Goal: Information Seeking & Learning: Check status

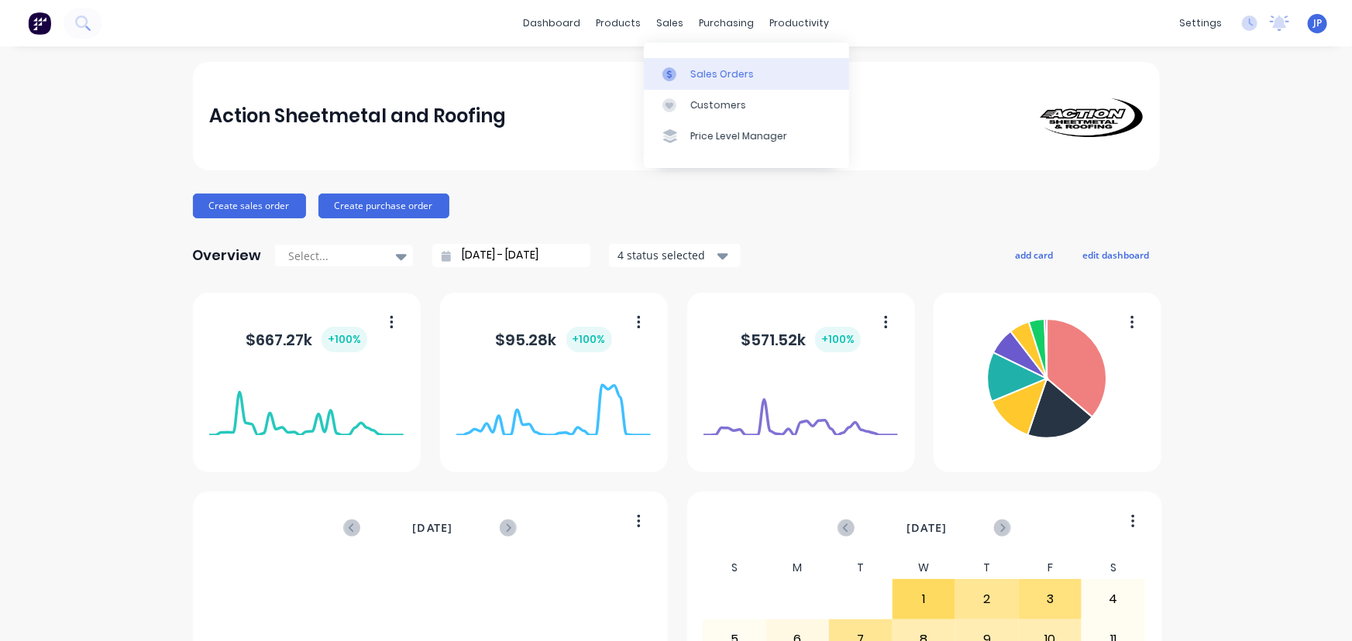
click at [708, 74] on div "Sales Orders" at bounding box center [722, 74] width 64 height 14
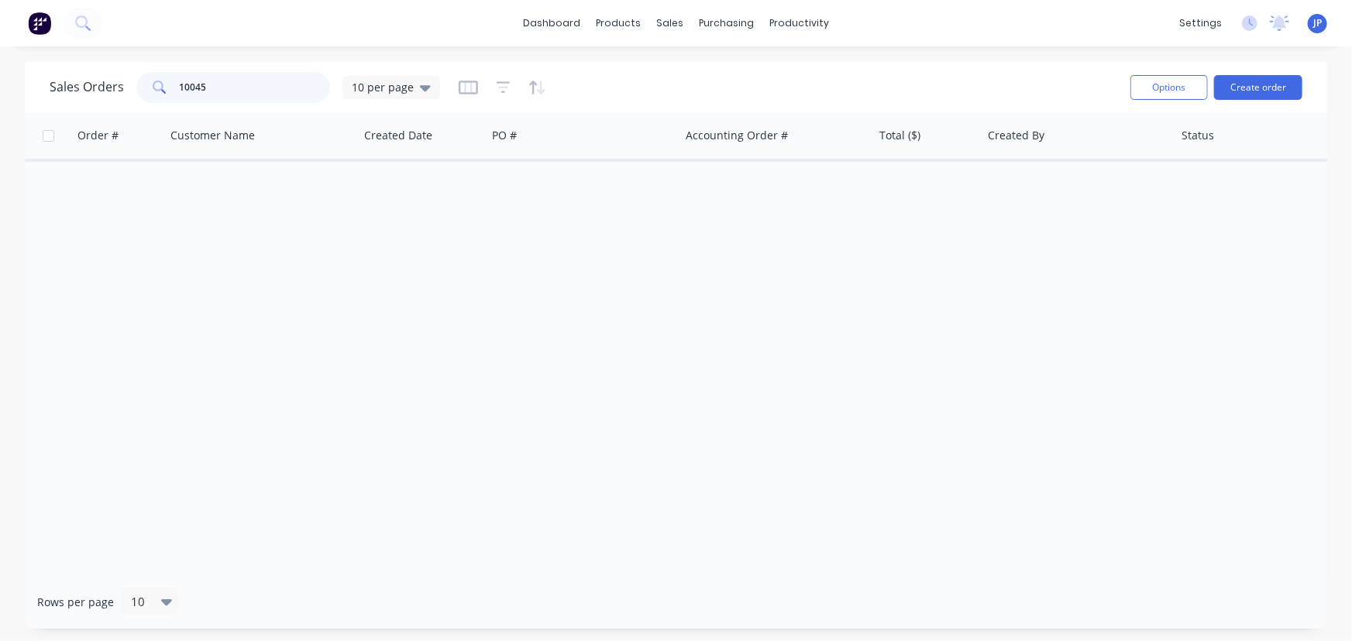
click at [232, 92] on input "10045" at bounding box center [255, 87] width 151 height 31
drag, startPoint x: 187, startPoint y: 83, endPoint x: 155, endPoint y: 83, distance: 31.8
click at [155, 83] on div "10049" at bounding box center [233, 87] width 194 height 31
type input "AT Construction"
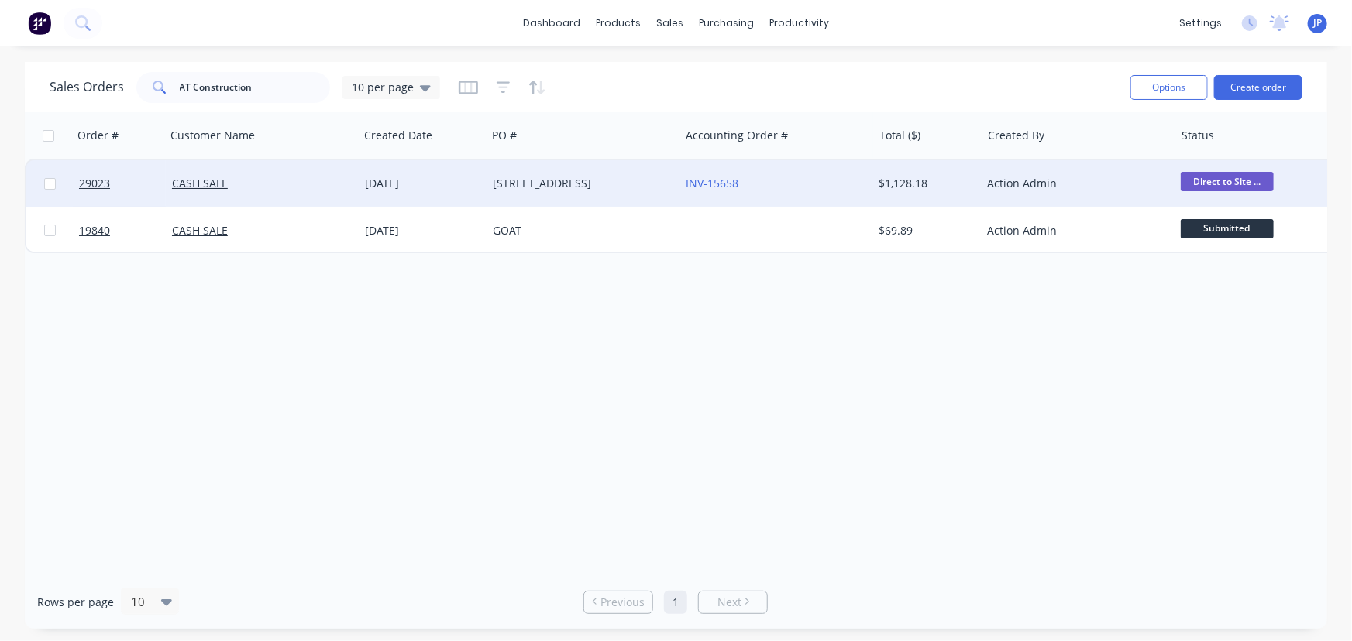
click at [377, 185] on div "[DATE]" at bounding box center [422, 183] width 115 height 15
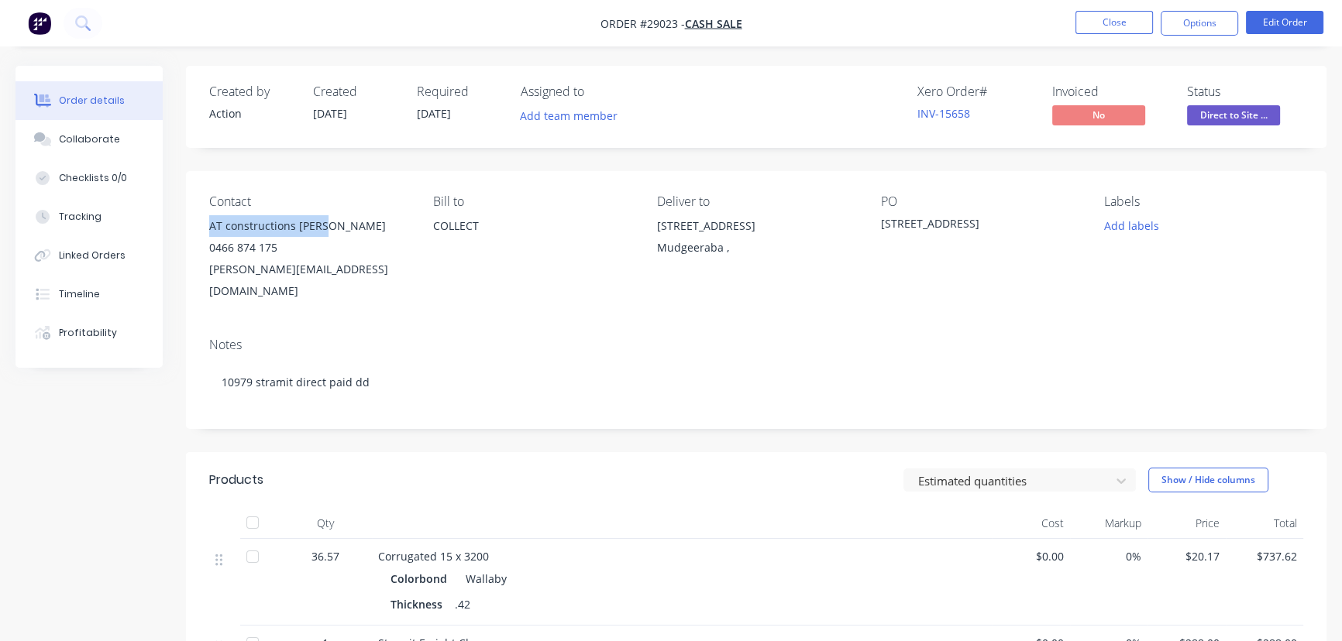
drag, startPoint x: 332, startPoint y: 223, endPoint x: 205, endPoint y: 233, distance: 128.2
click at [205, 233] on div "Contact AT constructions [PERSON_NAME] 0466 874 175 [PERSON_NAME][EMAIL_ADDRESS…" at bounding box center [756, 248] width 1140 height 154
copy div "AT constructions [PERSON_NAME]"
click at [1187, 29] on button "Options" at bounding box center [1199, 23] width 77 height 25
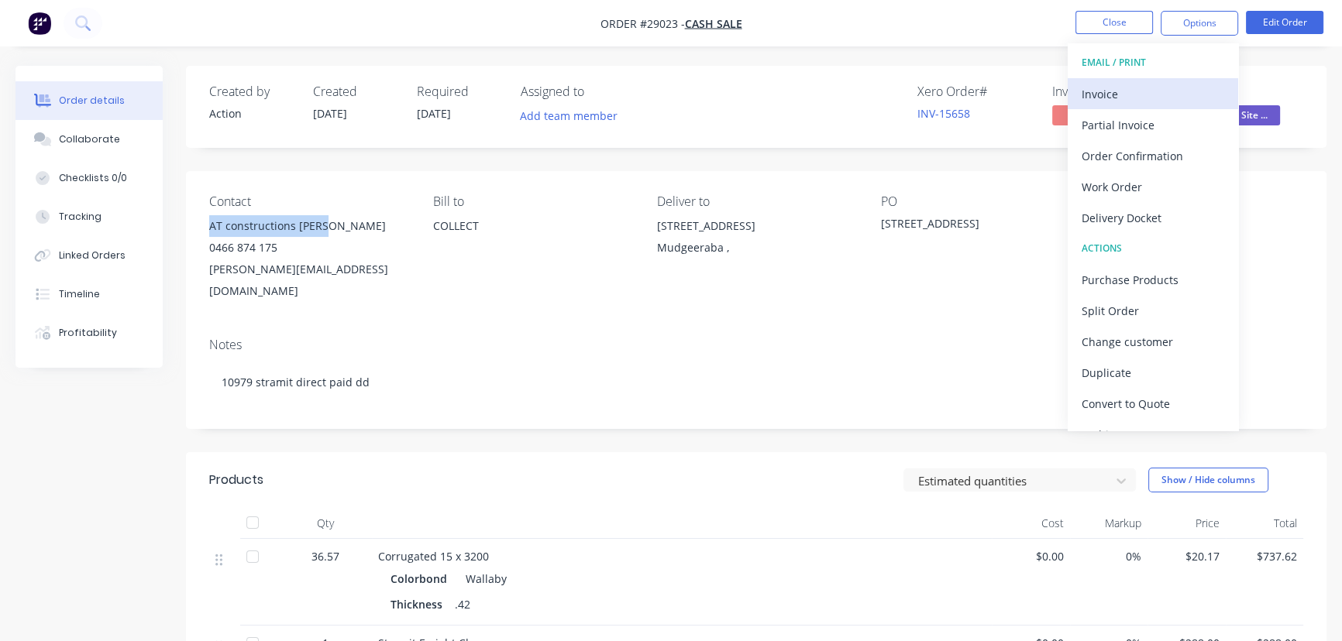
click at [1119, 92] on div "Invoice" at bounding box center [1153, 94] width 143 height 22
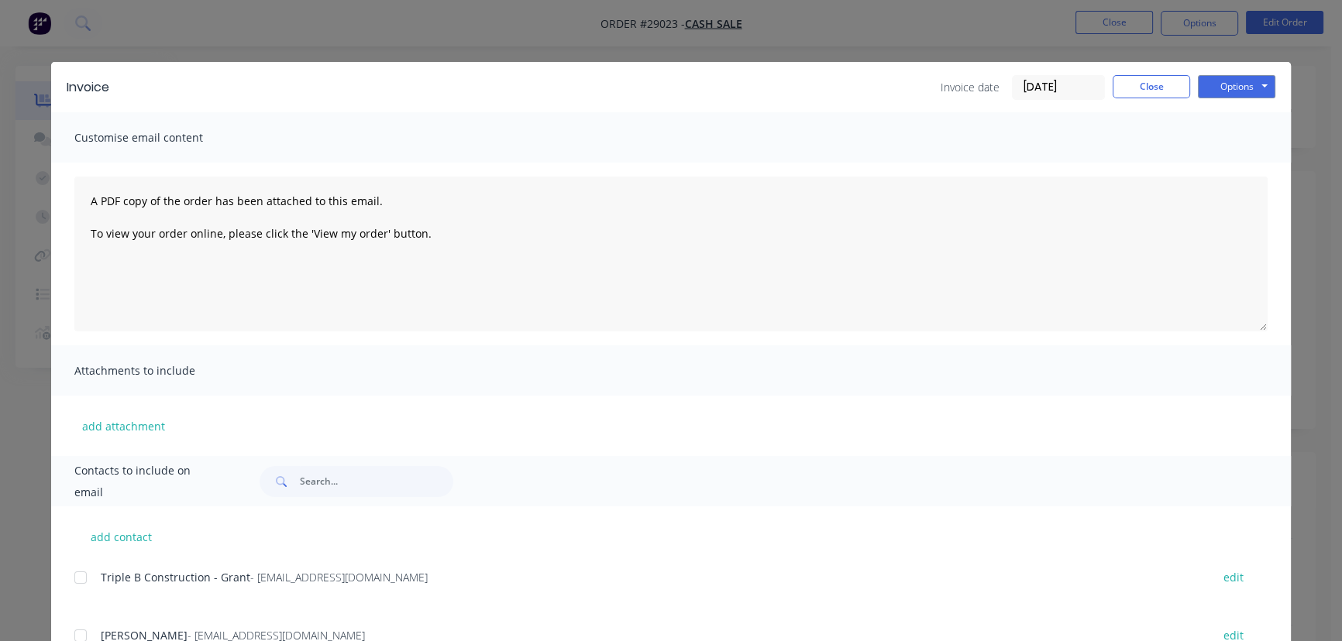
click at [1066, 84] on input "[DATE]" at bounding box center [1058, 87] width 91 height 23
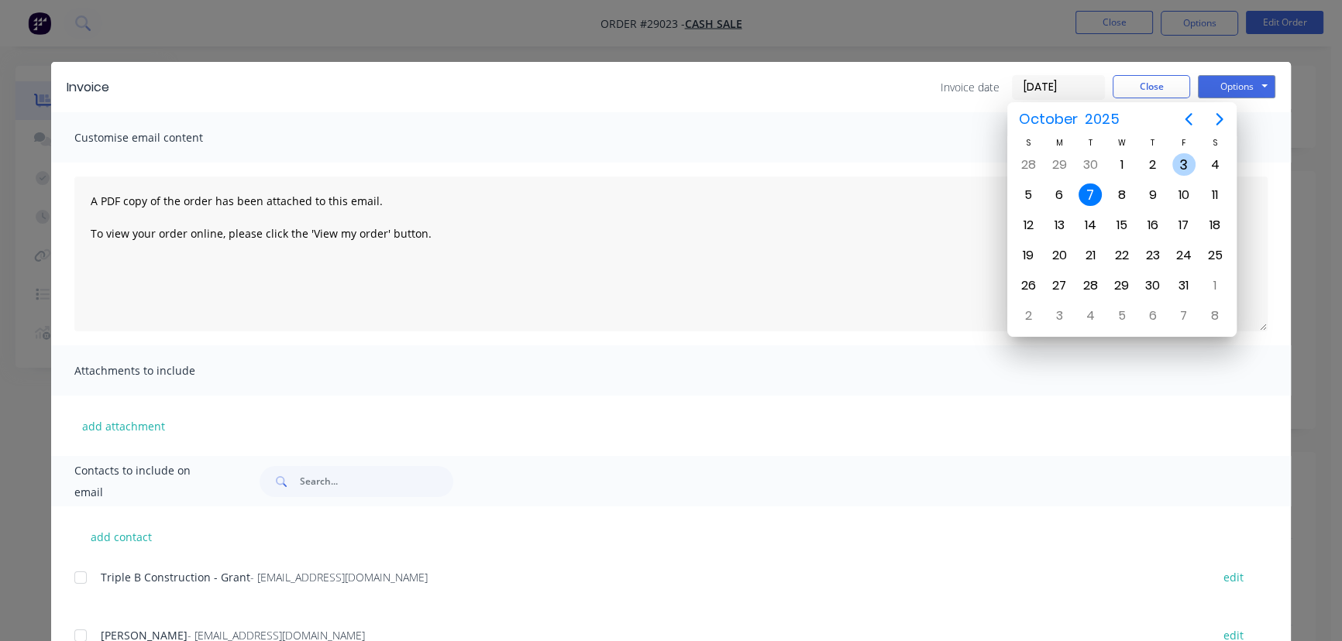
click at [1182, 168] on div "3" at bounding box center [1183, 164] width 23 height 23
type input "[DATE]"
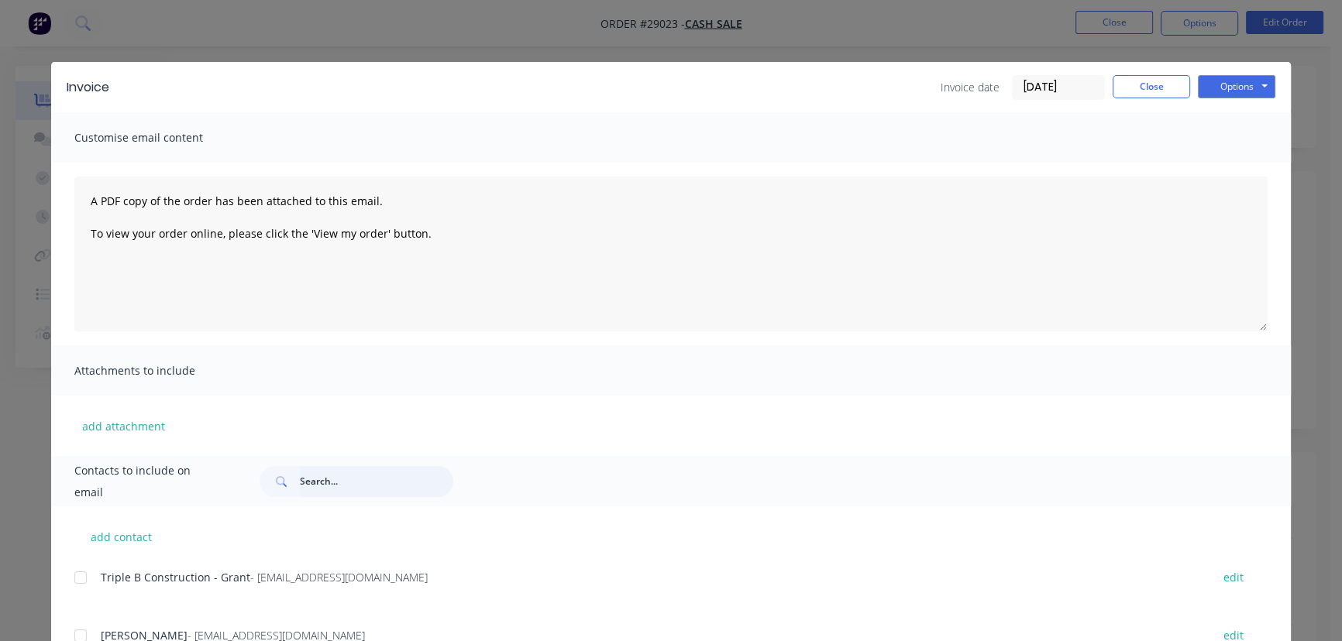
click at [308, 486] on input "text" at bounding box center [376, 481] width 153 height 31
paste input "AT constructions [PERSON_NAME]"
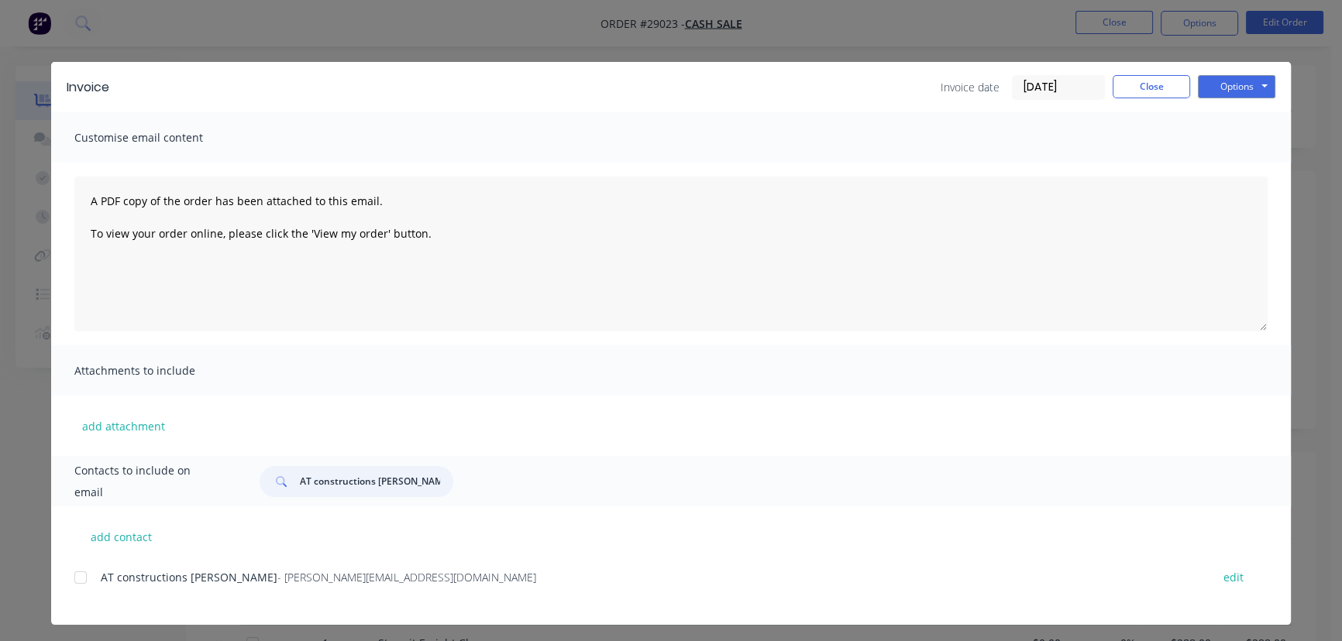
type input "AT constructions [PERSON_NAME]"
drag, startPoint x: 388, startPoint y: 580, endPoint x: 92, endPoint y: 585, distance: 296.0
click at [92, 585] on div "AT constructions Aaron - [EMAIL_ADDRESS][DOMAIN_NAME] edit" at bounding box center [682, 577] width 1216 height 21
copy div "AT constructions Aaron - [EMAIL_ADDRESS][DOMAIN_NAME]"
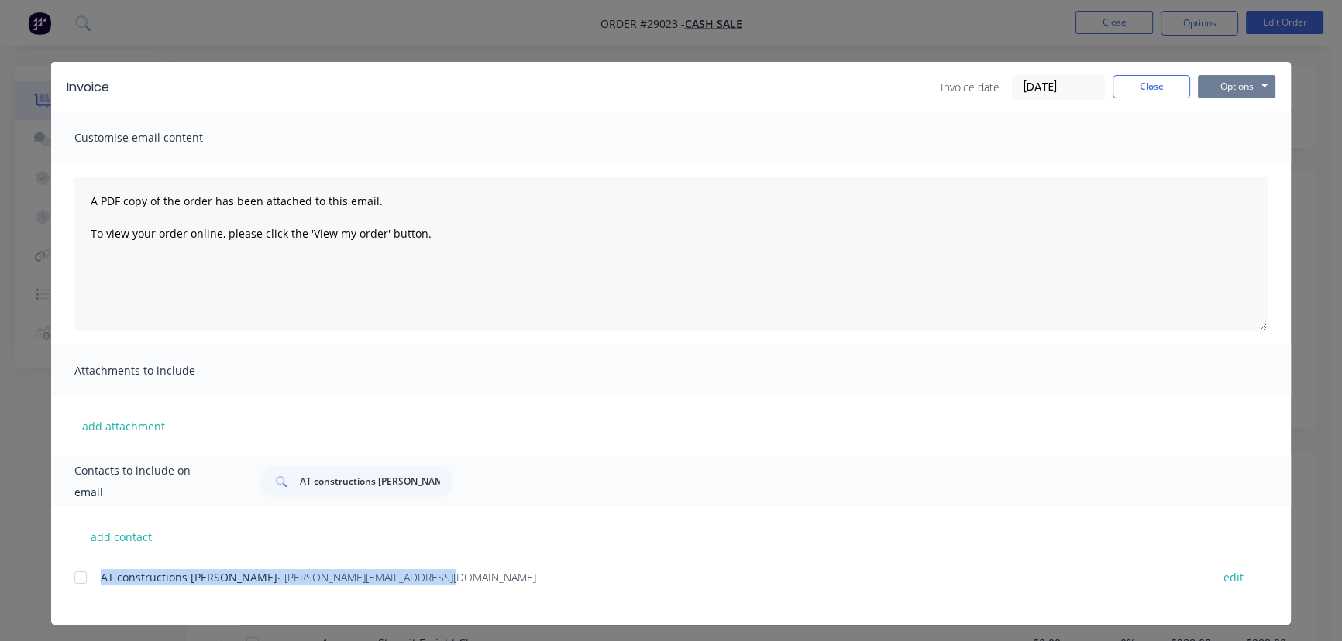
click at [1209, 94] on button "Options" at bounding box center [1236, 86] width 77 height 23
click at [1209, 135] on button "Print" at bounding box center [1247, 140] width 99 height 26
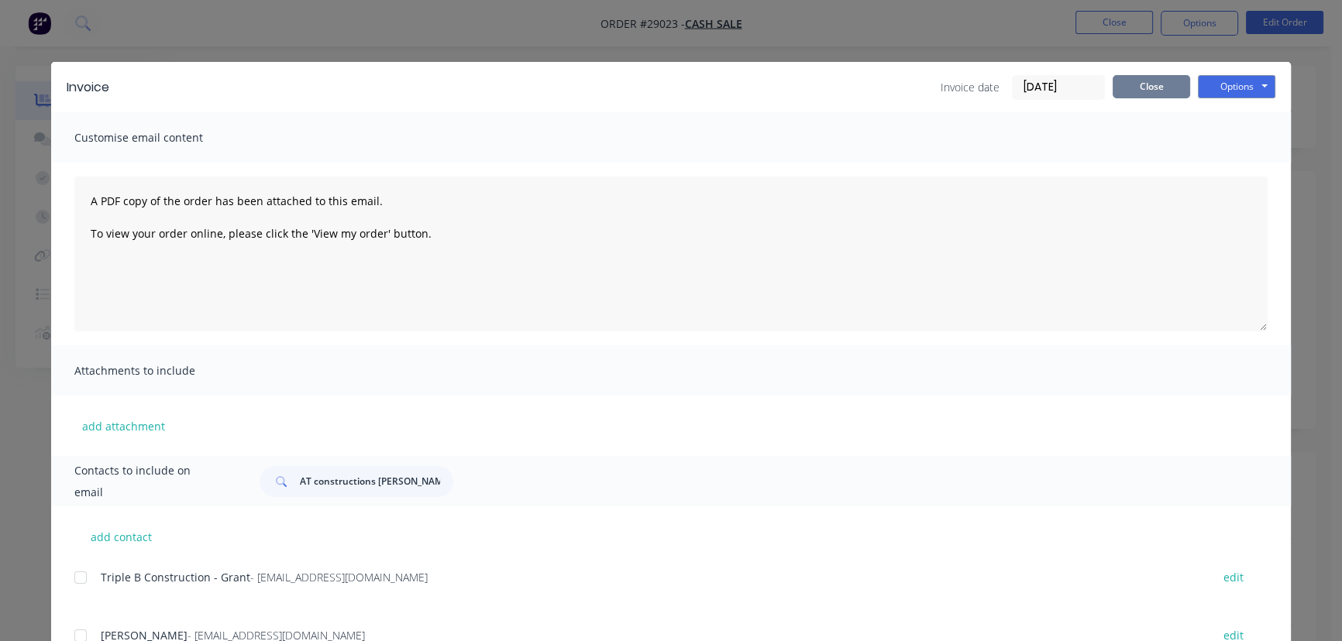
click at [1133, 91] on button "Close" at bounding box center [1150, 86] width 77 height 23
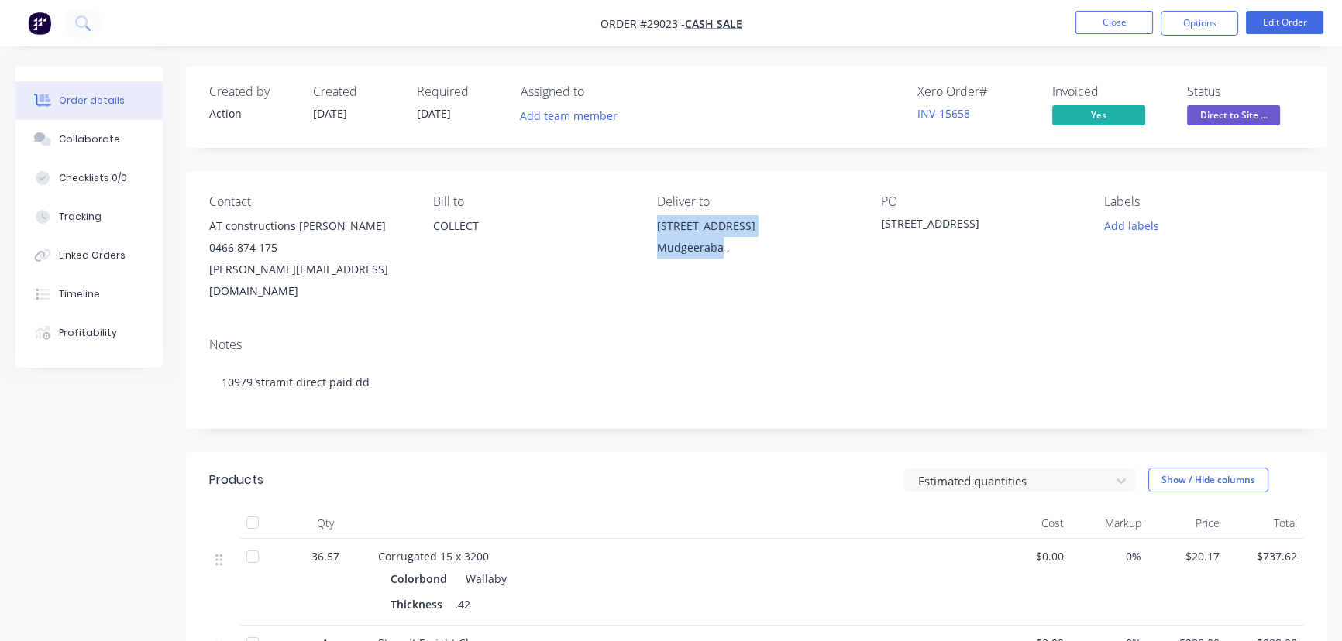
drag, startPoint x: 720, startPoint y: 252, endPoint x: 650, endPoint y: 231, distance: 72.8
click at [650, 231] on div "Contact AT constructions [PERSON_NAME] 0466 874 175 [PERSON_NAME][EMAIL_ADDRESS…" at bounding box center [756, 248] width 1140 height 154
copy div "[STREET_ADDRESS]"
click at [1113, 21] on button "Close" at bounding box center [1113, 22] width 77 height 23
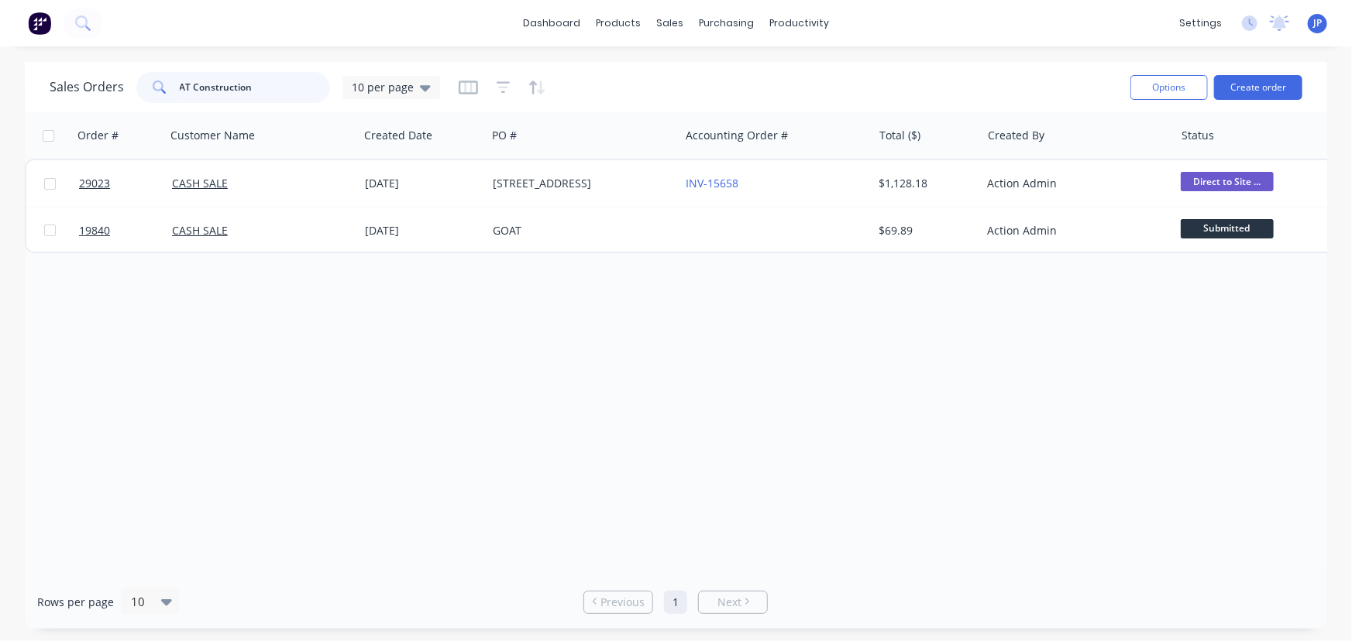
drag, startPoint x: 254, startPoint y: 84, endPoint x: 158, endPoint y: 90, distance: 96.2
click at [158, 90] on div "AT Construction" at bounding box center [233, 87] width 194 height 31
paste input "[PERSON_NAME]"
type input "[PERSON_NAME]"
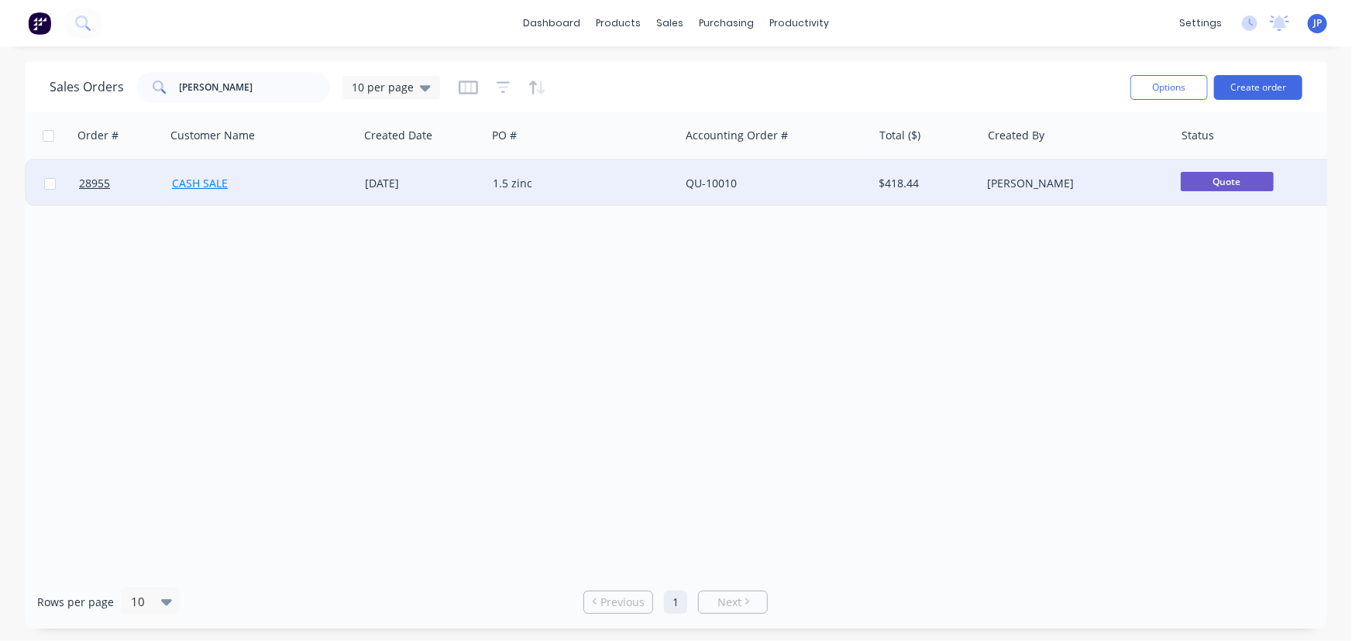
click at [198, 184] on link "CASH SALE" at bounding box center [200, 183] width 56 height 15
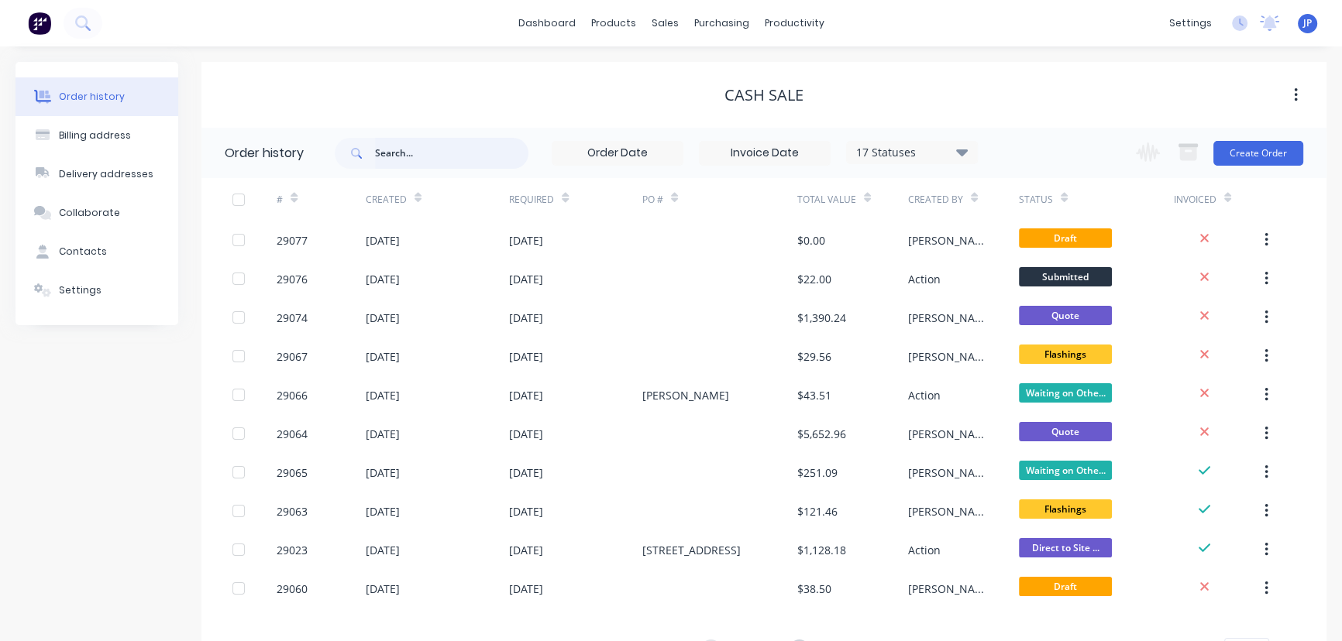
click at [416, 155] on input "text" at bounding box center [451, 153] width 153 height 31
paste input "[PERSON_NAME]"
type input "[PERSON_NAME]"
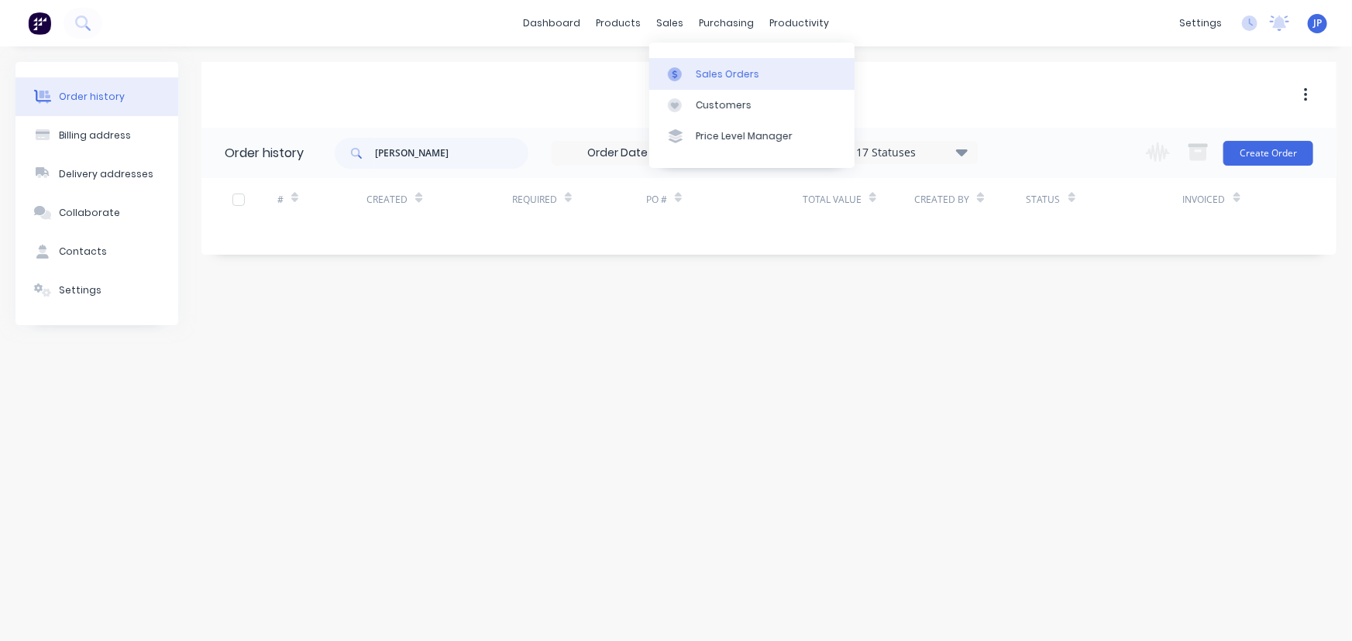
click at [700, 74] on div "Sales Orders" at bounding box center [728, 74] width 64 height 14
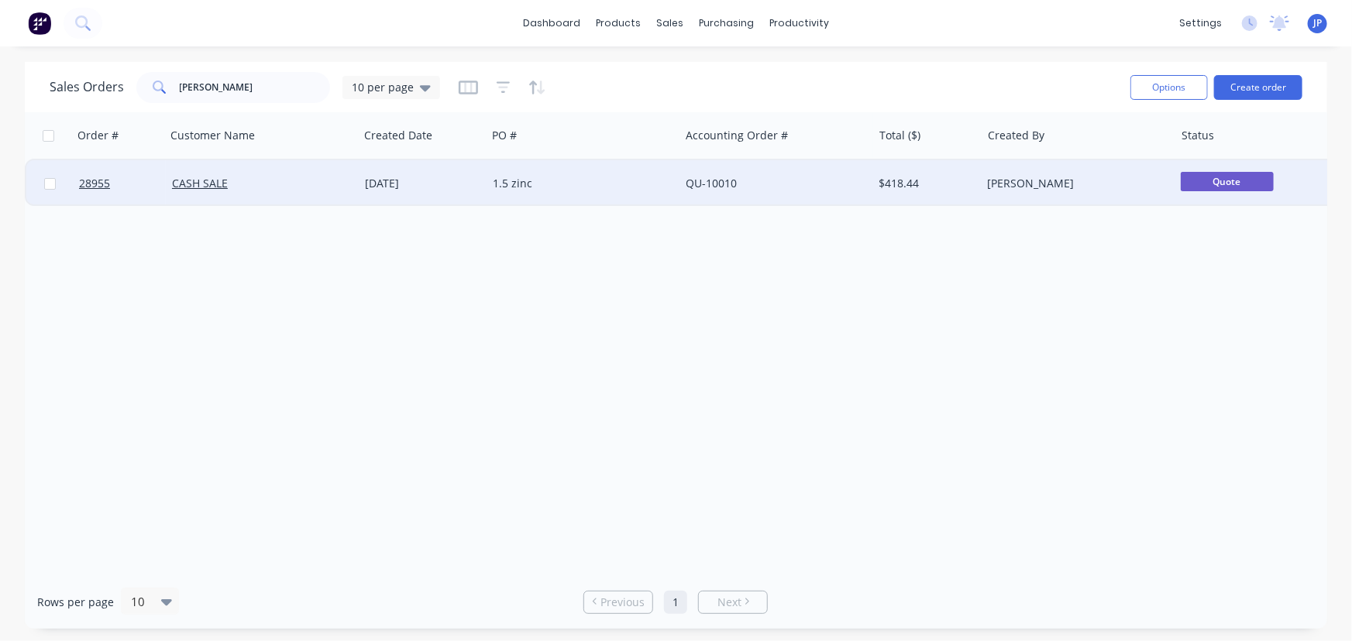
click at [391, 185] on div "[DATE]" at bounding box center [422, 183] width 115 height 15
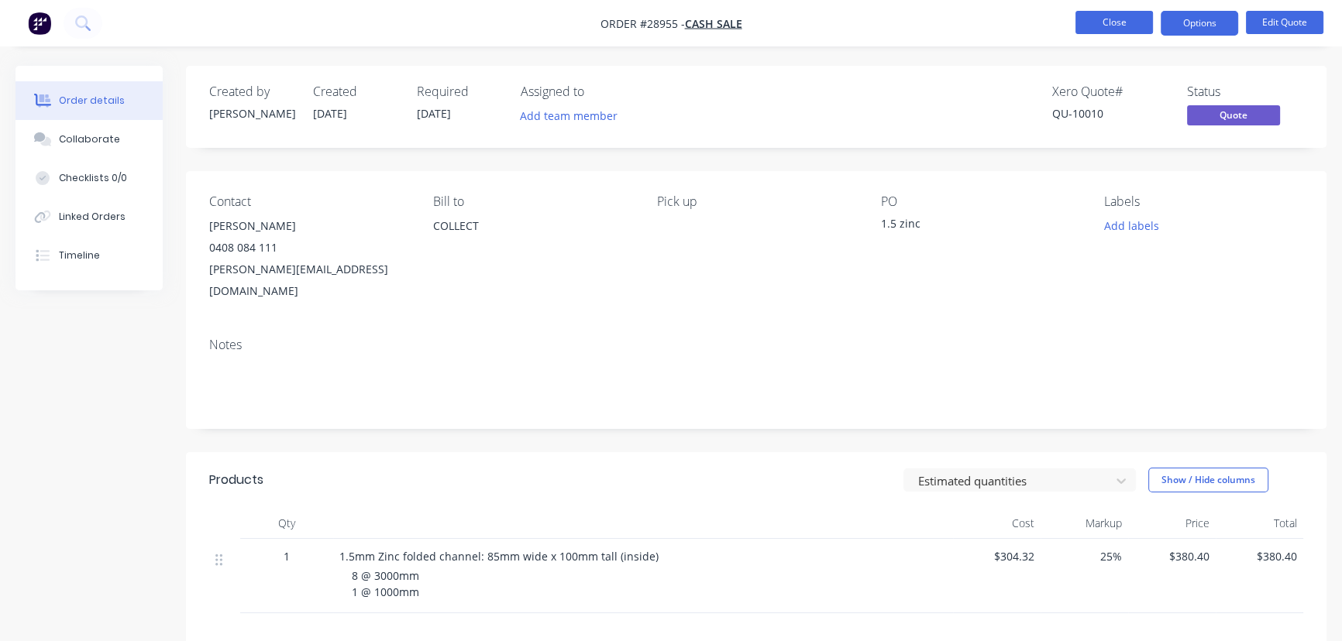
click at [1076, 26] on button "Close" at bounding box center [1113, 22] width 77 height 23
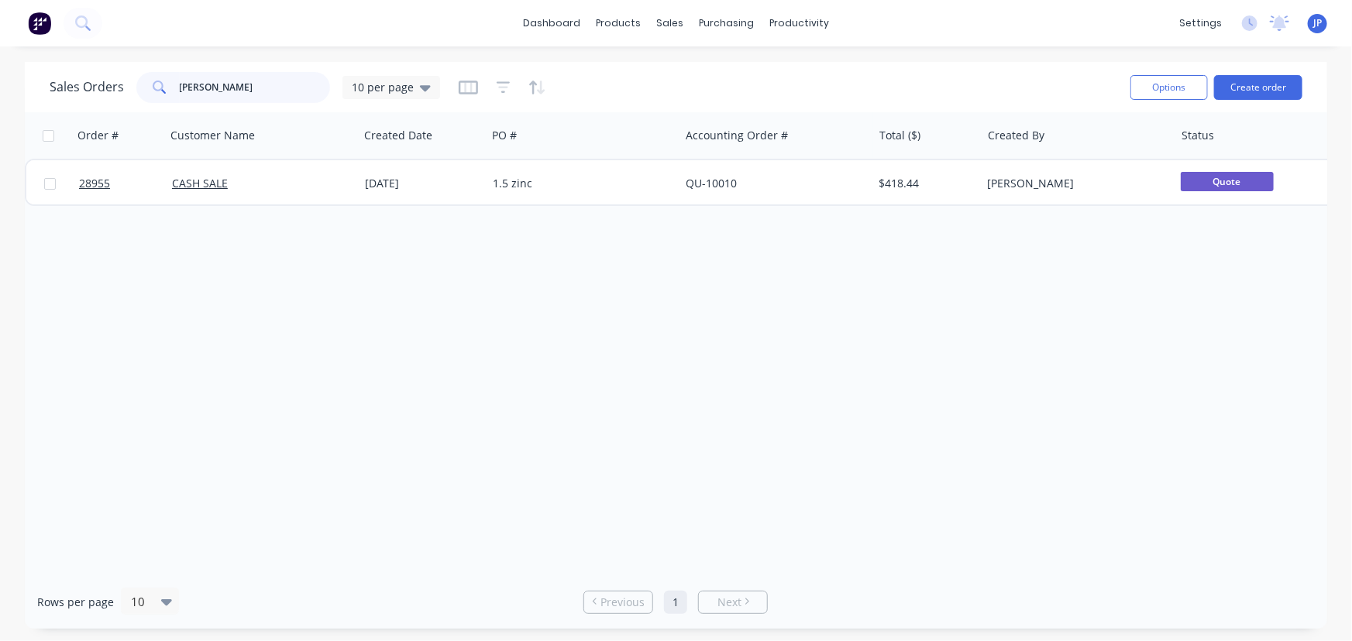
drag, startPoint x: 298, startPoint y: 85, endPoint x: 90, endPoint y: 104, distance: 209.2
click at [90, 104] on div "Sales Orders [PERSON_NAME] 10 per page" at bounding box center [584, 87] width 1068 height 38
type input "QU-10064"
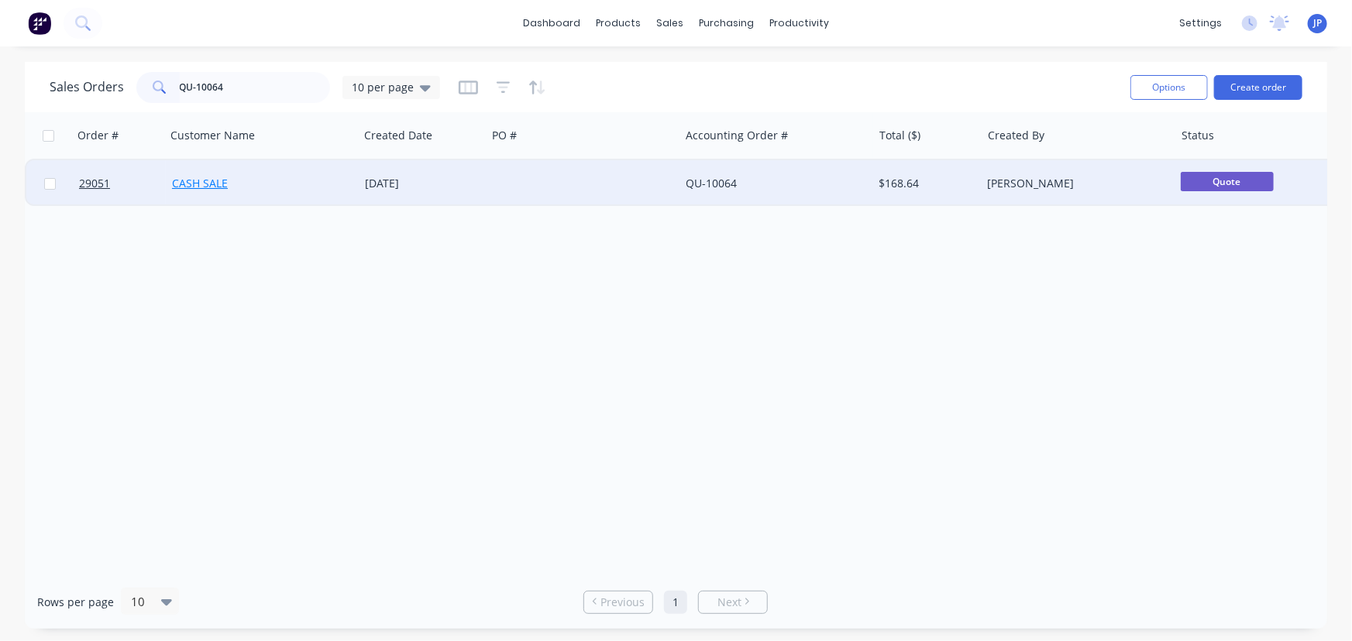
click at [187, 184] on link "CASH SALE" at bounding box center [200, 183] width 56 height 15
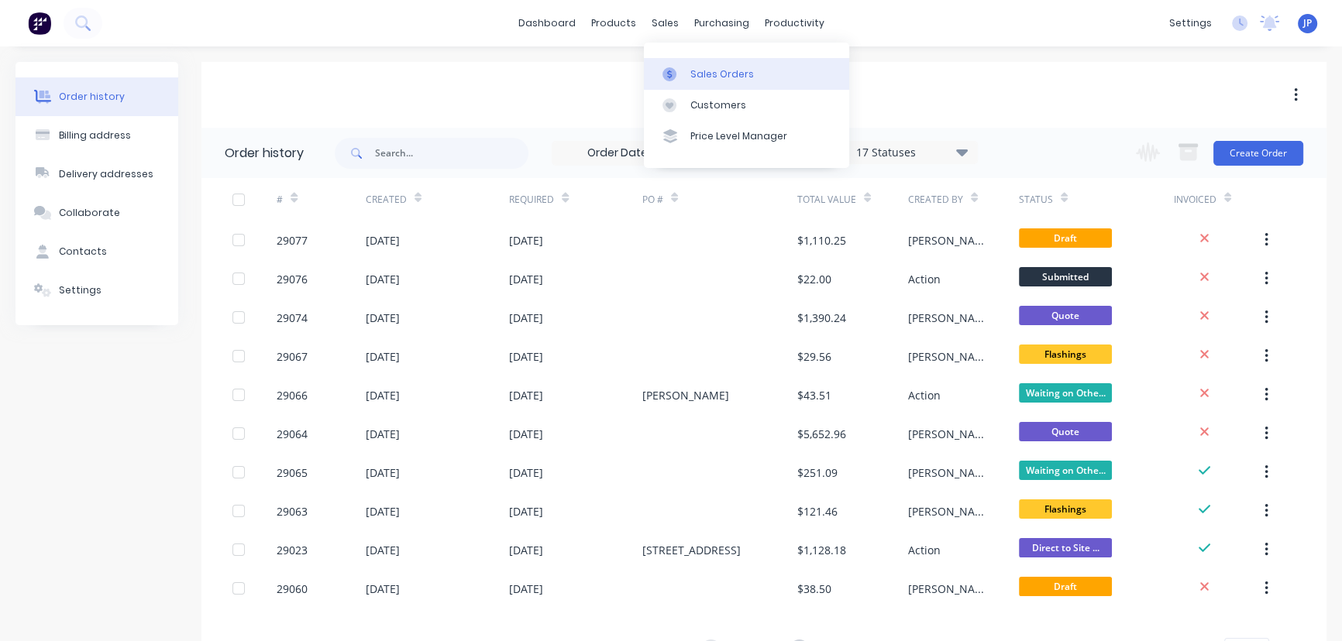
click at [683, 60] on link "Sales Orders" at bounding box center [746, 73] width 205 height 31
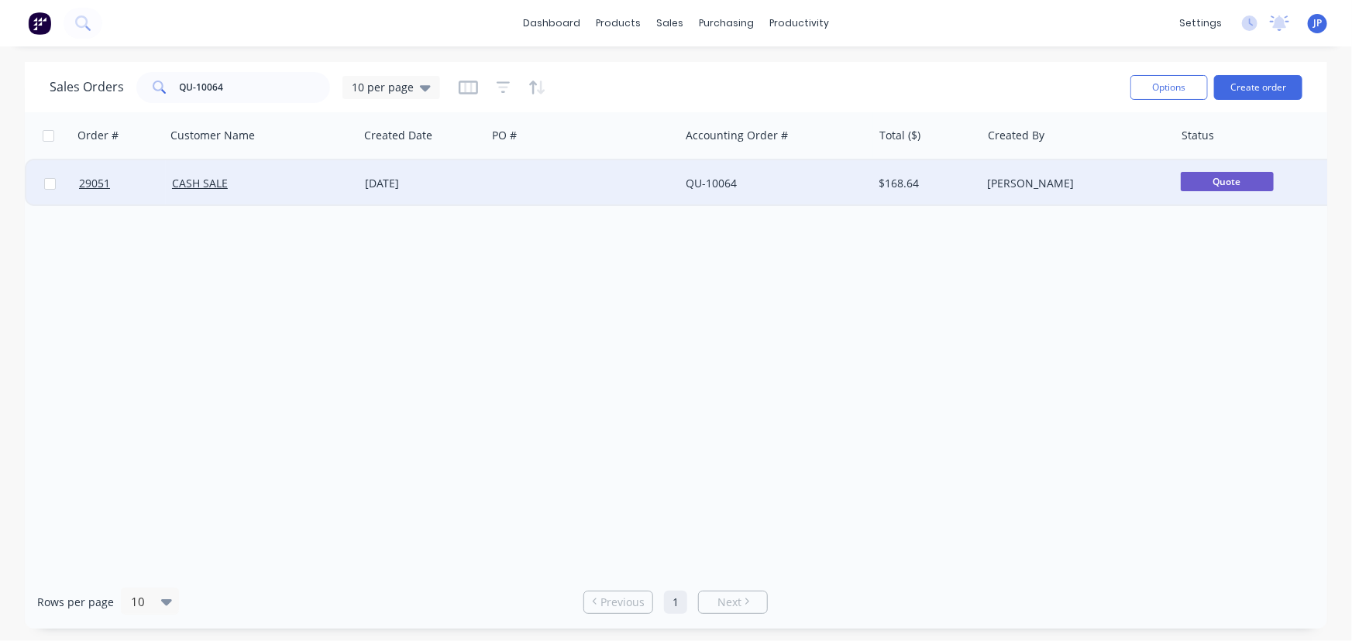
click at [380, 185] on div "[DATE]" at bounding box center [422, 183] width 115 height 15
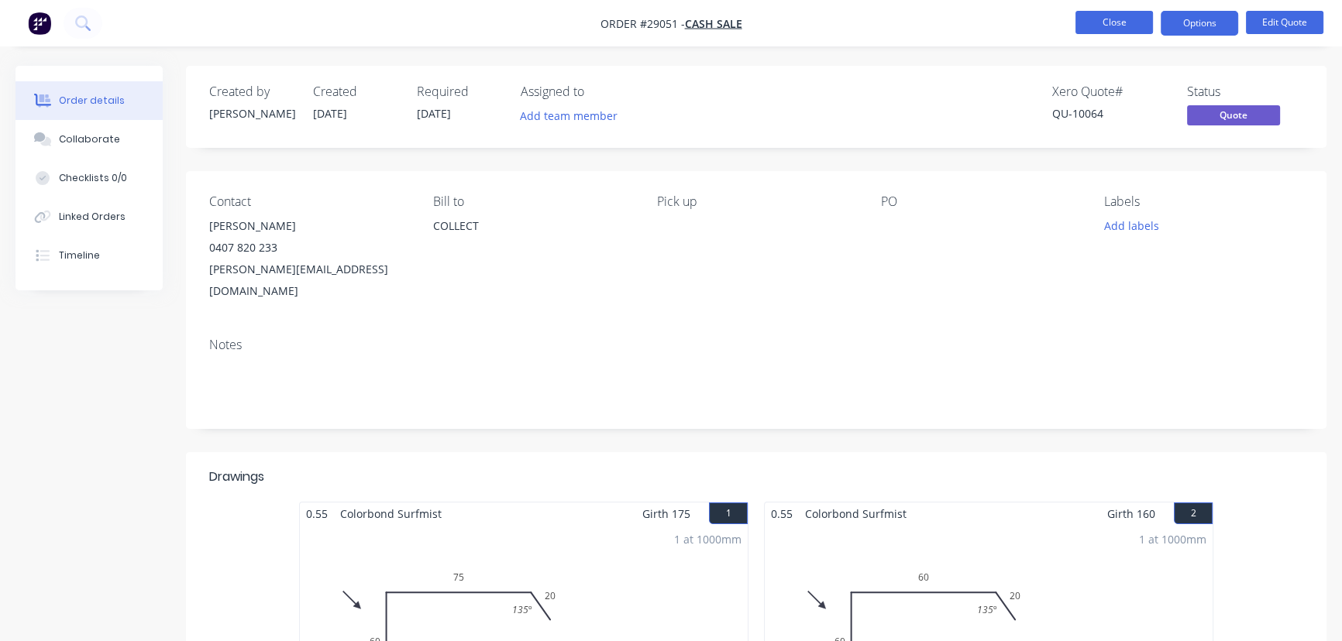
click at [1095, 29] on button "Close" at bounding box center [1113, 22] width 77 height 23
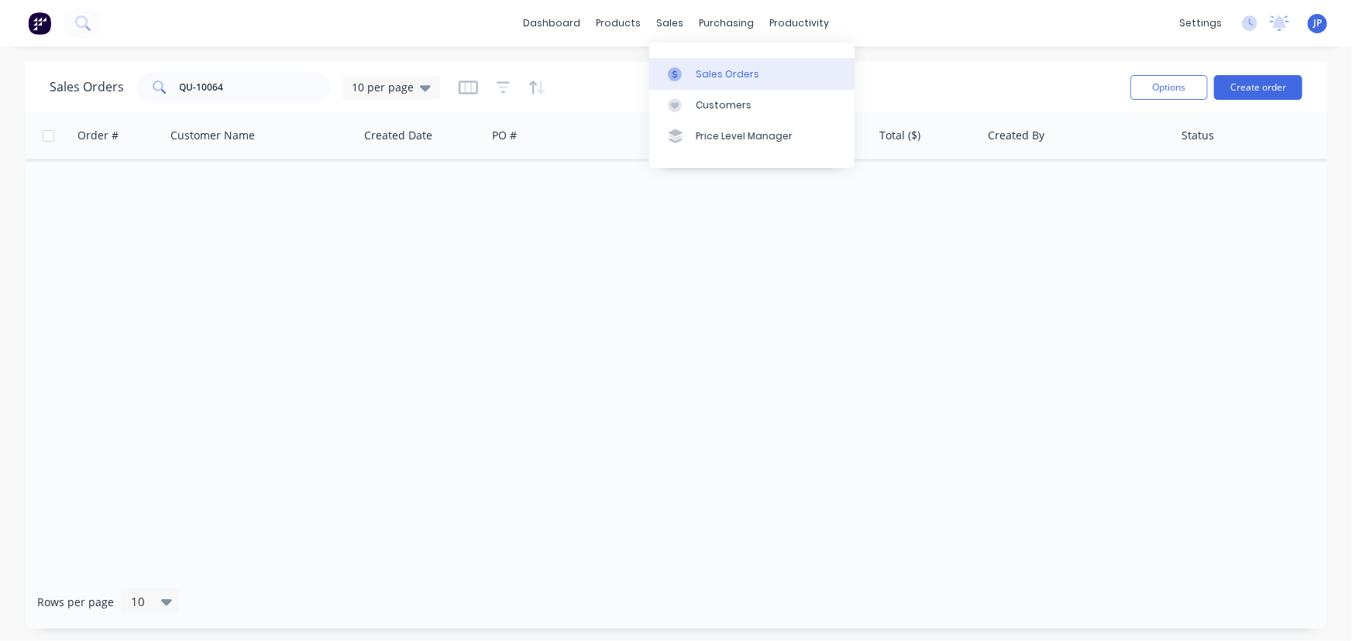
click at [700, 70] on div "Sales Orders" at bounding box center [728, 74] width 64 height 14
click at [225, 99] on input "QU-10064" at bounding box center [255, 87] width 151 height 31
click at [706, 63] on link "Sales Orders" at bounding box center [751, 73] width 205 height 31
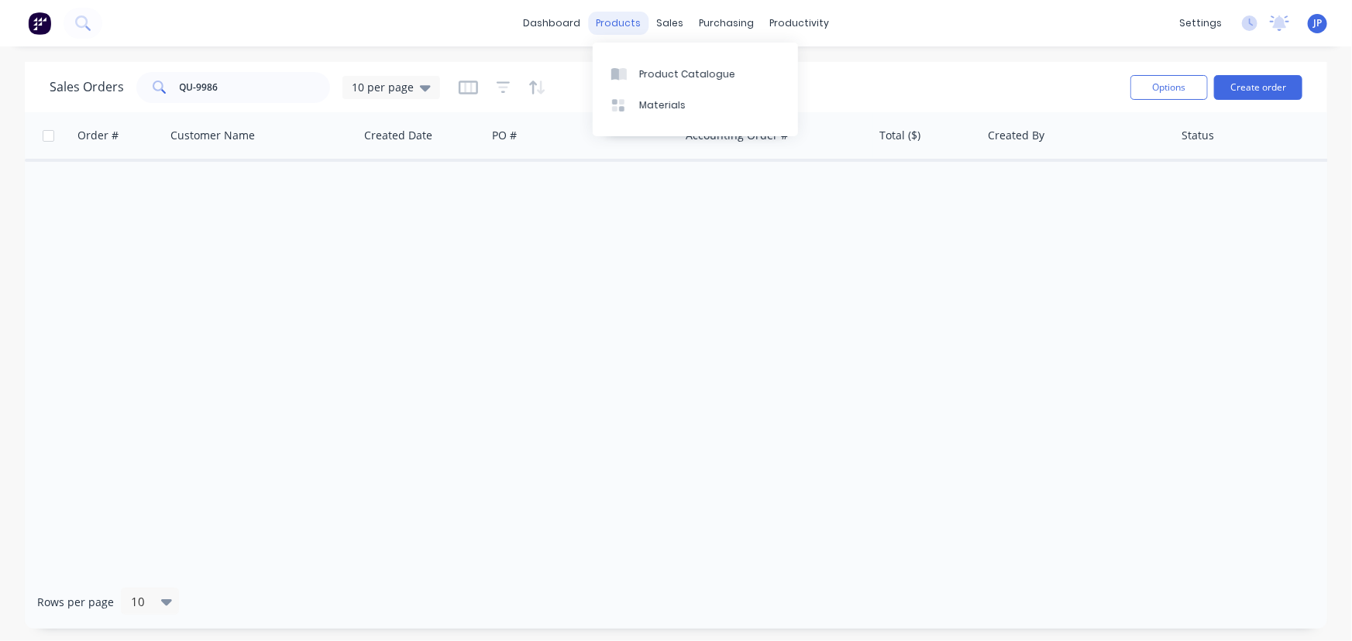
click at [609, 19] on div "products" at bounding box center [618, 23] width 60 height 23
click at [662, 19] on div "sales" at bounding box center [669, 23] width 43 height 23
click at [714, 23] on div "purchasing" at bounding box center [726, 23] width 70 height 23
click at [666, 26] on div "sales" at bounding box center [669, 23] width 43 height 23
click at [693, 67] on link "Sales Orders" at bounding box center [751, 73] width 205 height 31
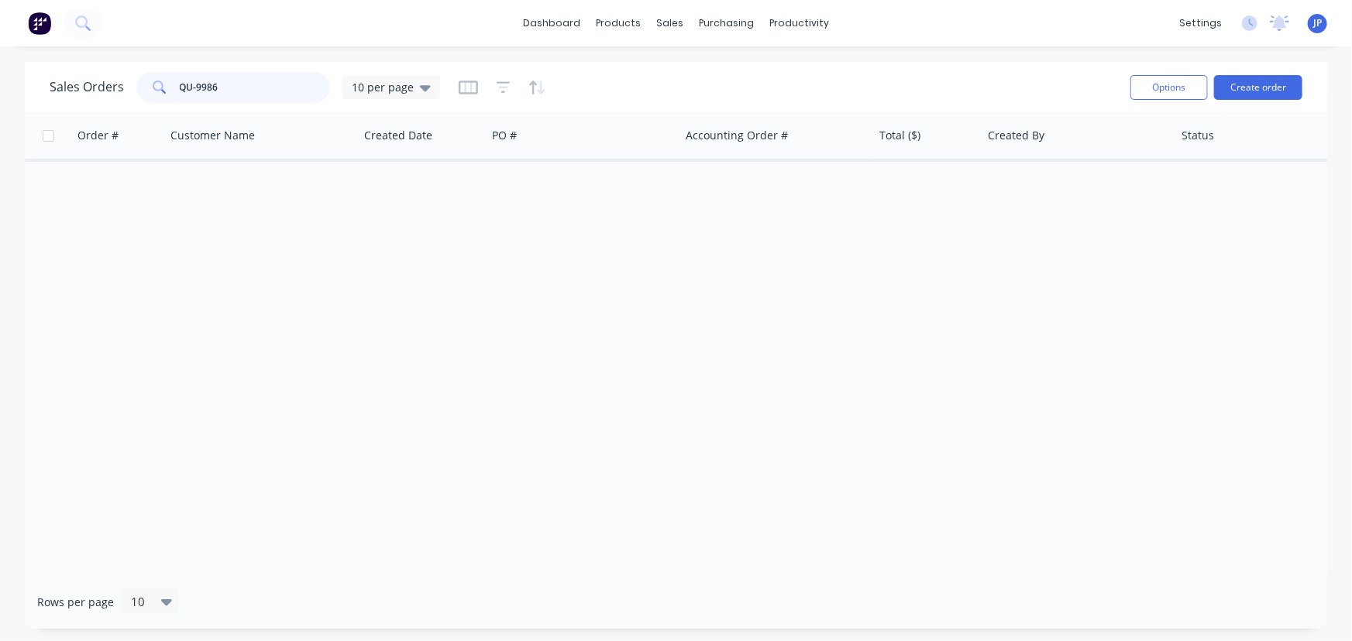
drag, startPoint x: 247, startPoint y: 84, endPoint x: 74, endPoint y: 160, distance: 188.7
click at [75, 160] on div "Sales Orders QU-9986 10 per page Options Create order Order # Customer Name Cre…" at bounding box center [676, 345] width 1302 height 567
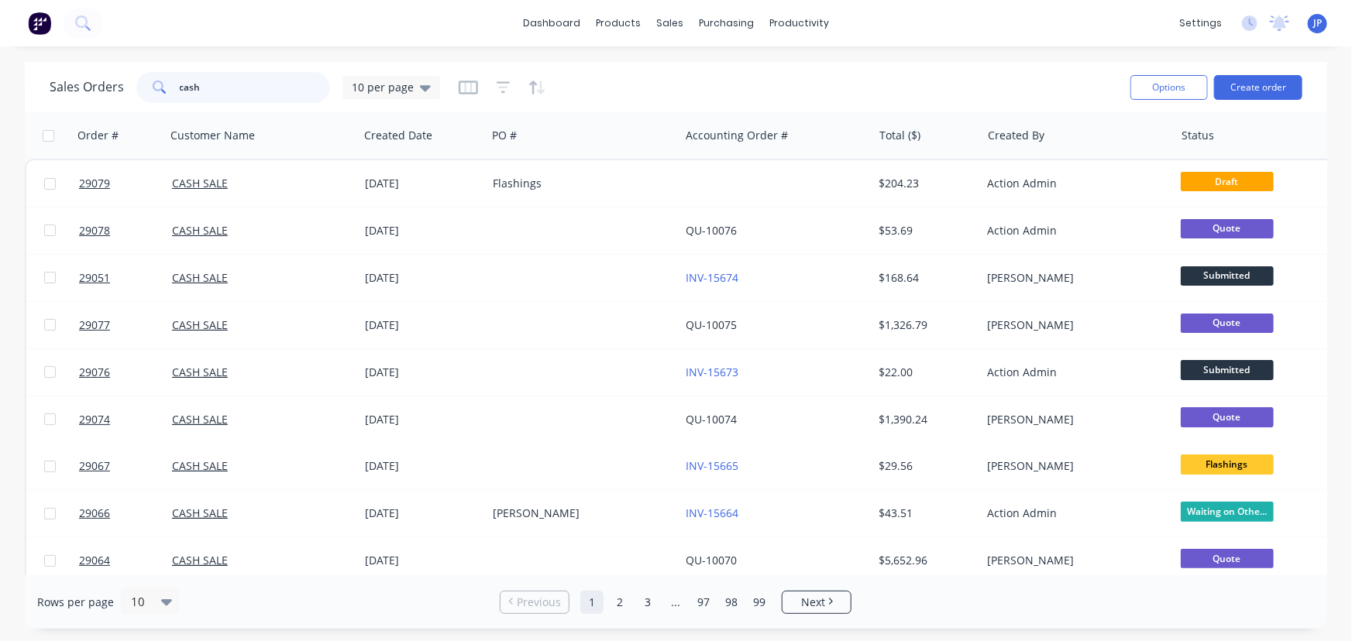
drag, startPoint x: 208, startPoint y: 85, endPoint x: 175, endPoint y: 84, distance: 32.5
click at [175, 84] on div "cash" at bounding box center [233, 87] width 194 height 31
paste input "QU9986"
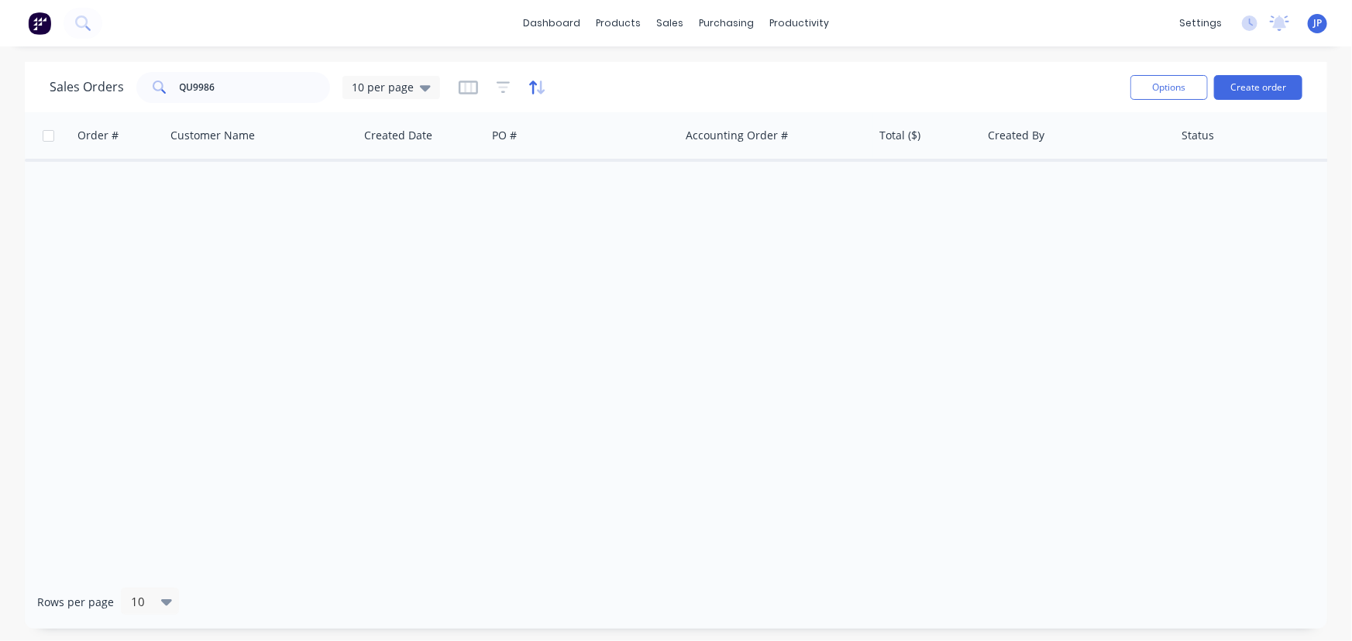
click at [529, 86] on icon "button" at bounding box center [533, 87] width 8 height 13
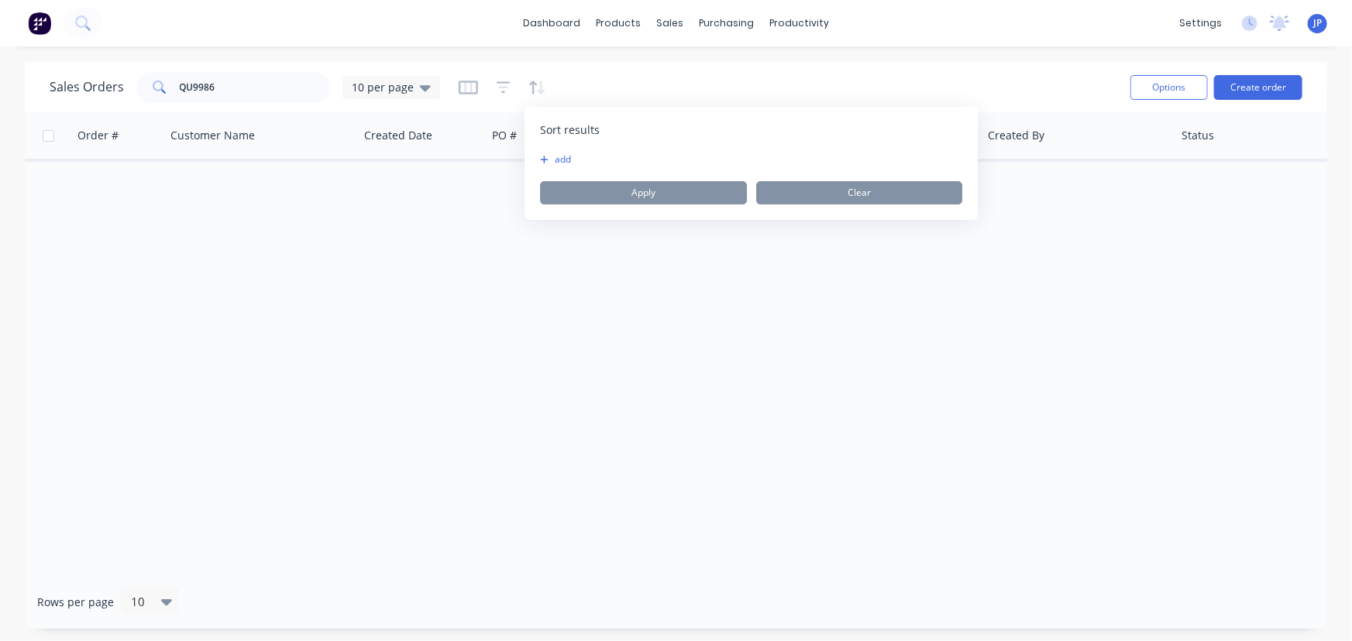
click at [541, 162] on icon "button" at bounding box center [544, 159] width 9 height 9
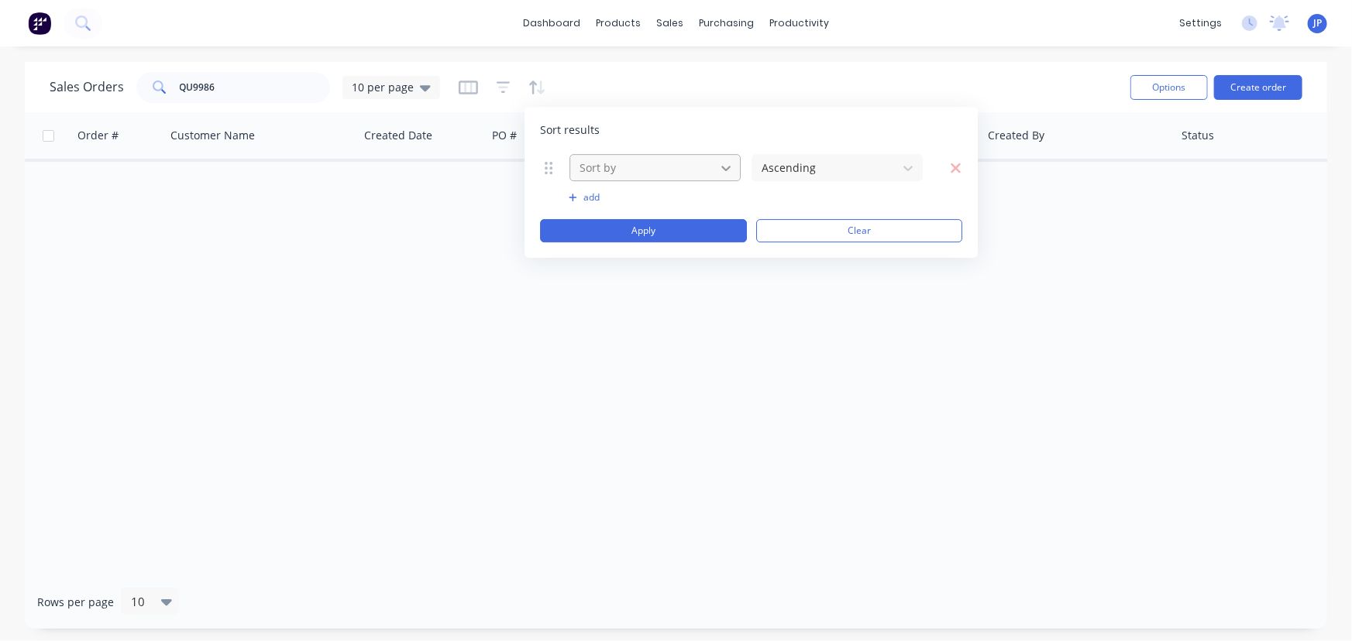
click at [724, 169] on icon at bounding box center [725, 168] width 9 height 5
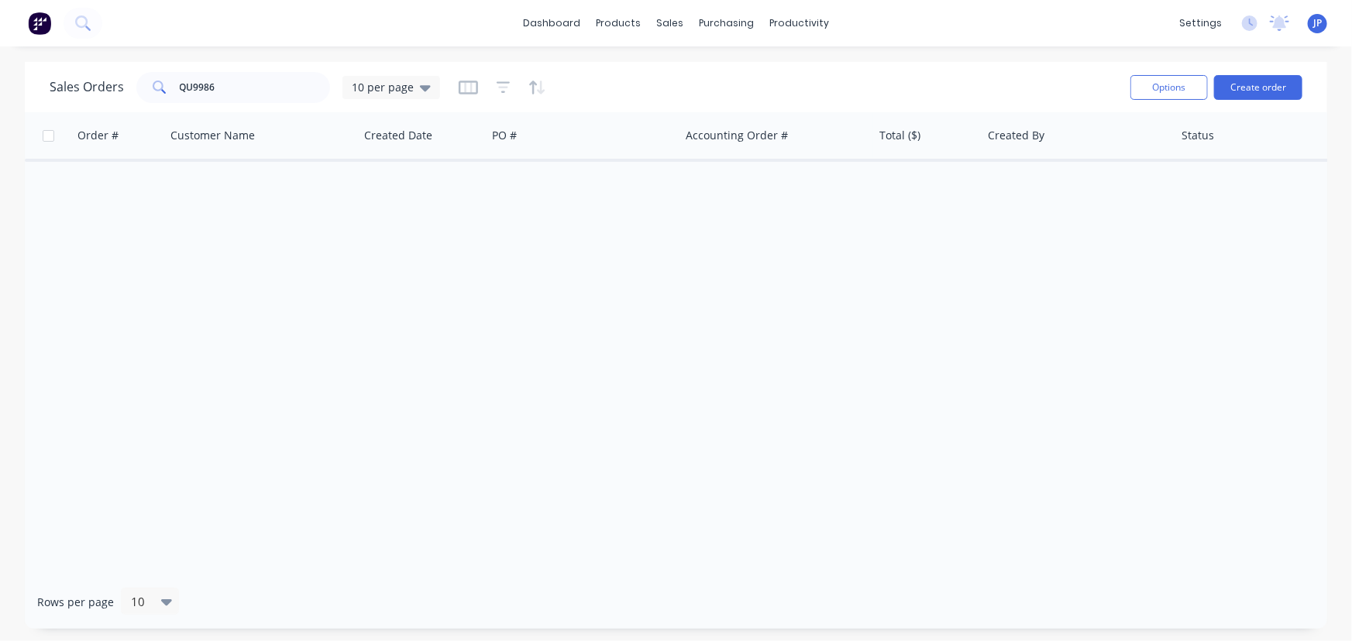
drag, startPoint x: 456, startPoint y: 221, endPoint x: 449, endPoint y: 150, distance: 71.6
click at [456, 219] on div "Order # Customer Name Created Date PO # Accounting Order # Total ($) Created By…" at bounding box center [676, 343] width 1302 height 463
click at [501, 82] on icon "button" at bounding box center [504, 87] width 14 height 12
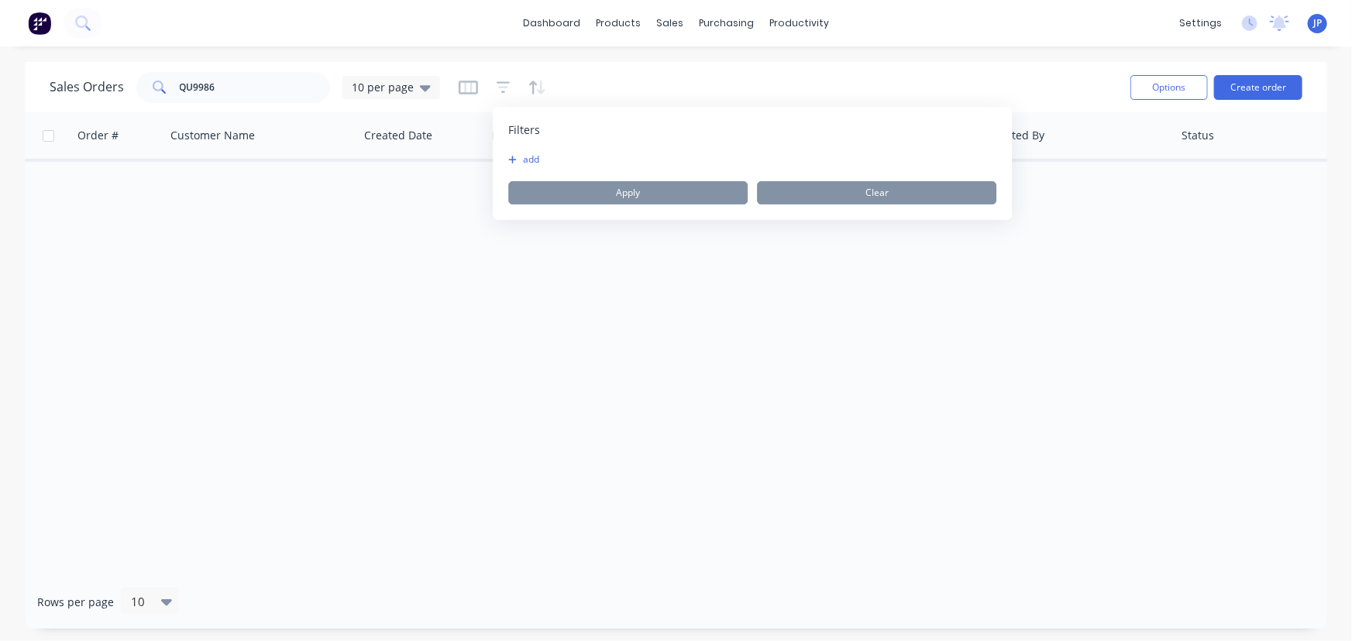
click at [517, 155] on button "add" at bounding box center [527, 159] width 39 height 12
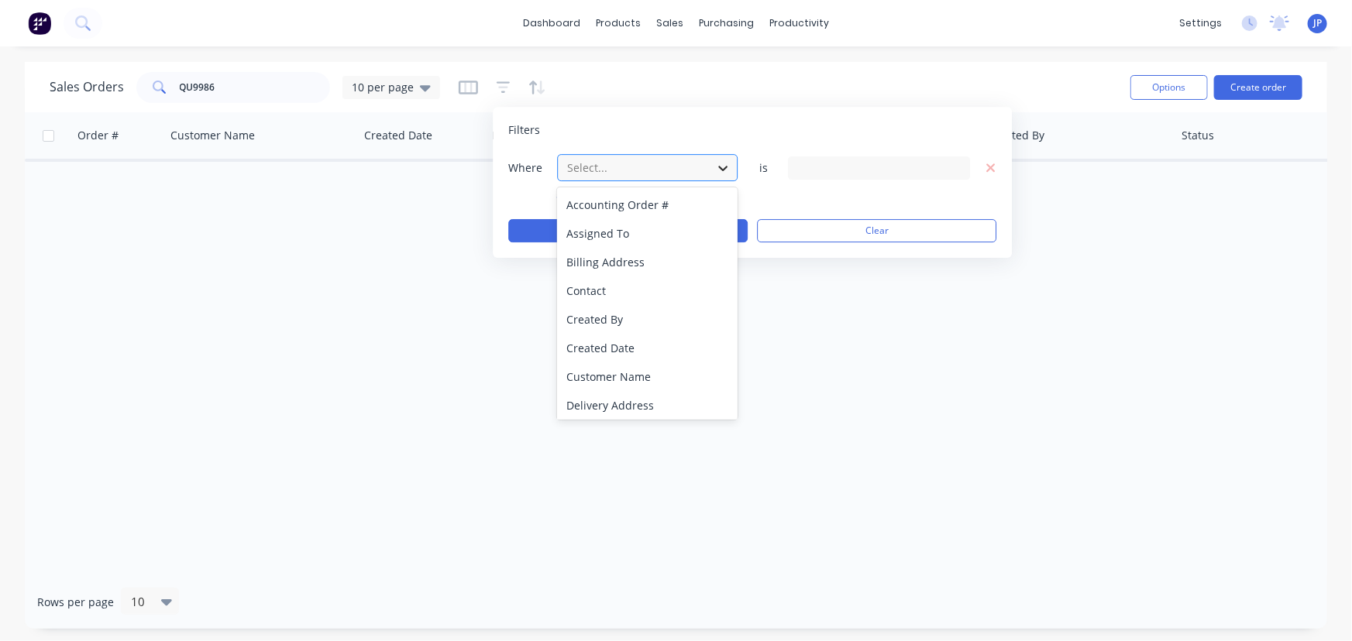
click at [722, 168] on icon at bounding box center [723, 168] width 9 height 5
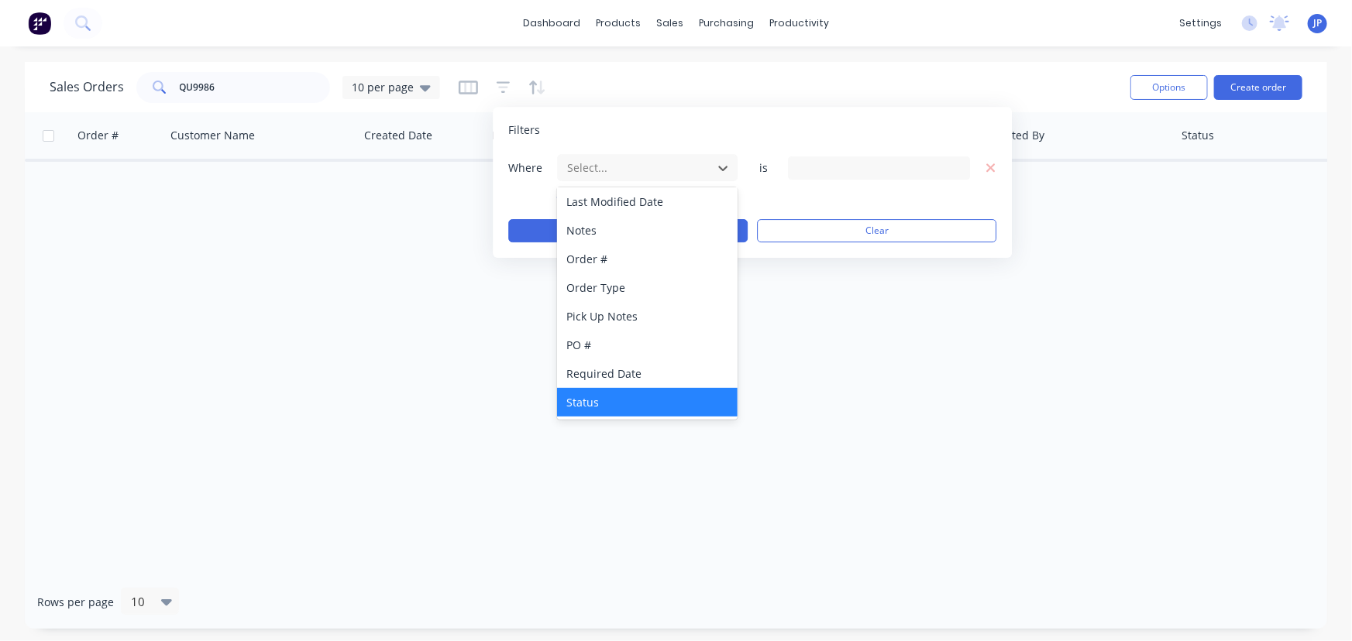
click at [583, 408] on div "Status" at bounding box center [647, 402] width 181 height 29
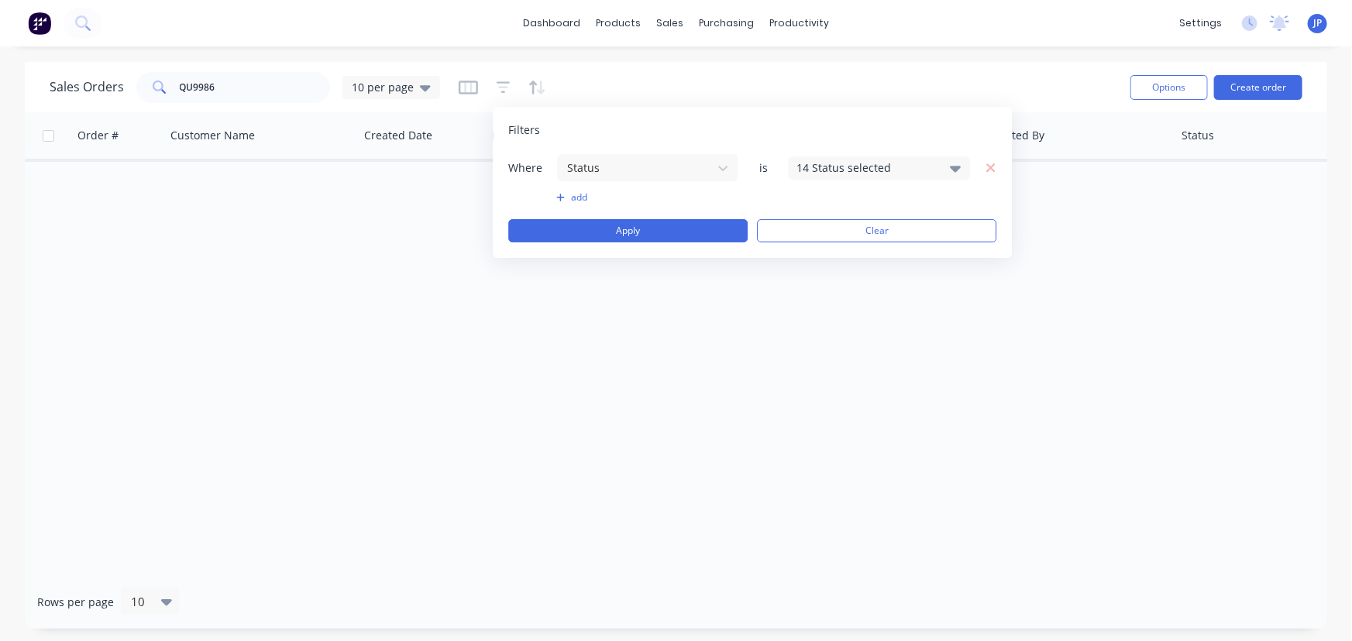
click at [947, 164] on div "14 Status selected" at bounding box center [879, 167] width 182 height 23
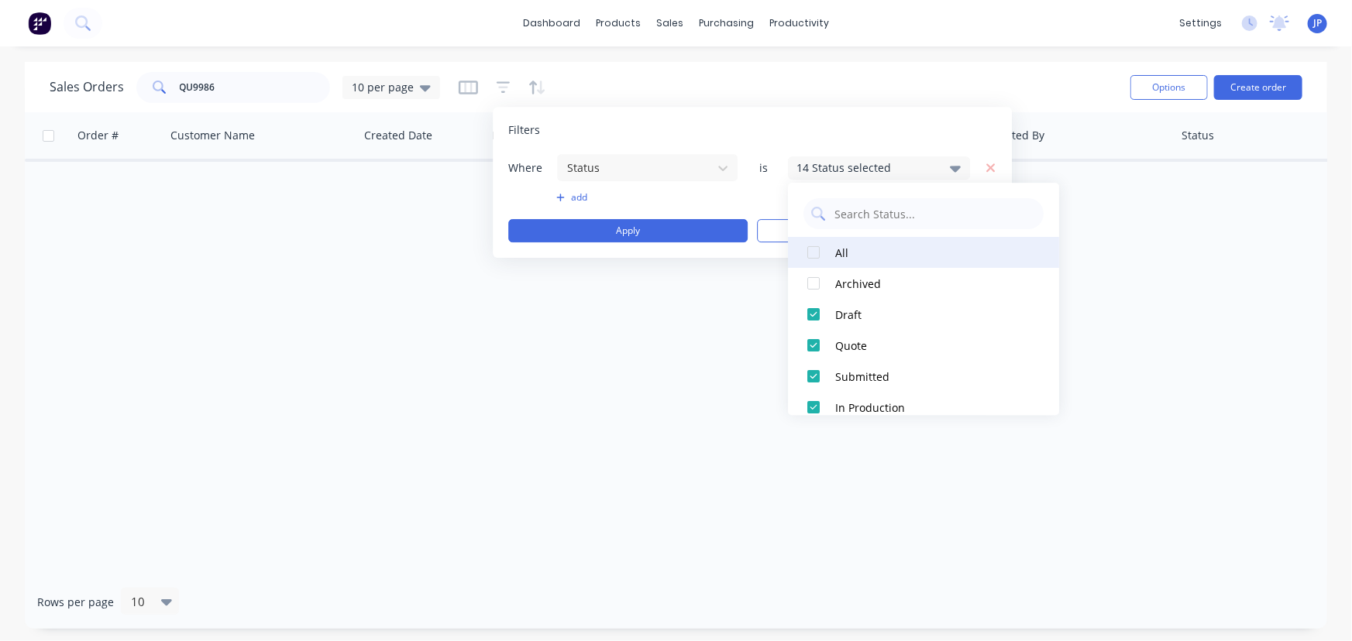
click at [812, 248] on div at bounding box center [813, 252] width 31 height 31
click at [279, 95] on input "QU9986" at bounding box center [255, 87] width 151 height 31
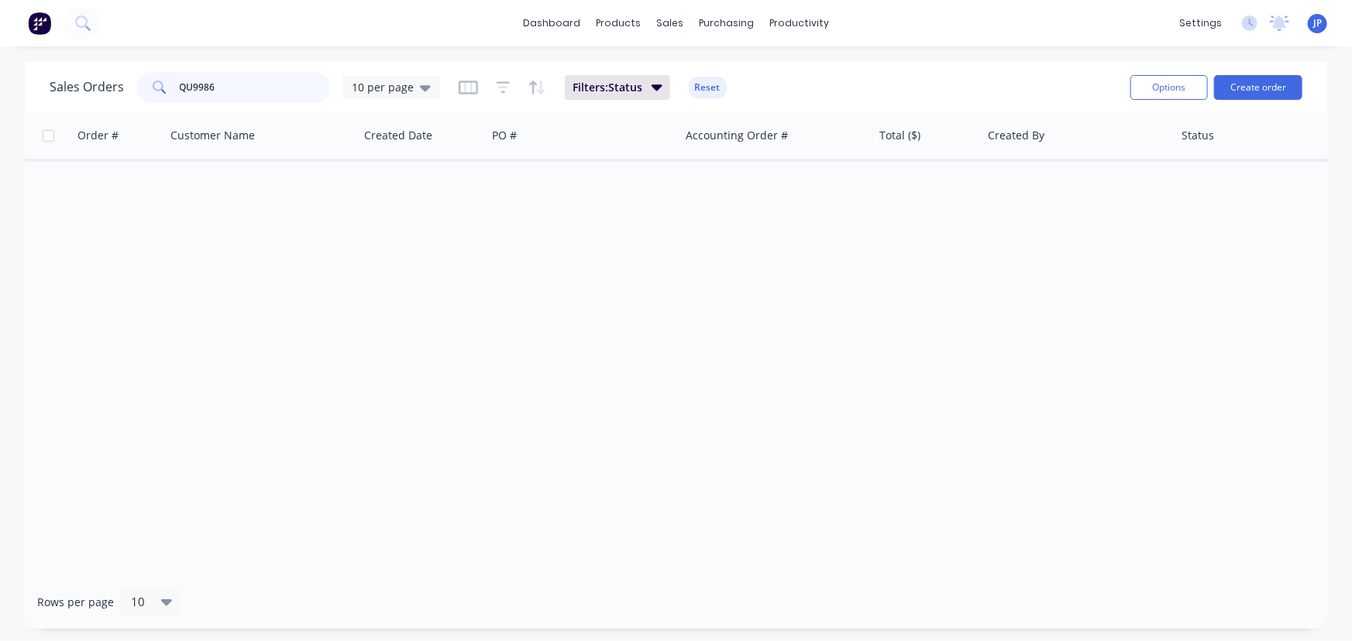
drag, startPoint x: 257, startPoint y: 86, endPoint x: 139, endPoint y: 86, distance: 118.5
click at [139, 86] on div "QU9986" at bounding box center [233, 87] width 194 height 31
type input "29051"
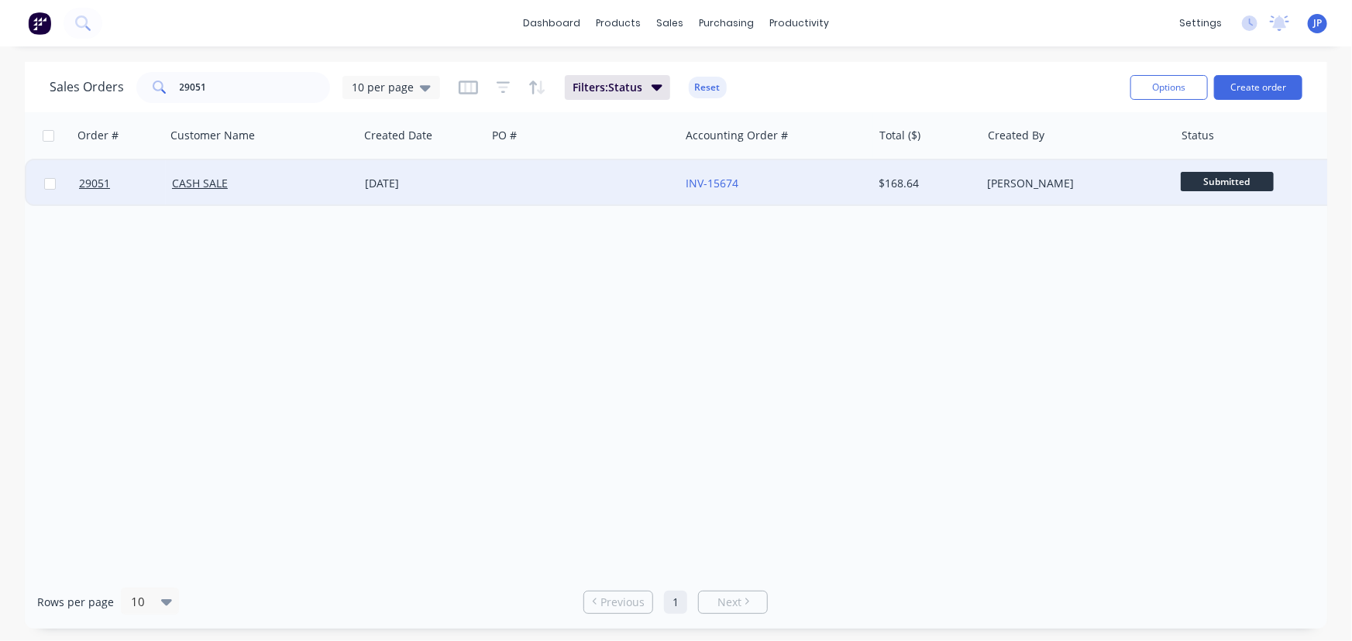
click at [209, 174] on div "CASH SALE" at bounding box center [262, 183] width 193 height 46
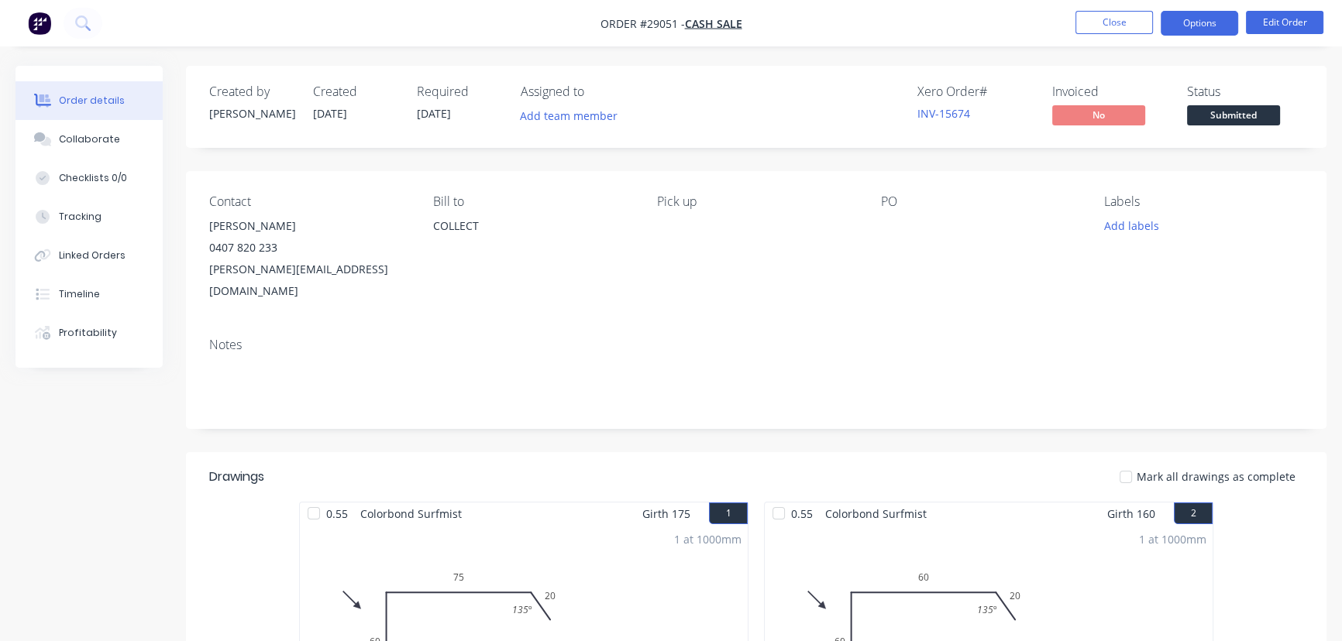
click at [1181, 23] on button "Options" at bounding box center [1199, 23] width 77 height 25
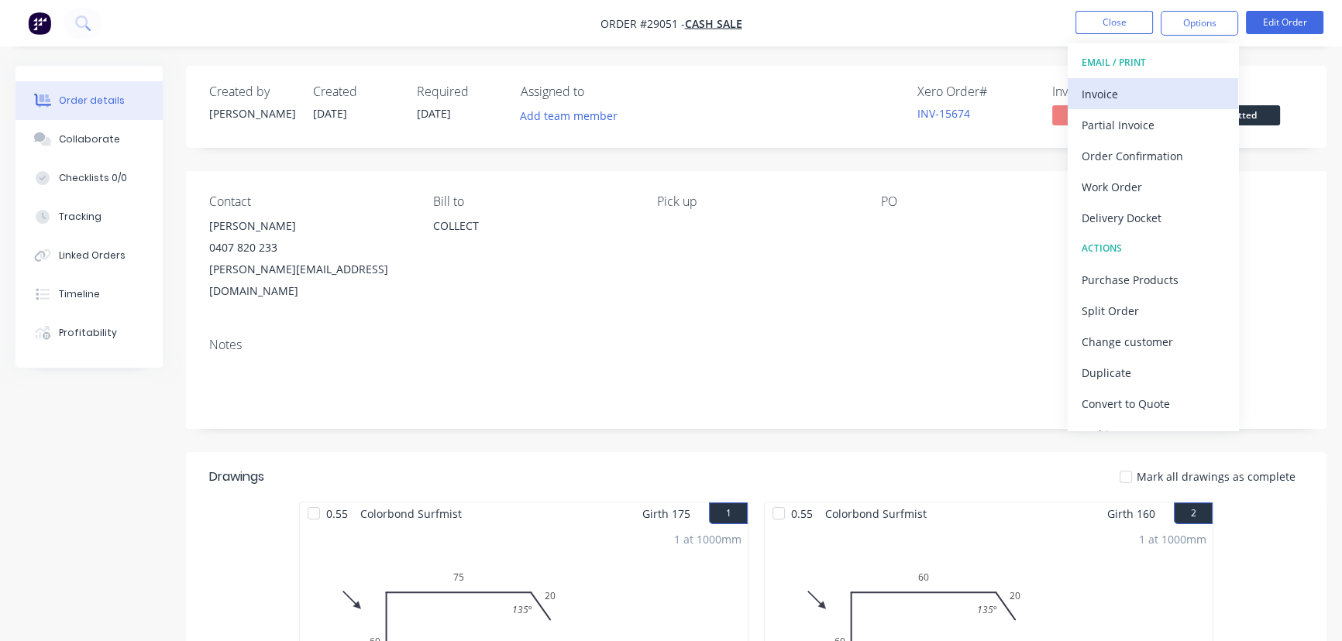
click at [1115, 91] on div "Invoice" at bounding box center [1153, 94] width 143 height 22
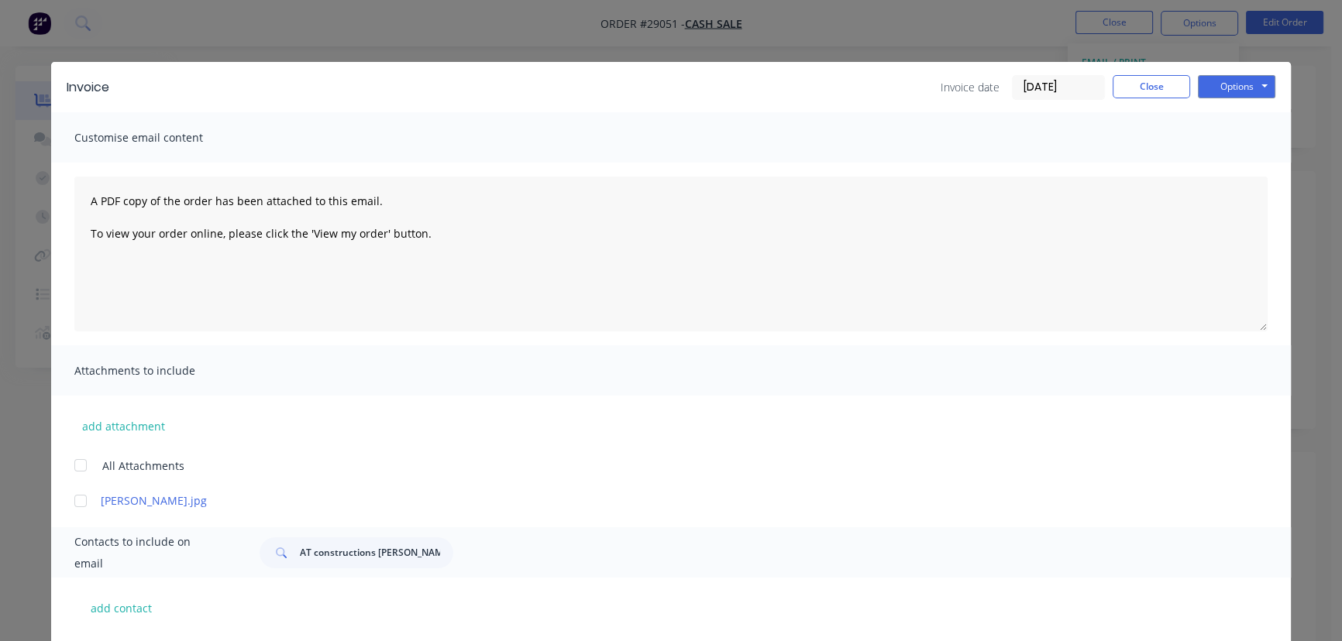
click at [1082, 84] on input "[DATE]" at bounding box center [1058, 87] width 91 height 23
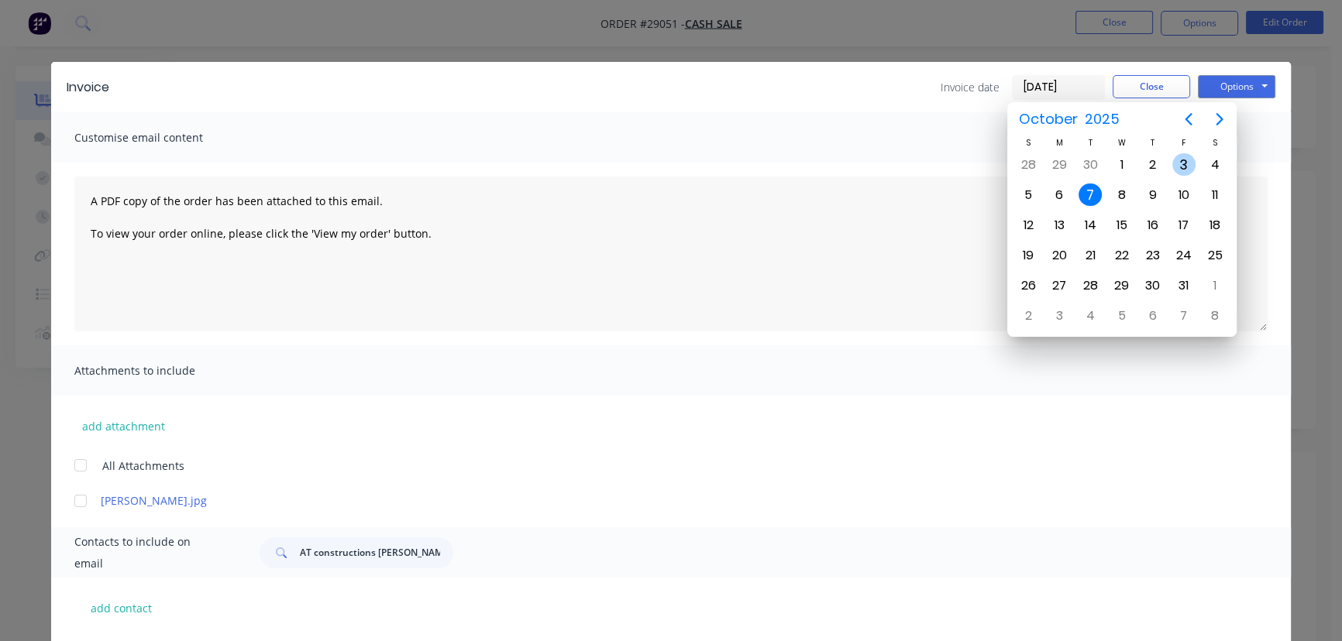
click at [1182, 163] on div "3" at bounding box center [1183, 164] width 23 height 23
type input "[DATE]"
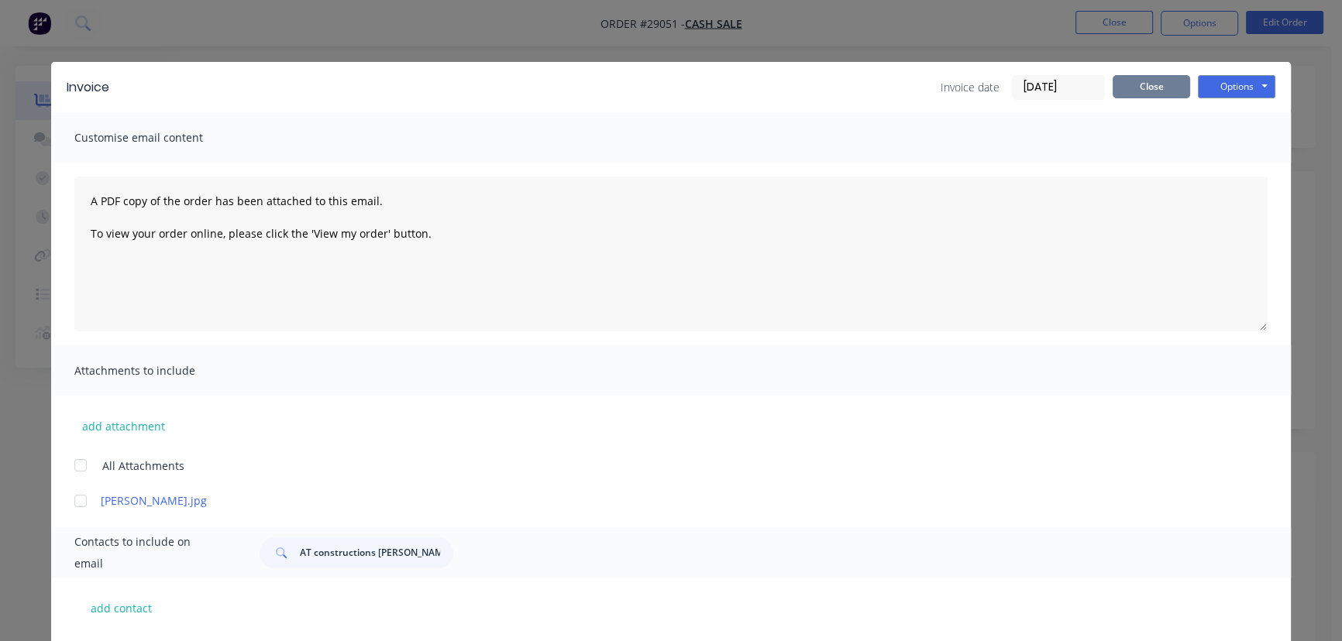
click at [1164, 84] on button "Close" at bounding box center [1150, 86] width 77 height 23
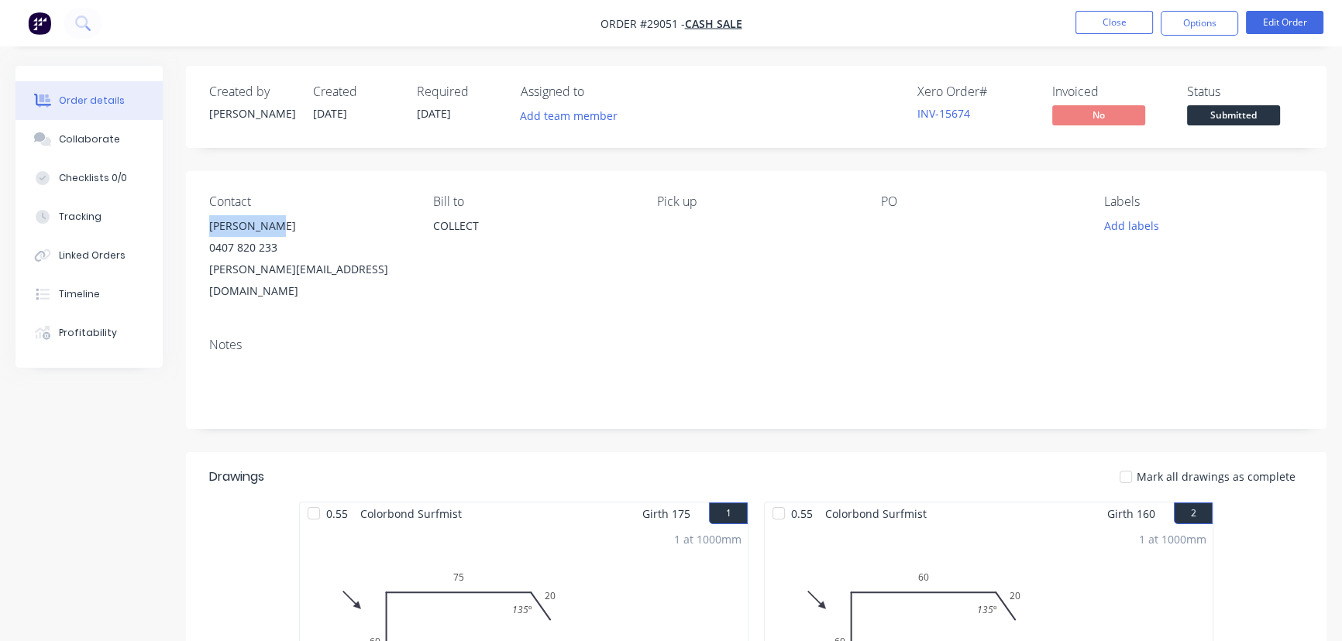
drag, startPoint x: 280, startPoint y: 223, endPoint x: 206, endPoint y: 225, distance: 74.4
click at [206, 225] on div "Contact [PERSON_NAME] [PHONE_NUMBER] [PERSON_NAME][EMAIL_ADDRESS][DOMAIN_NAME] …" at bounding box center [756, 248] width 1140 height 154
copy div "[PERSON_NAME]"
click at [1178, 31] on button "Options" at bounding box center [1199, 23] width 77 height 25
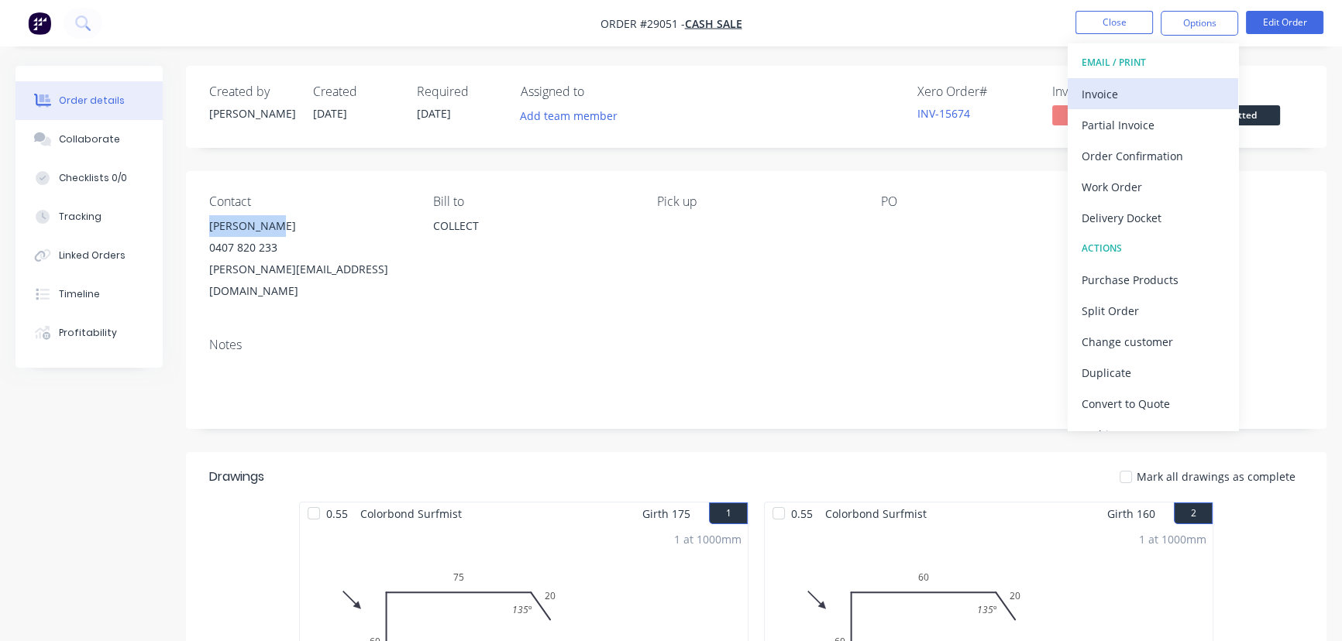
click at [1168, 91] on div "Invoice" at bounding box center [1153, 94] width 143 height 22
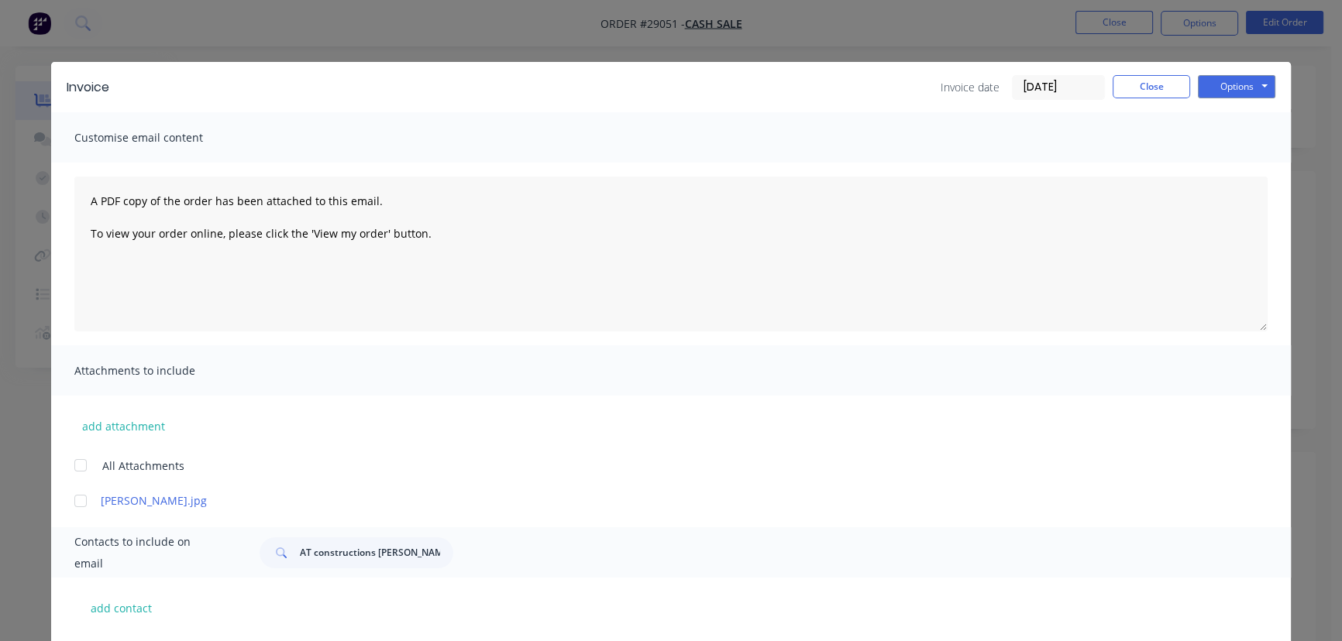
click at [1079, 82] on input "[DATE]" at bounding box center [1058, 87] width 91 height 23
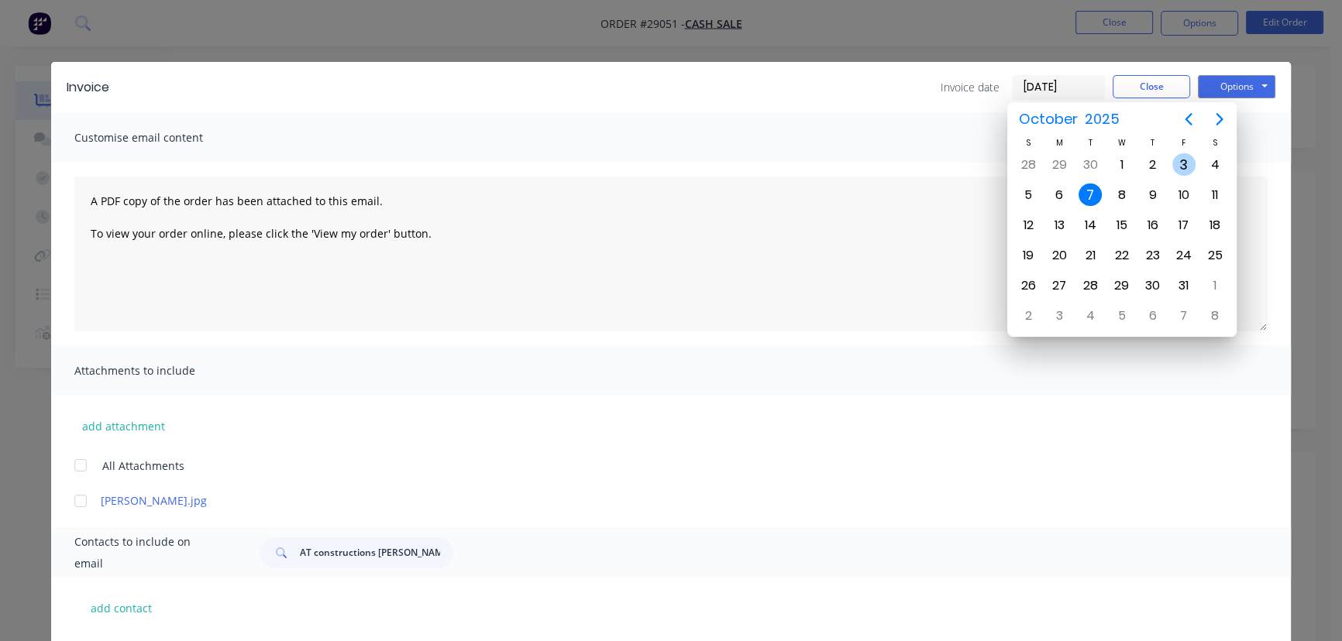
click at [1181, 163] on div "3" at bounding box center [1183, 164] width 23 height 23
type input "[DATE]"
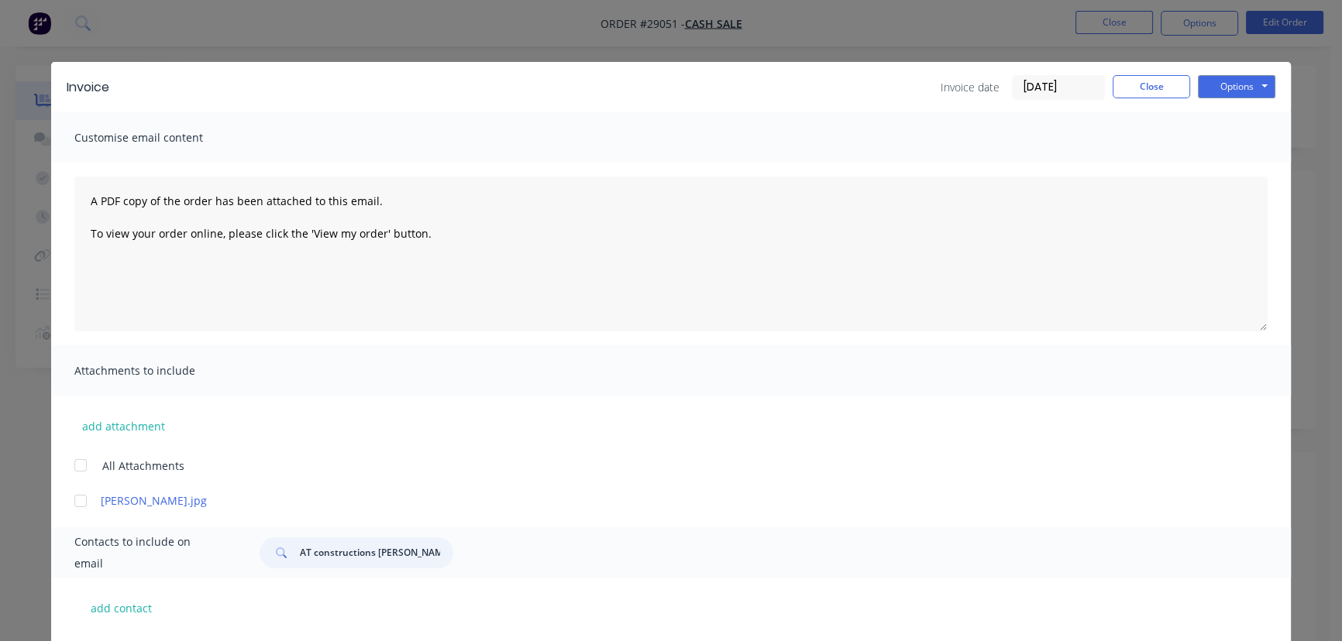
drag, startPoint x: 408, startPoint y: 552, endPoint x: 281, endPoint y: 566, distance: 127.0
click at [281, 566] on div "AT constructions [PERSON_NAME]" at bounding box center [357, 553] width 194 height 31
paste input "[PERSON_NAME]"
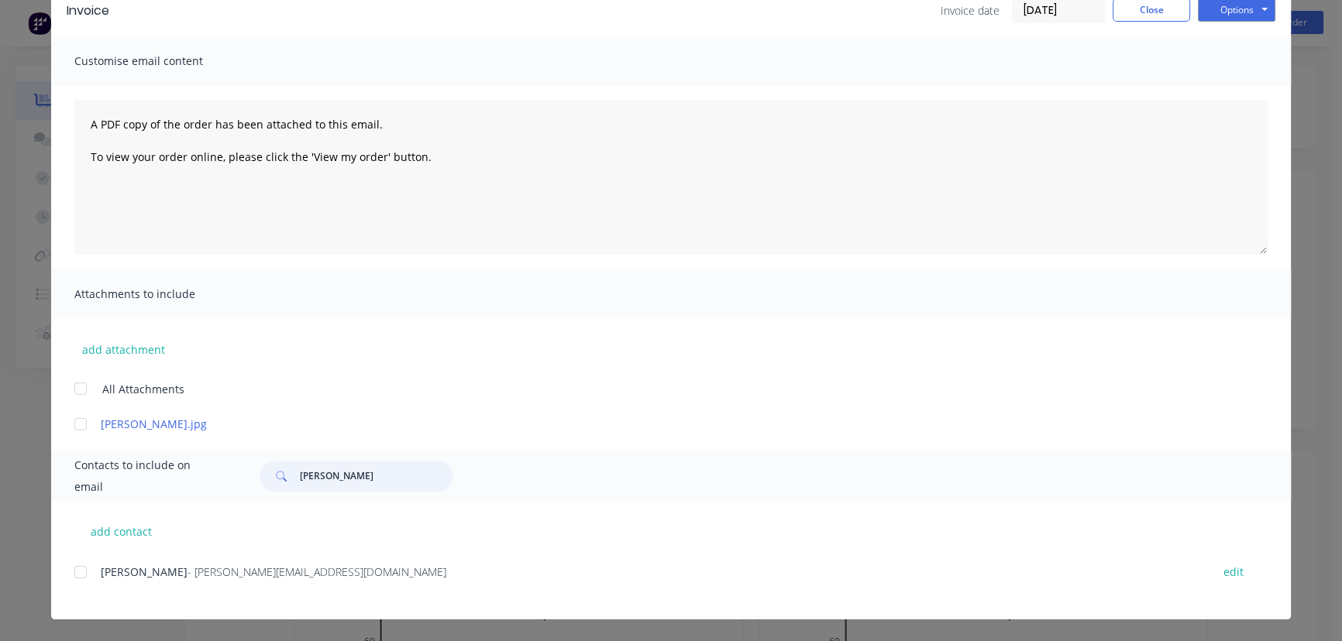
type input "[PERSON_NAME]"
drag, startPoint x: 301, startPoint y: 573, endPoint x: 85, endPoint y: 576, distance: 215.4
click at [85, 576] on div "[PERSON_NAME] - [PERSON_NAME][EMAIL_ADDRESS][DOMAIN_NAME] edit" at bounding box center [682, 572] width 1216 height 21
copy div "[PERSON_NAME] - [PERSON_NAME][EMAIL_ADDRESS][DOMAIN_NAME]"
click at [1229, 9] on button "Options" at bounding box center [1236, 9] width 77 height 23
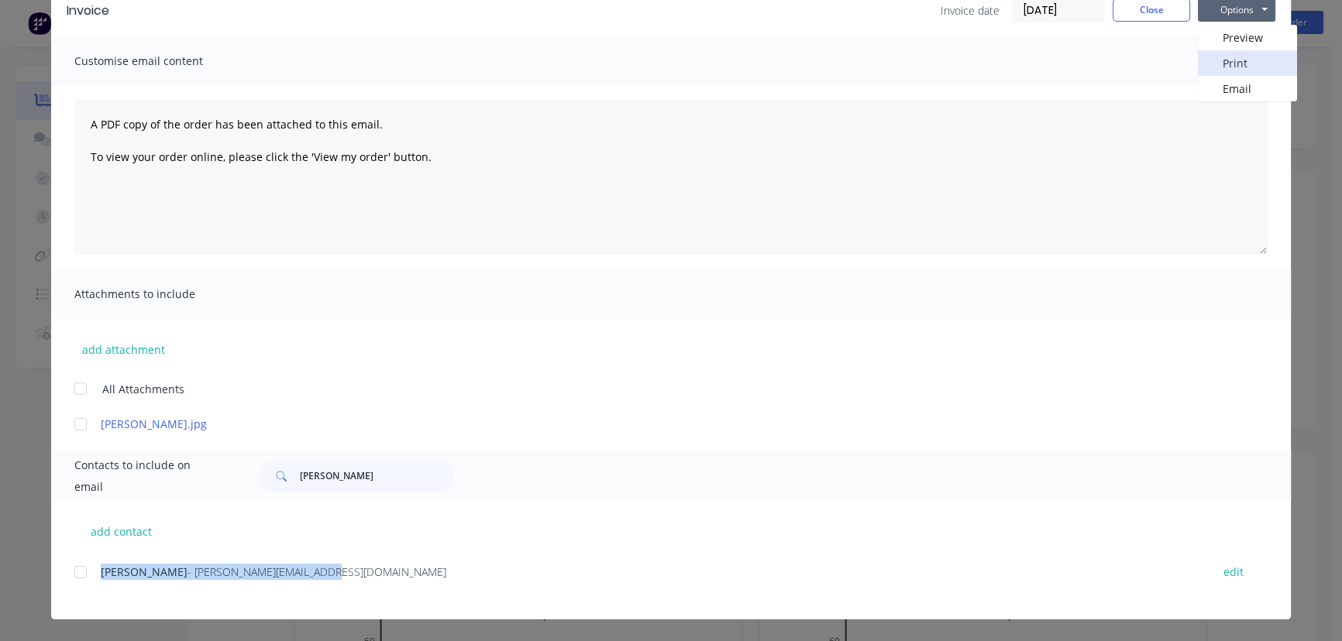
click at [1226, 64] on button "Print" at bounding box center [1247, 63] width 99 height 26
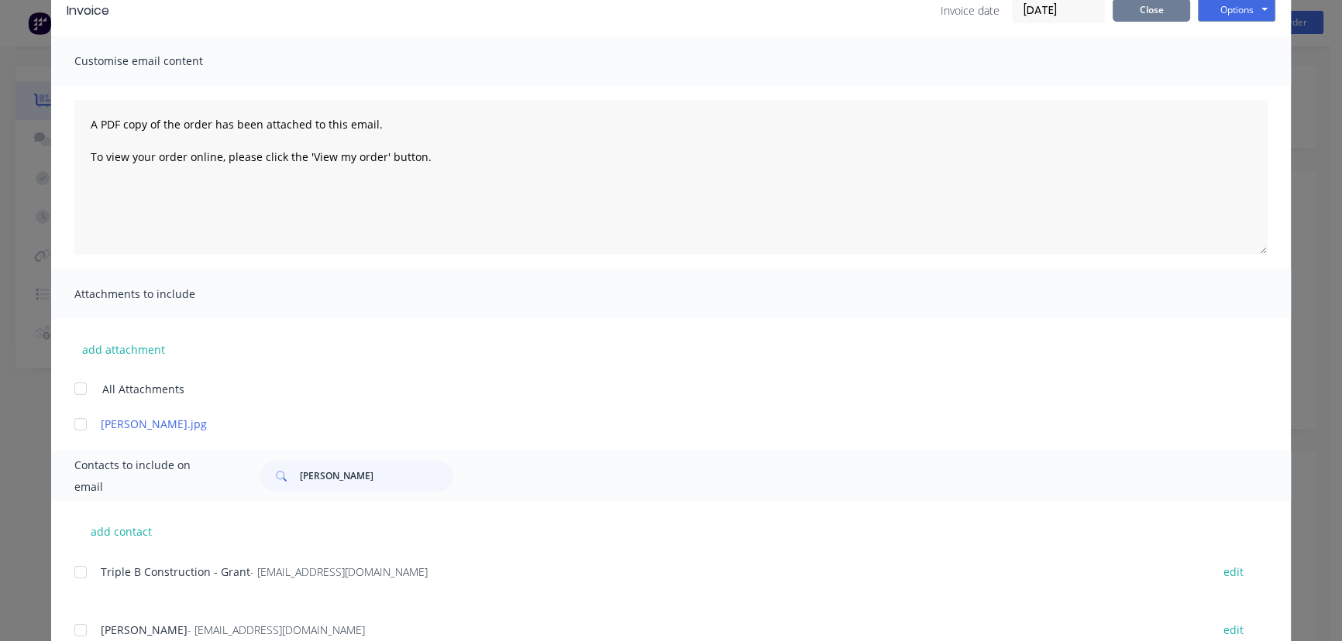
click at [1139, 10] on button "Close" at bounding box center [1150, 9] width 77 height 23
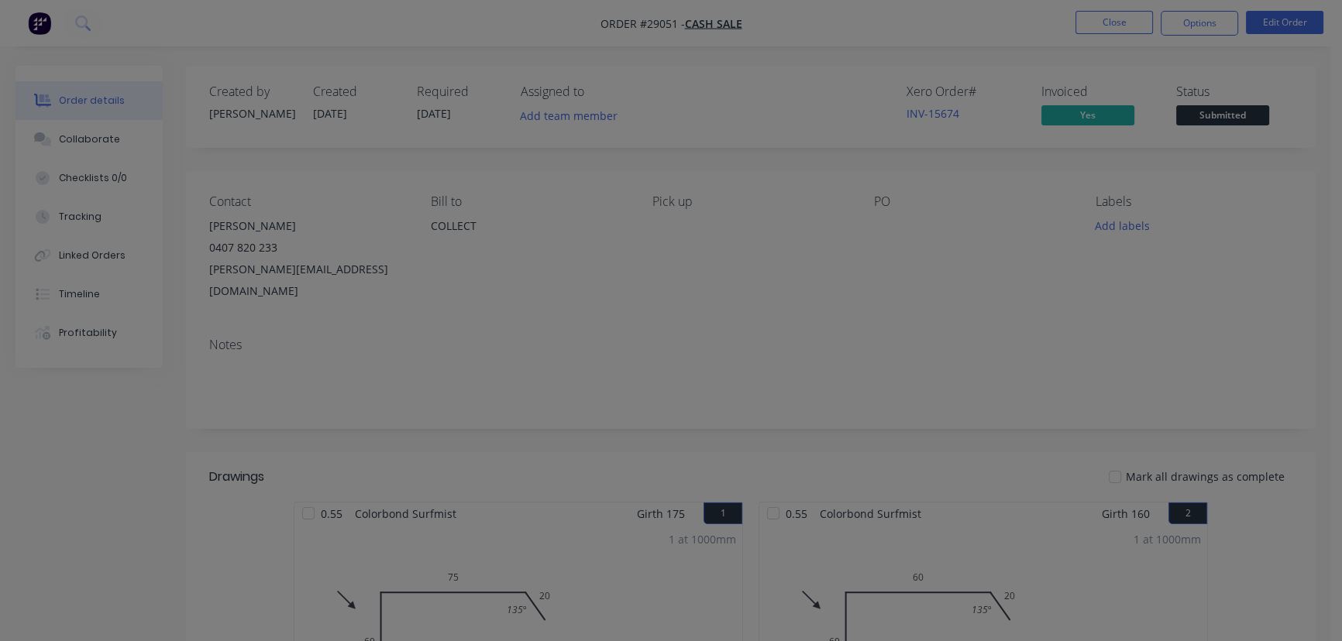
scroll to position [0, 0]
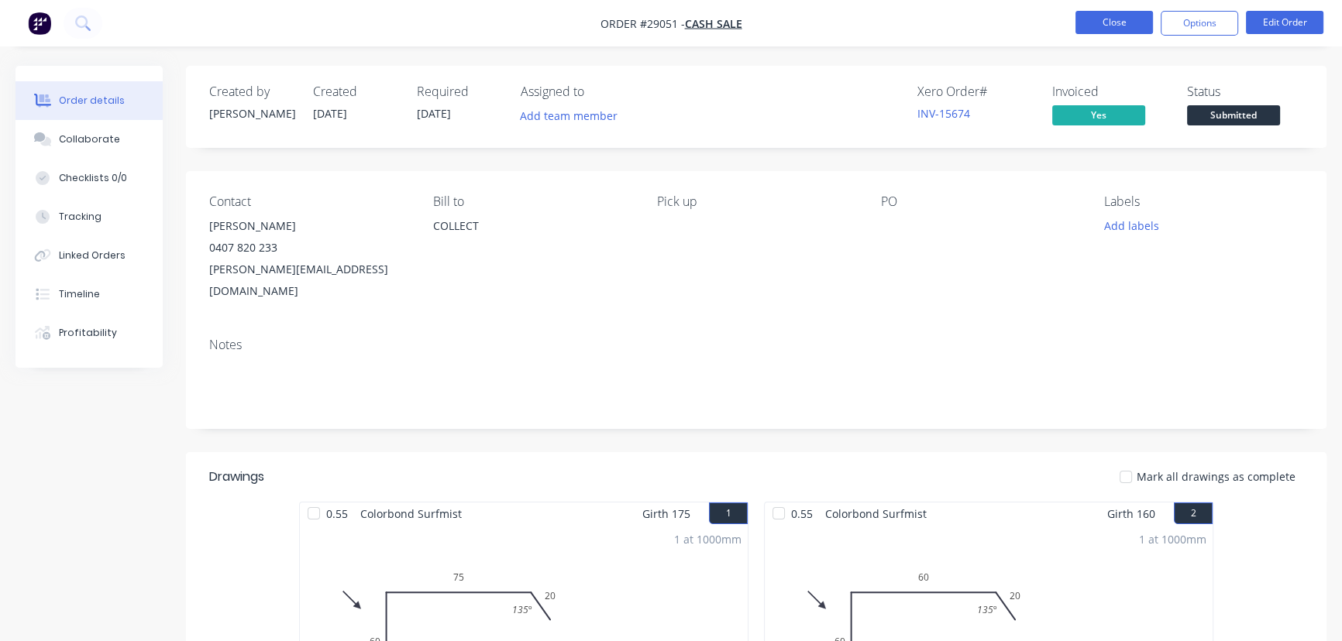
click at [1127, 26] on button "Close" at bounding box center [1113, 22] width 77 height 23
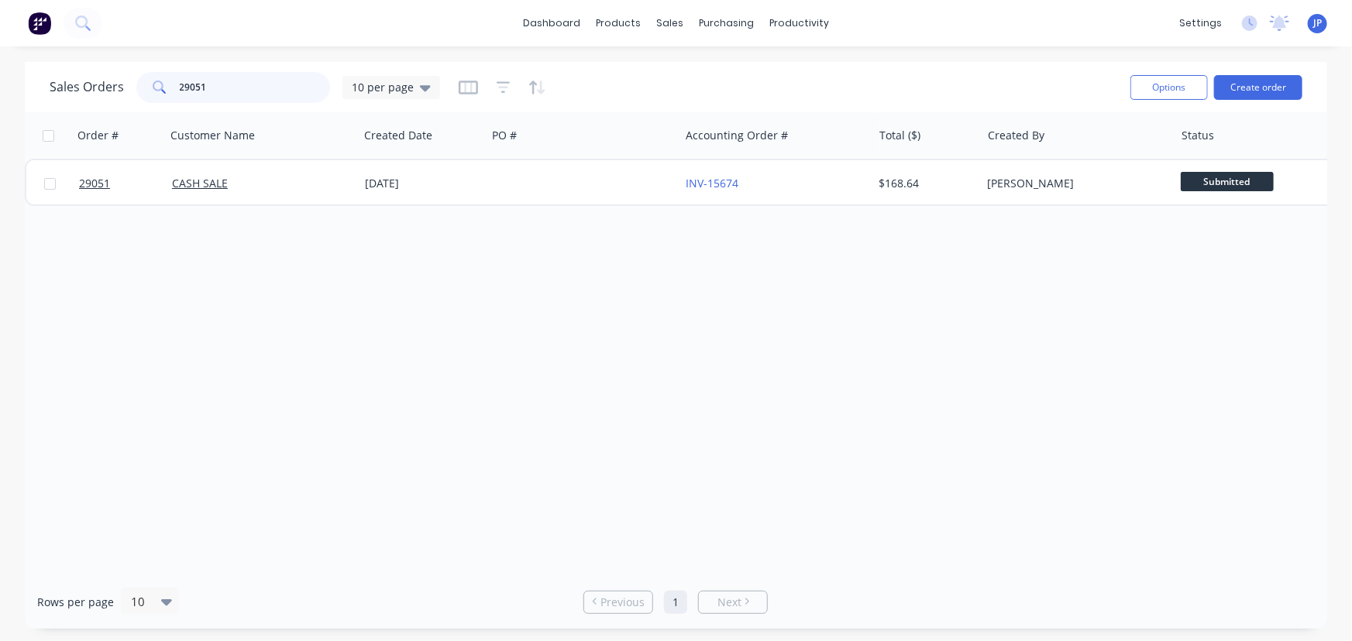
drag, startPoint x: 236, startPoint y: 85, endPoint x: 153, endPoint y: 87, distance: 82.1
click at [153, 87] on div "29051" at bounding box center [233, 87] width 194 height 31
type input "28910"
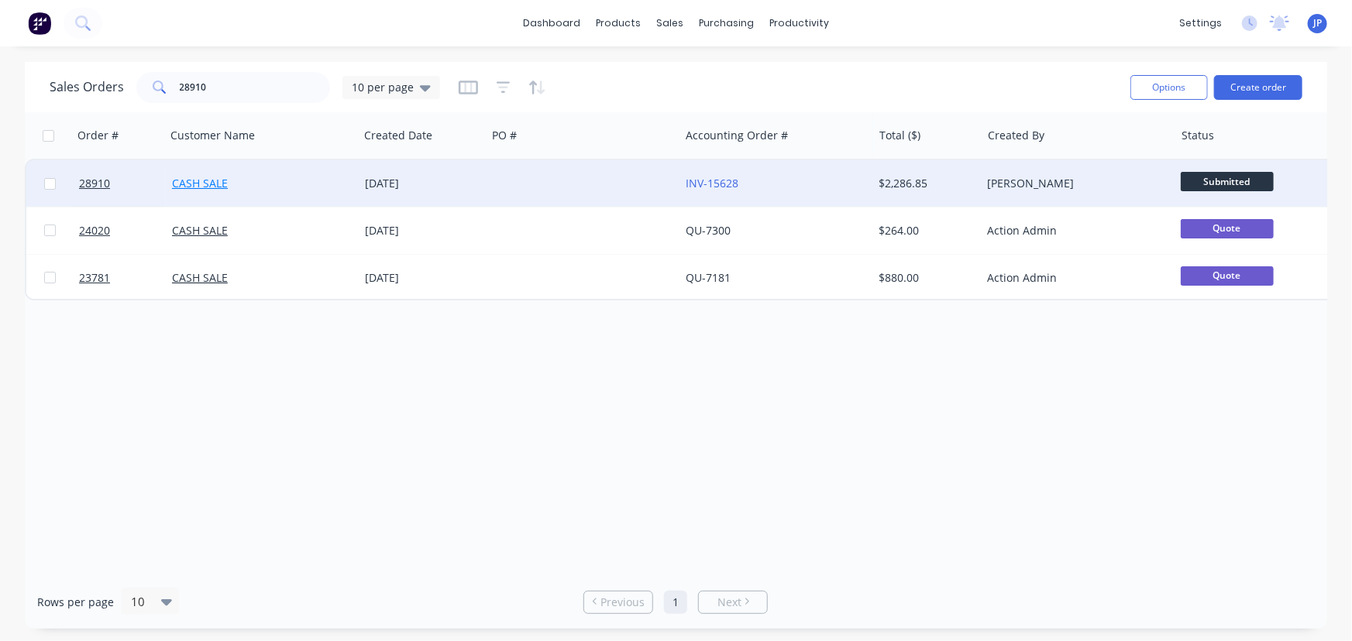
click at [177, 183] on link "CASH SALE" at bounding box center [200, 183] width 56 height 15
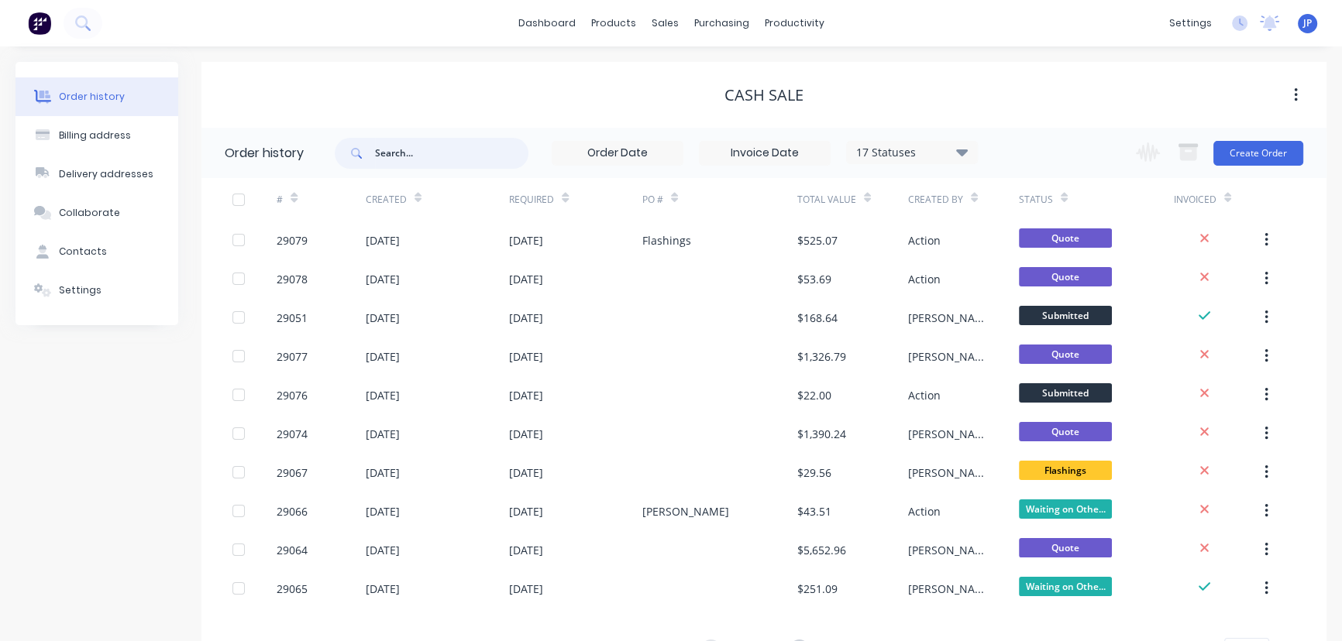
click at [400, 160] on input "text" at bounding box center [451, 153] width 153 height 31
type input "28910"
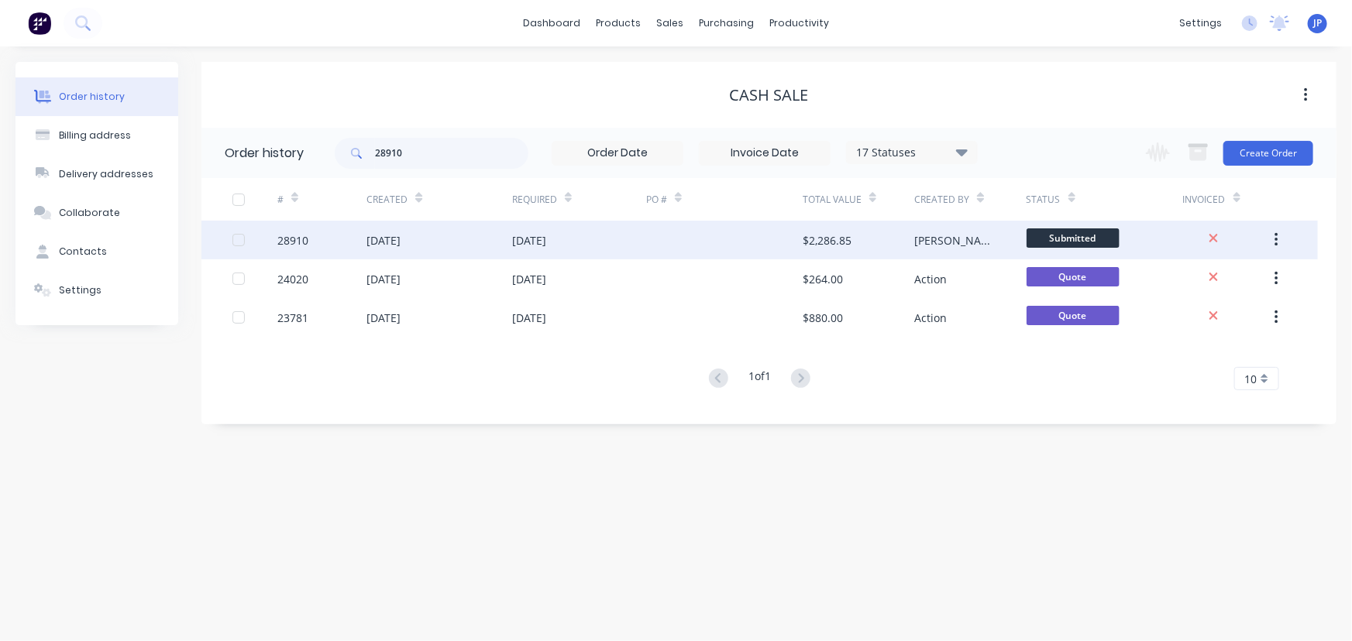
click at [399, 238] on div "[DATE]" at bounding box center [383, 240] width 34 height 16
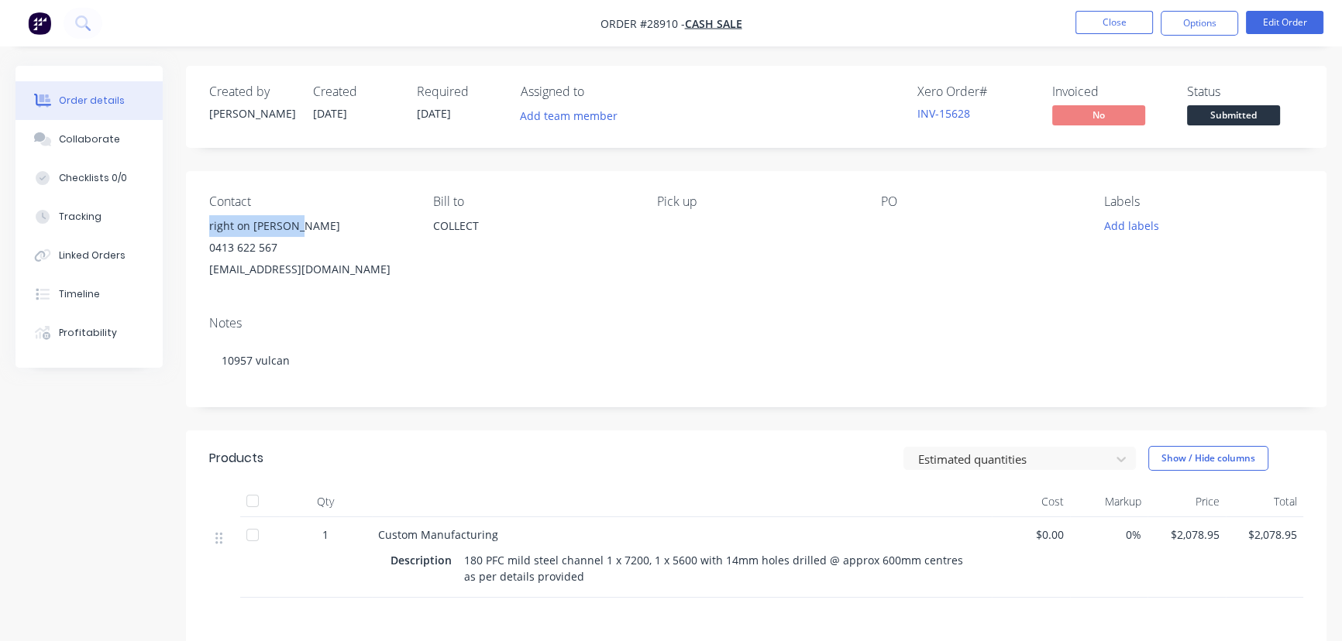
drag, startPoint x: 304, startPoint y: 225, endPoint x: 210, endPoint y: 227, distance: 94.5
click at [210, 227] on div "right on [PERSON_NAME]" at bounding box center [308, 226] width 199 height 22
copy div "right on [PERSON_NAME]"
click at [1188, 19] on button "Options" at bounding box center [1199, 23] width 77 height 25
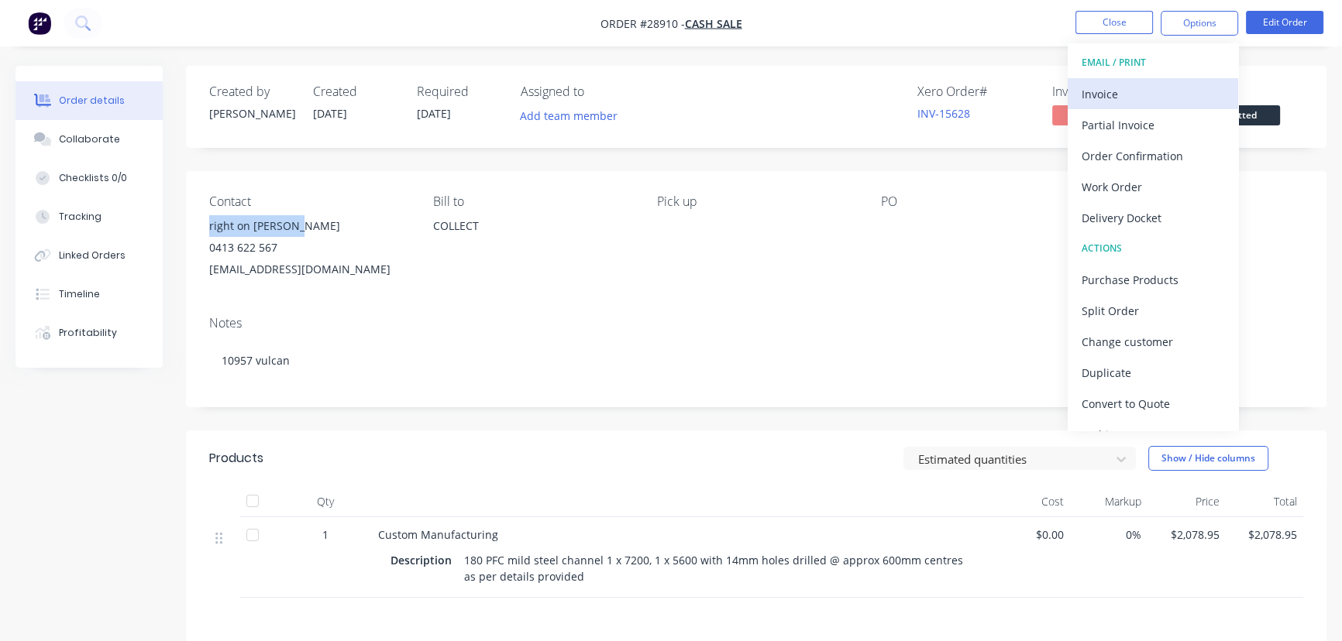
click at [1124, 84] on div "Invoice" at bounding box center [1153, 94] width 143 height 22
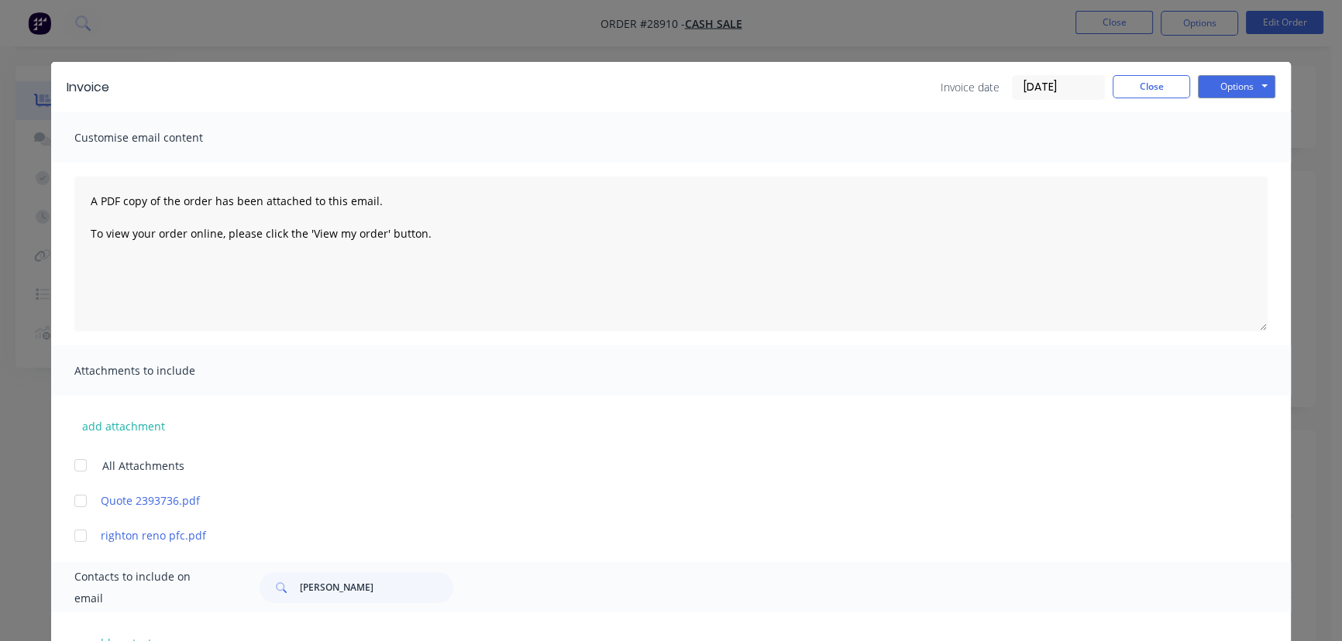
click at [1080, 86] on input "[DATE]" at bounding box center [1058, 87] width 91 height 23
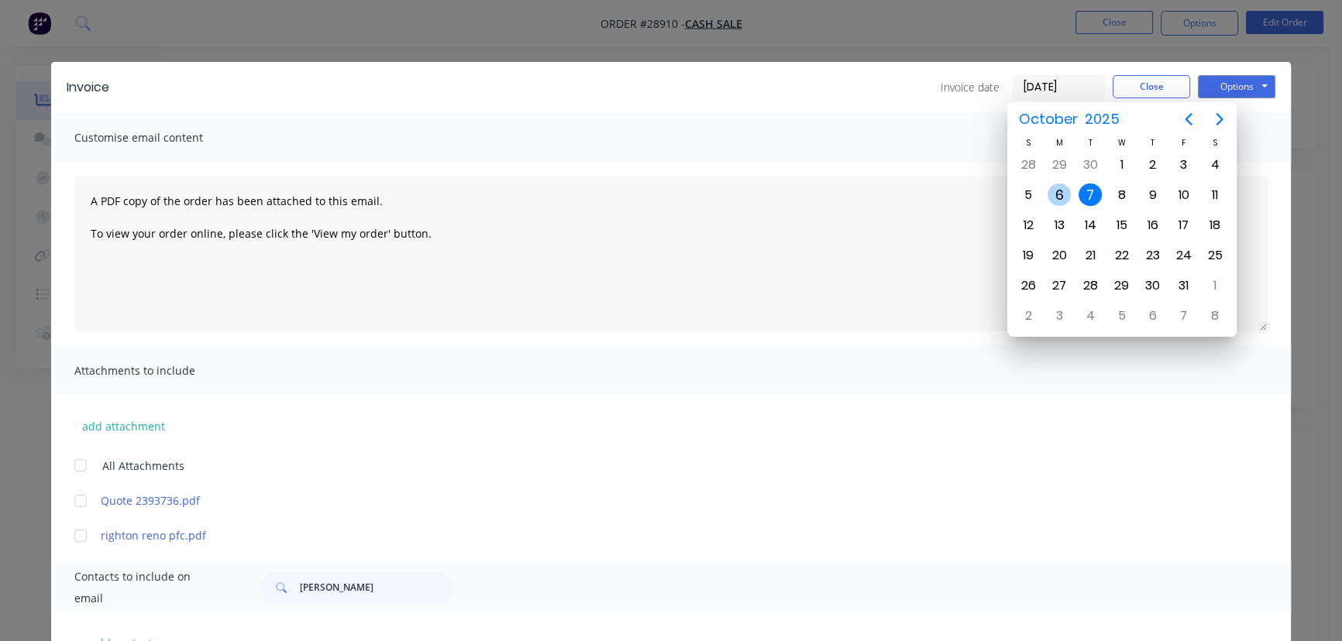
click at [1057, 197] on div "6" at bounding box center [1058, 195] width 23 height 23
type input "[DATE]"
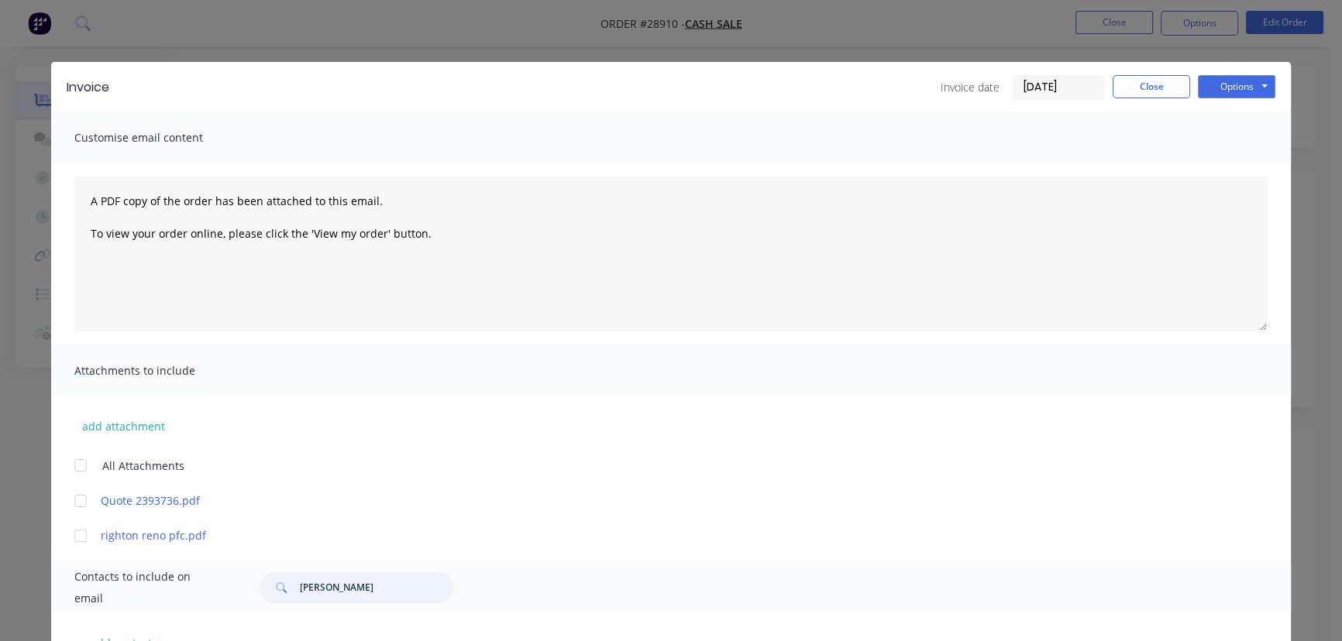
drag, startPoint x: 366, startPoint y: 587, endPoint x: 268, endPoint y: 592, distance: 97.7
click at [268, 592] on div "[PERSON_NAME]" at bounding box center [357, 588] width 194 height 31
paste input "right on Reno Be"
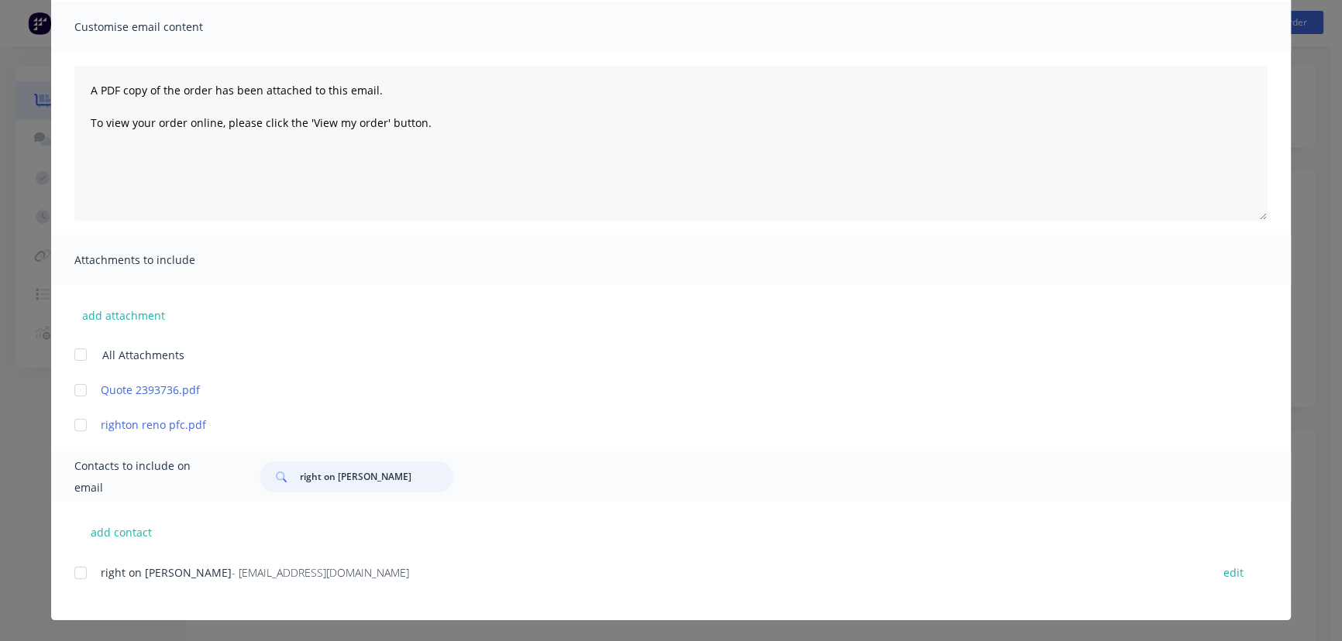
type input "right on [PERSON_NAME]"
drag, startPoint x: 275, startPoint y: 585, endPoint x: 95, endPoint y: 599, distance: 180.3
click at [95, 599] on div "right on [PERSON_NAME] - [EMAIL_ADDRESS][DOMAIN_NAME] edit" at bounding box center [682, 582] width 1216 height 40
copy div "right on [PERSON_NAME] - [EMAIL_ADDRESS][DOMAIN_NAME]"
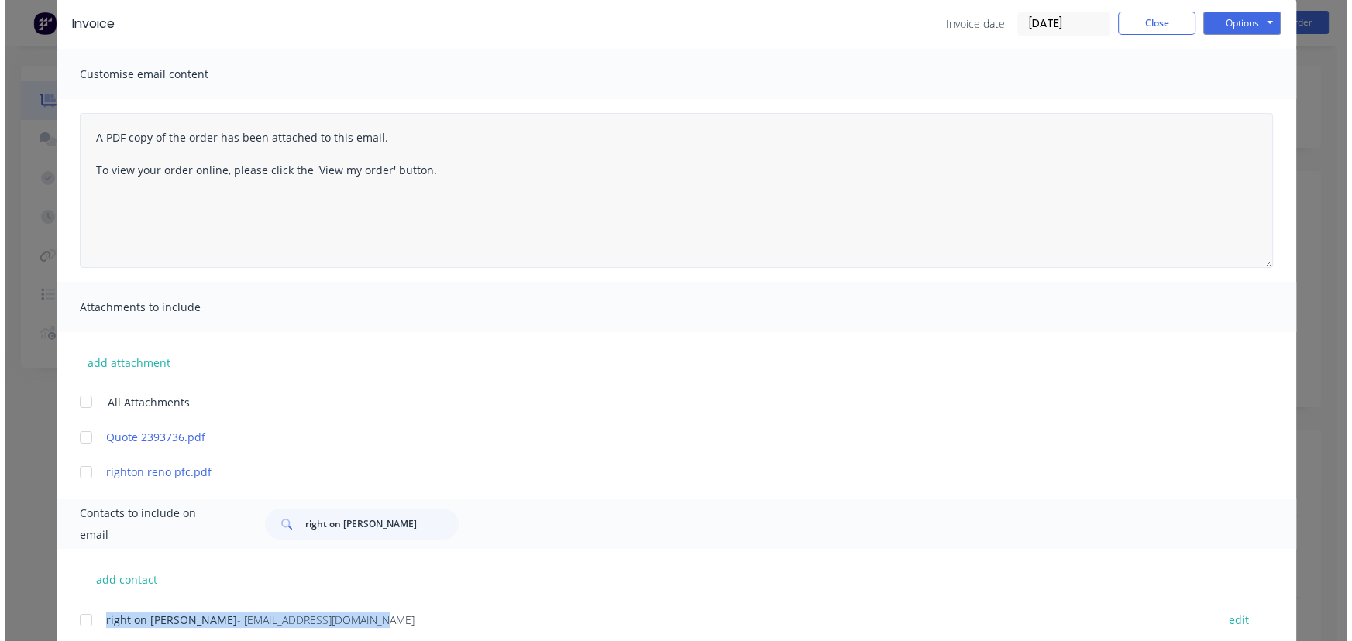
scroll to position [0, 0]
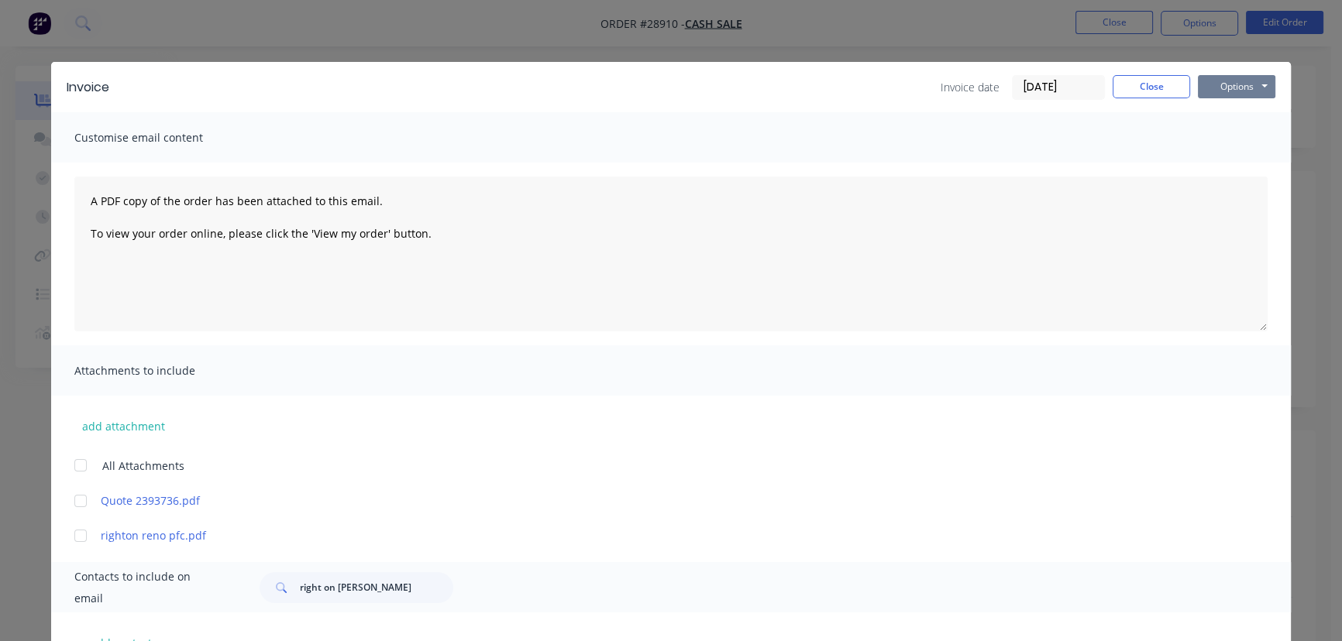
click at [1232, 92] on button "Options" at bounding box center [1236, 86] width 77 height 23
click at [1230, 138] on button "Print" at bounding box center [1247, 140] width 99 height 26
click at [1144, 91] on button "Close" at bounding box center [1150, 86] width 77 height 23
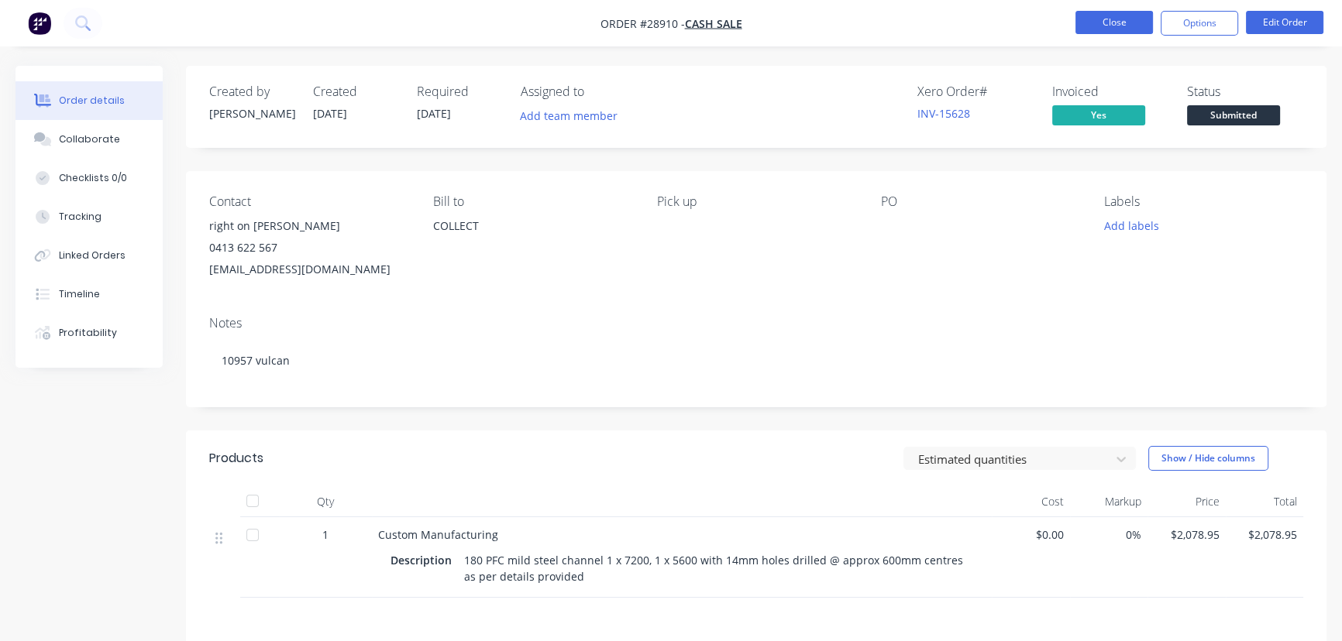
click at [1099, 17] on button "Close" at bounding box center [1113, 22] width 77 height 23
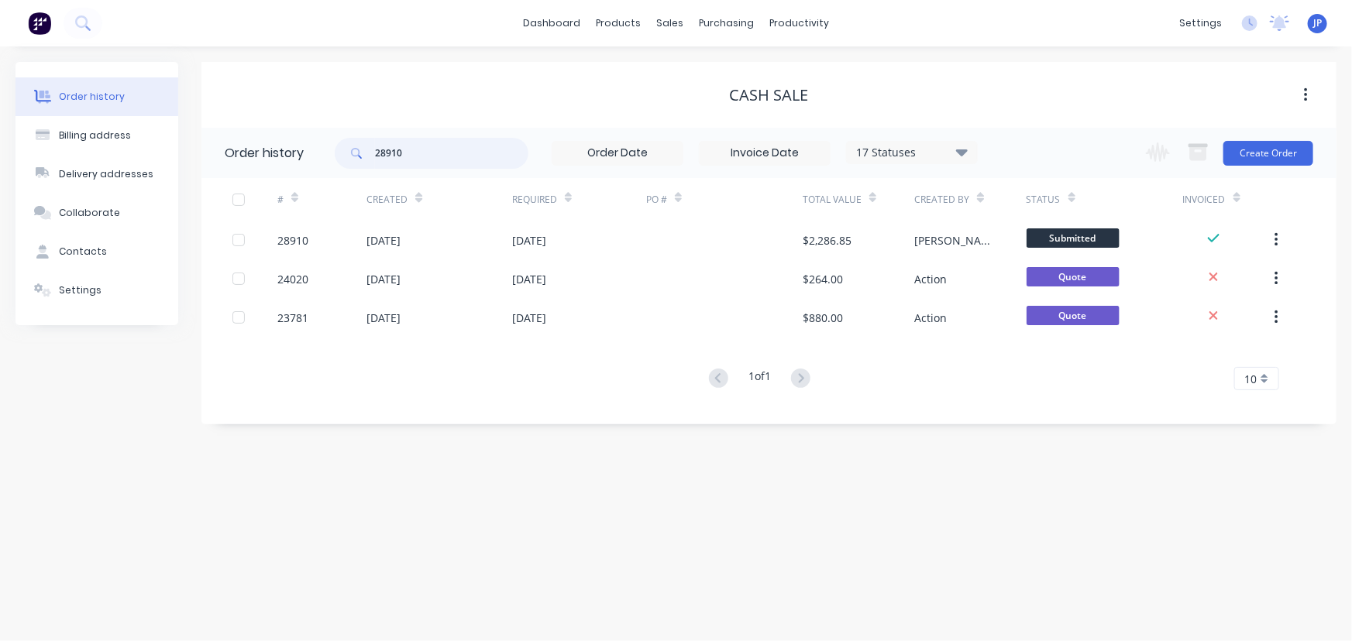
drag, startPoint x: 420, startPoint y: 155, endPoint x: 356, endPoint y: 151, distance: 64.4
click at [356, 151] on div "28910" at bounding box center [432, 153] width 194 height 31
paste input "[PERSON_NAME]"
type input "[PERSON_NAME]"
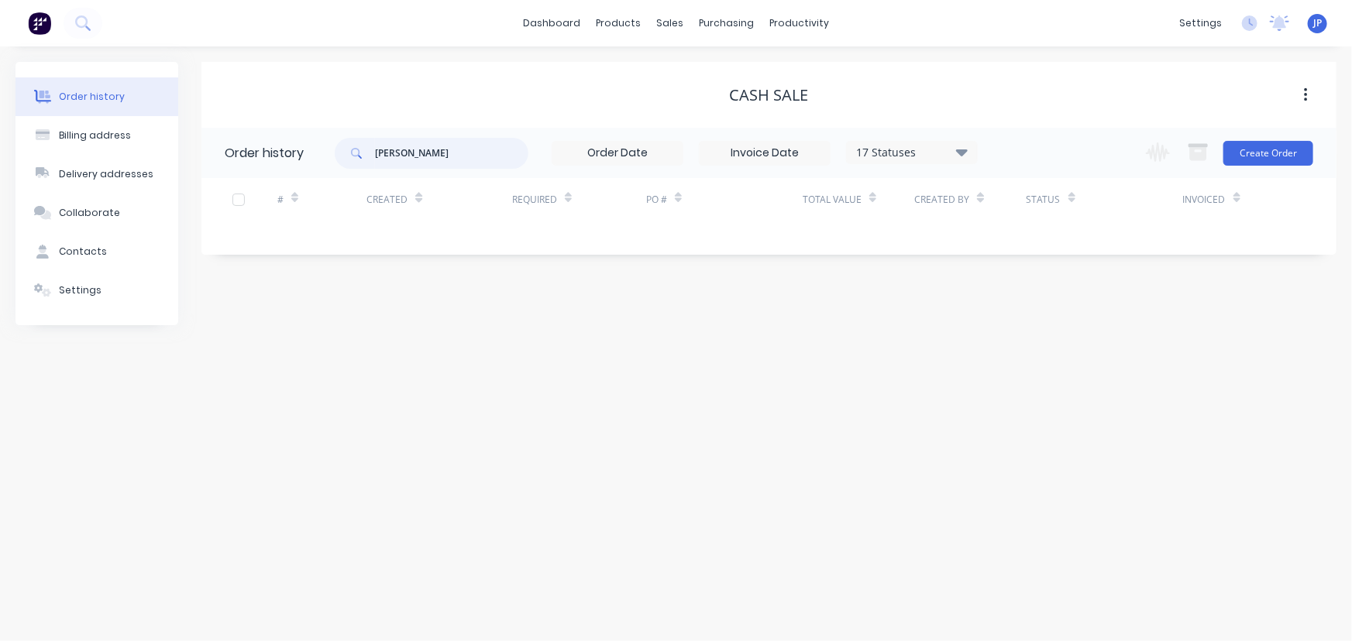
drag, startPoint x: 466, startPoint y: 153, endPoint x: 377, endPoint y: 165, distance: 90.0
click at [377, 165] on input "[PERSON_NAME]" at bounding box center [451, 153] width 153 height 31
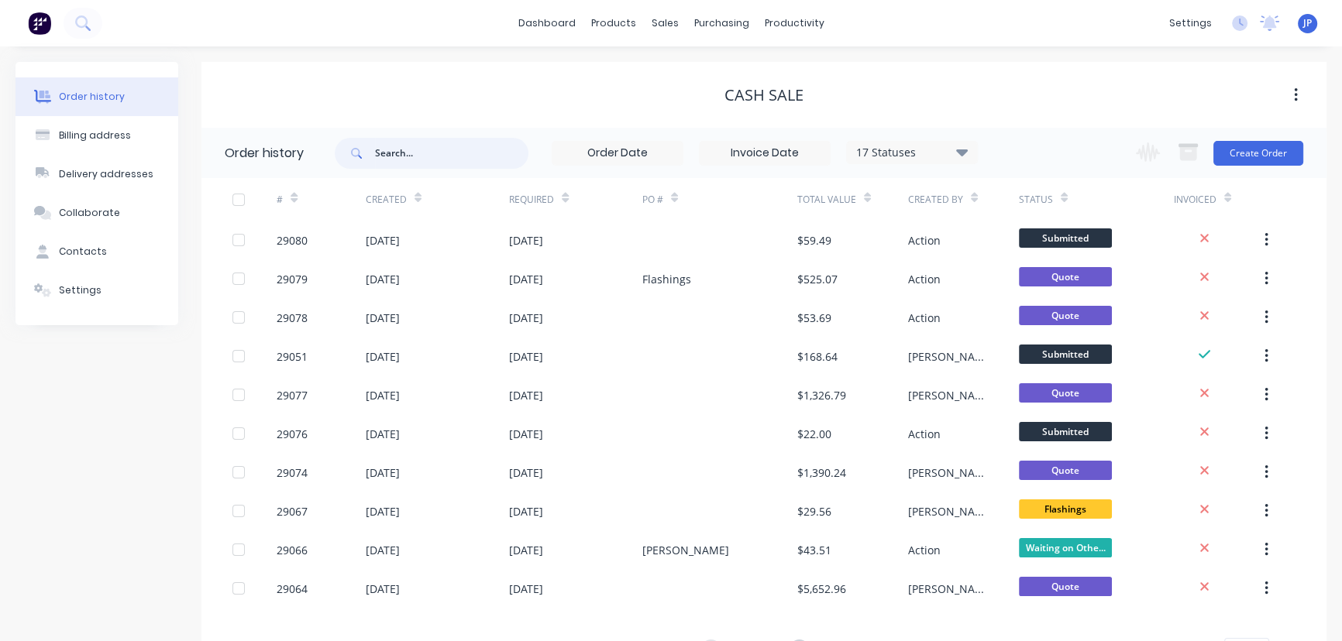
click at [401, 156] on input "text" at bounding box center [451, 153] width 153 height 31
type input "28955"
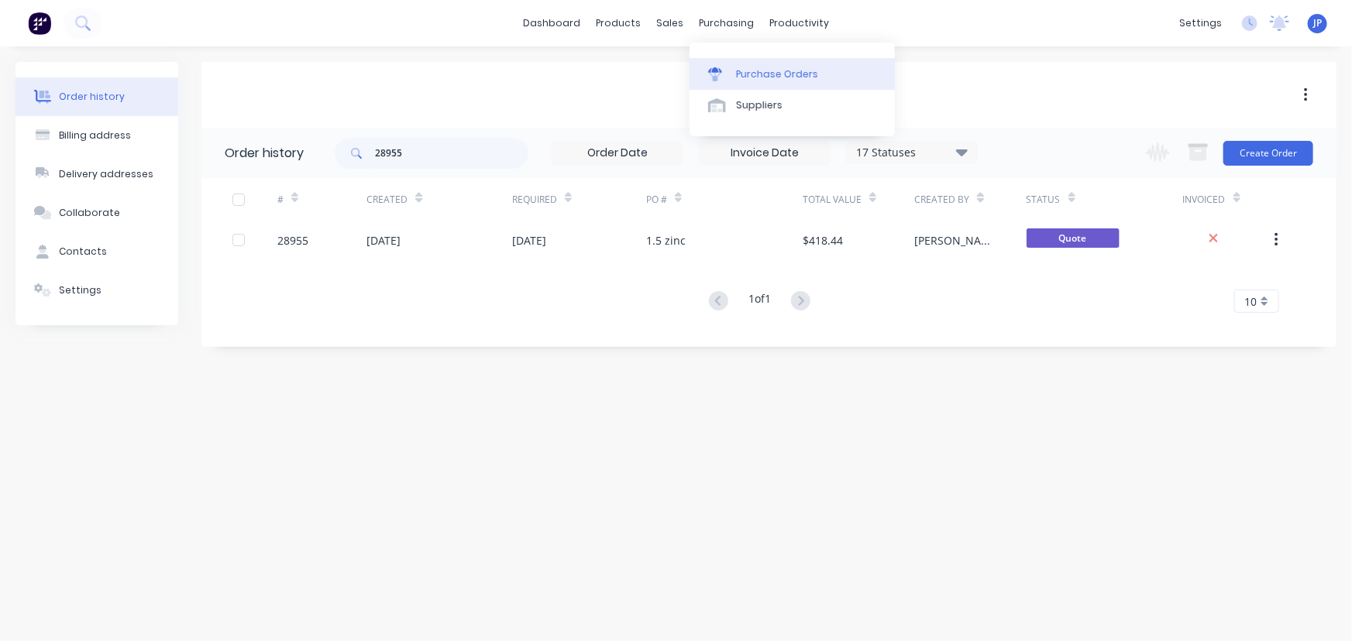
click at [745, 75] on div "Purchase Orders" at bounding box center [777, 74] width 82 height 14
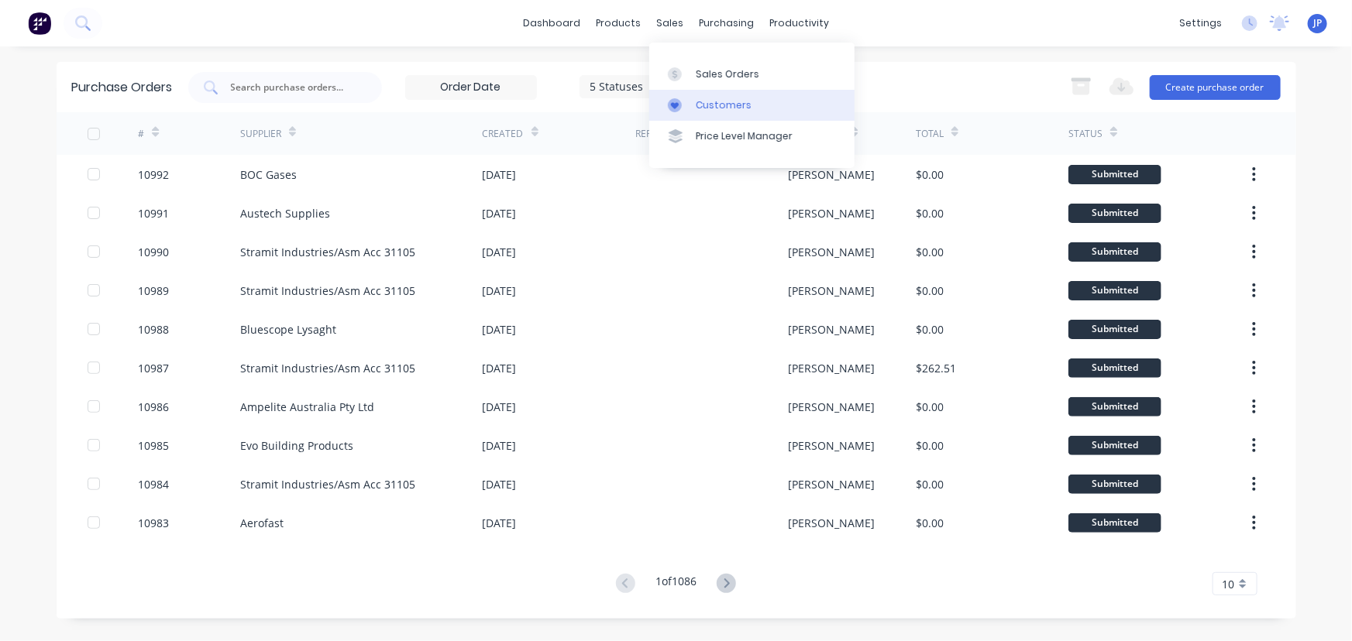
click at [712, 108] on div "Customers" at bounding box center [724, 105] width 56 height 14
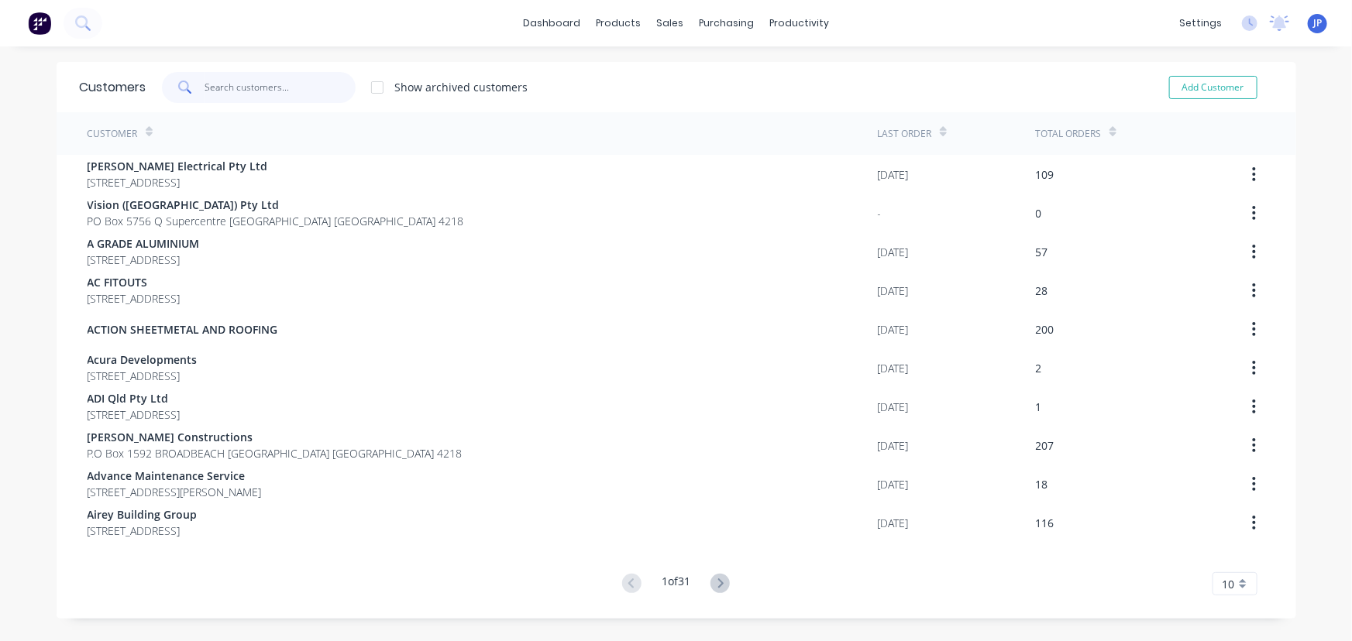
click at [248, 81] on input "text" at bounding box center [280, 87] width 151 height 31
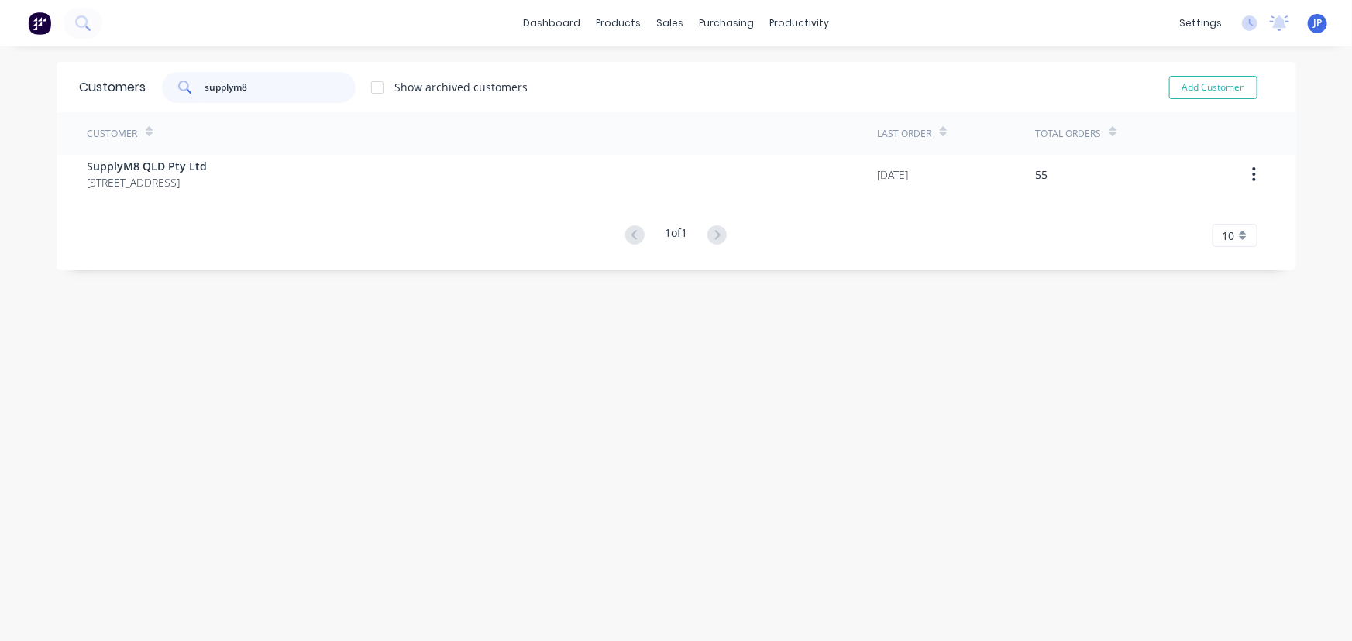
type input "supplym8"
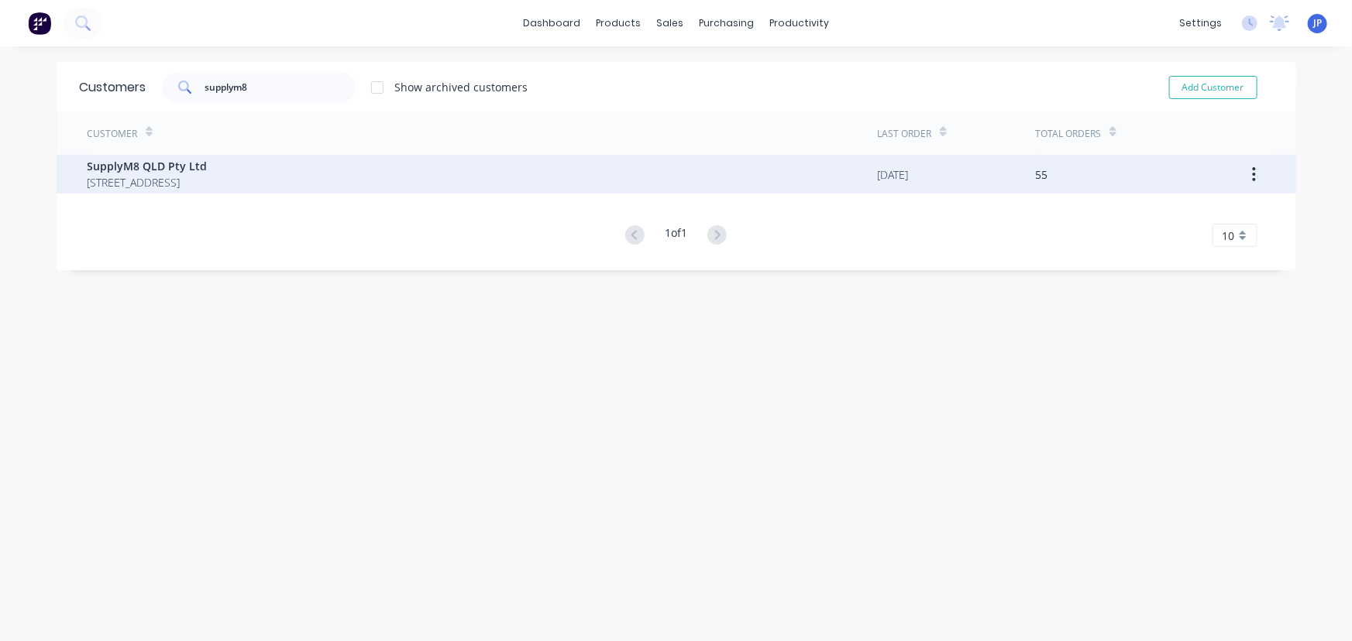
click at [175, 175] on span "[STREET_ADDRESS]" at bounding box center [148, 182] width 120 height 16
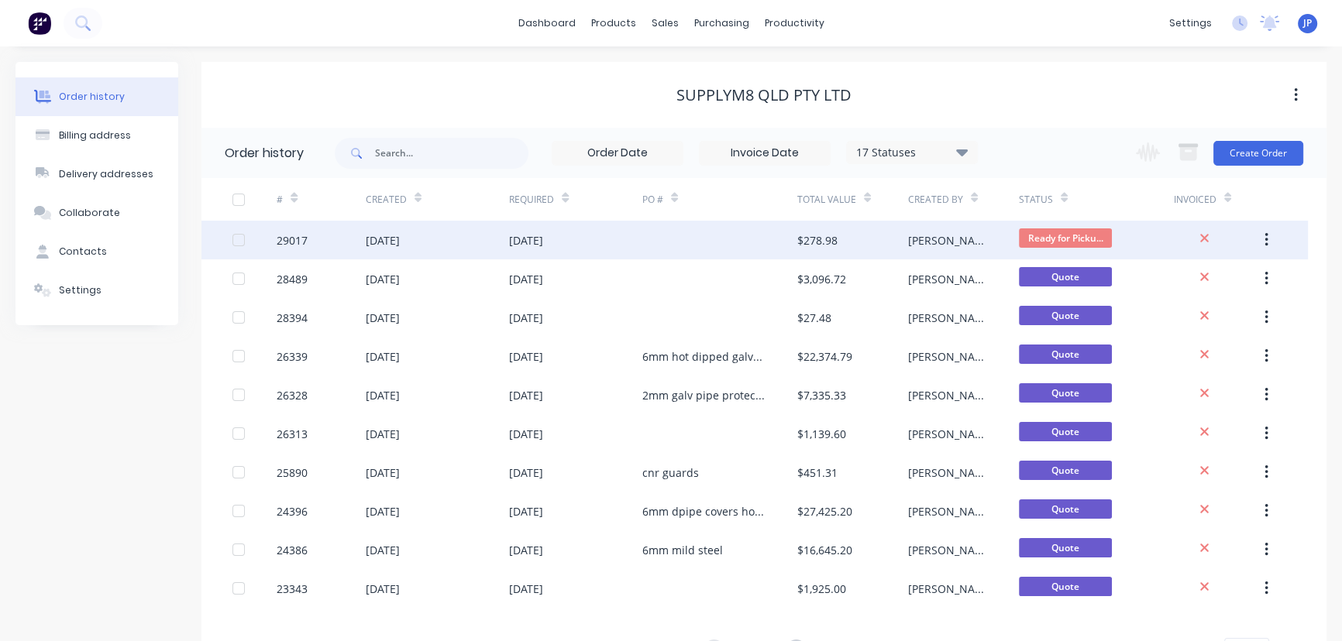
click at [379, 236] on div "[DATE]" at bounding box center [383, 240] width 34 height 16
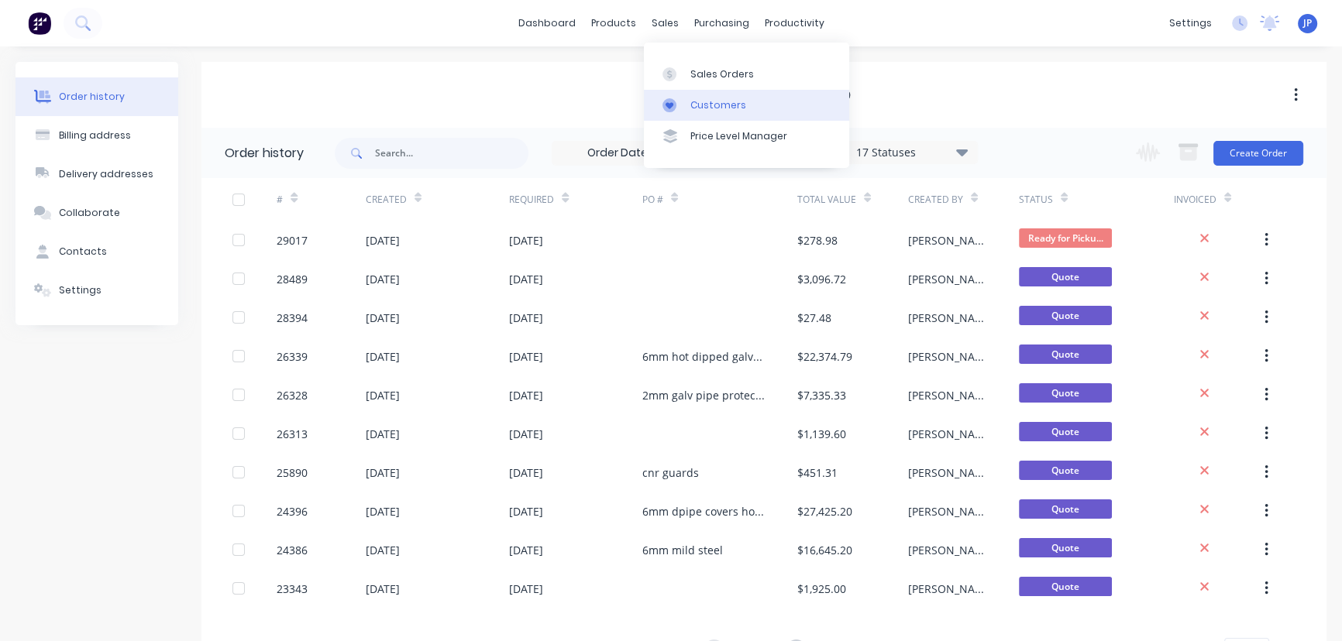
click at [696, 103] on div "Customers" at bounding box center [718, 105] width 56 height 14
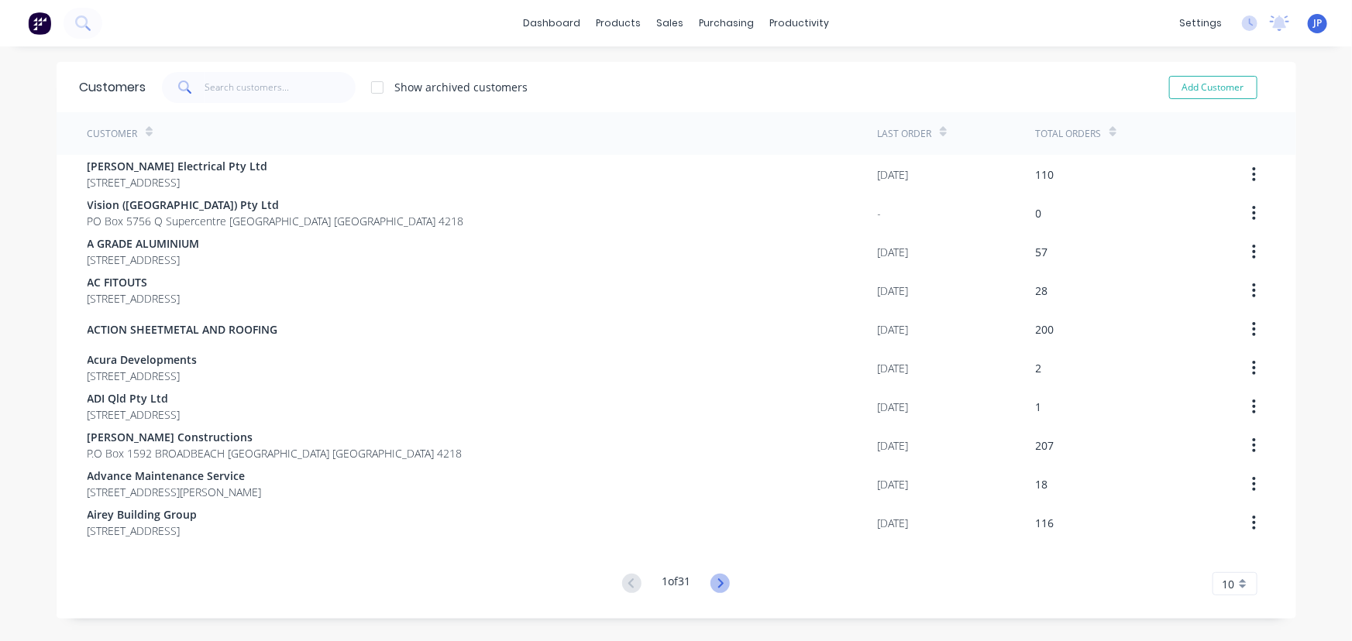
click at [718, 581] on icon at bounding box center [720, 583] width 5 height 9
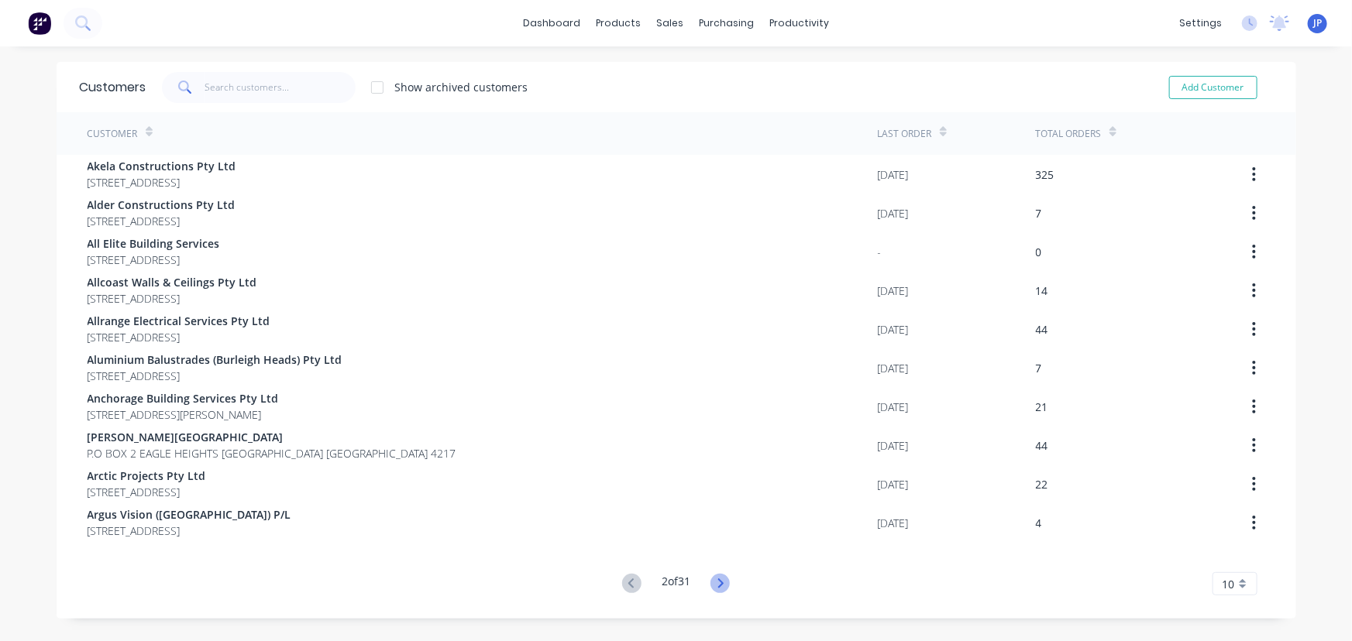
click at [714, 585] on icon at bounding box center [719, 583] width 19 height 19
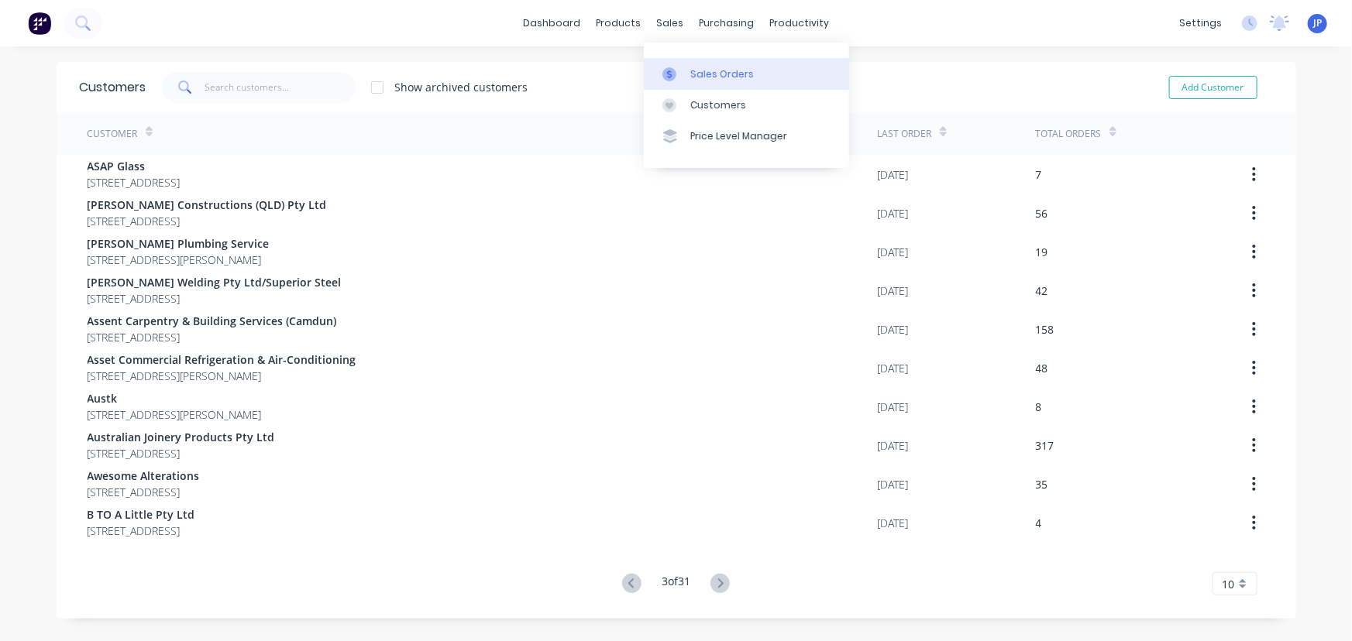
click at [695, 68] on div "Sales Orders" at bounding box center [722, 74] width 64 height 14
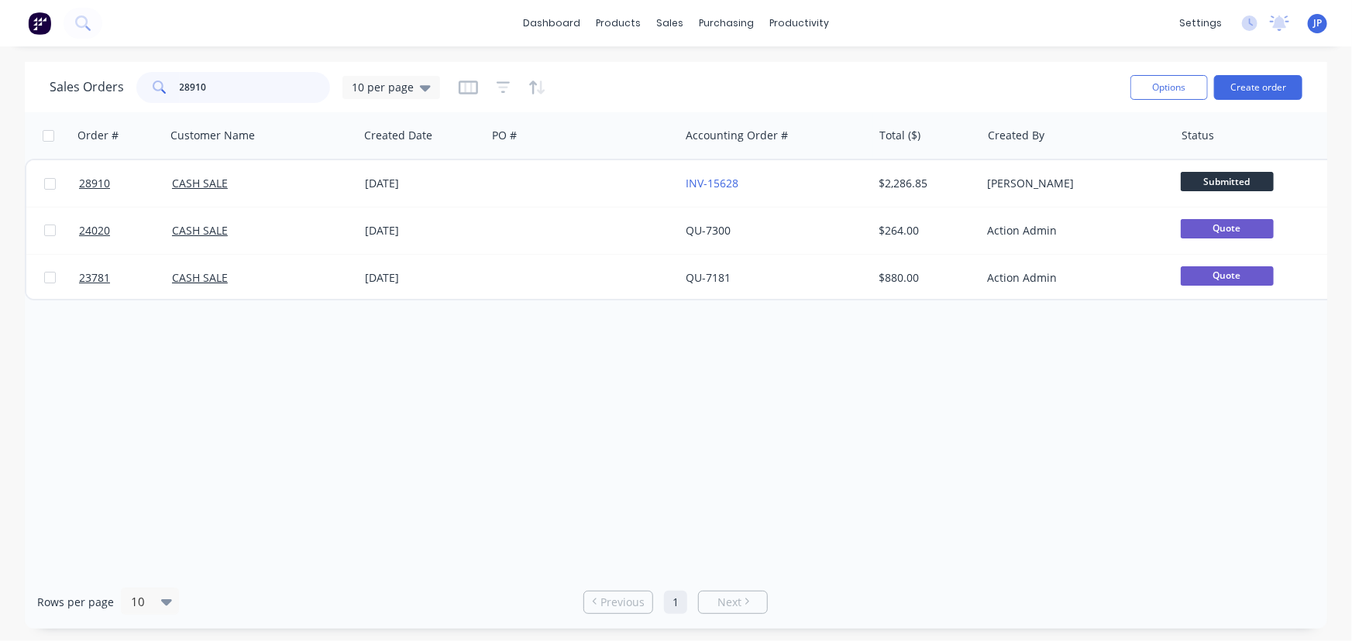
drag, startPoint x: 226, startPoint y: 91, endPoint x: 137, endPoint y: 90, distance: 89.1
click at [137, 90] on div "28910" at bounding box center [233, 87] width 194 height 31
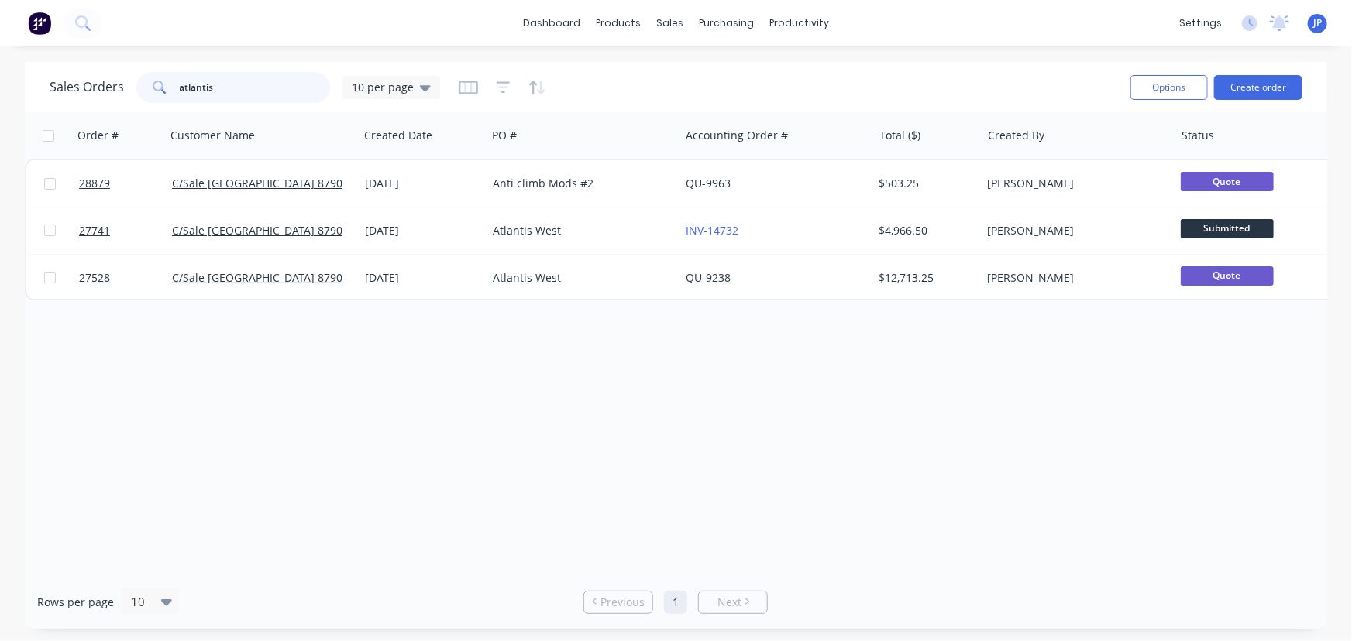
drag, startPoint x: 226, startPoint y: 98, endPoint x: 147, endPoint y: 95, distance: 79.1
click at [147, 95] on div "atlantis" at bounding box center [233, 87] width 194 height 31
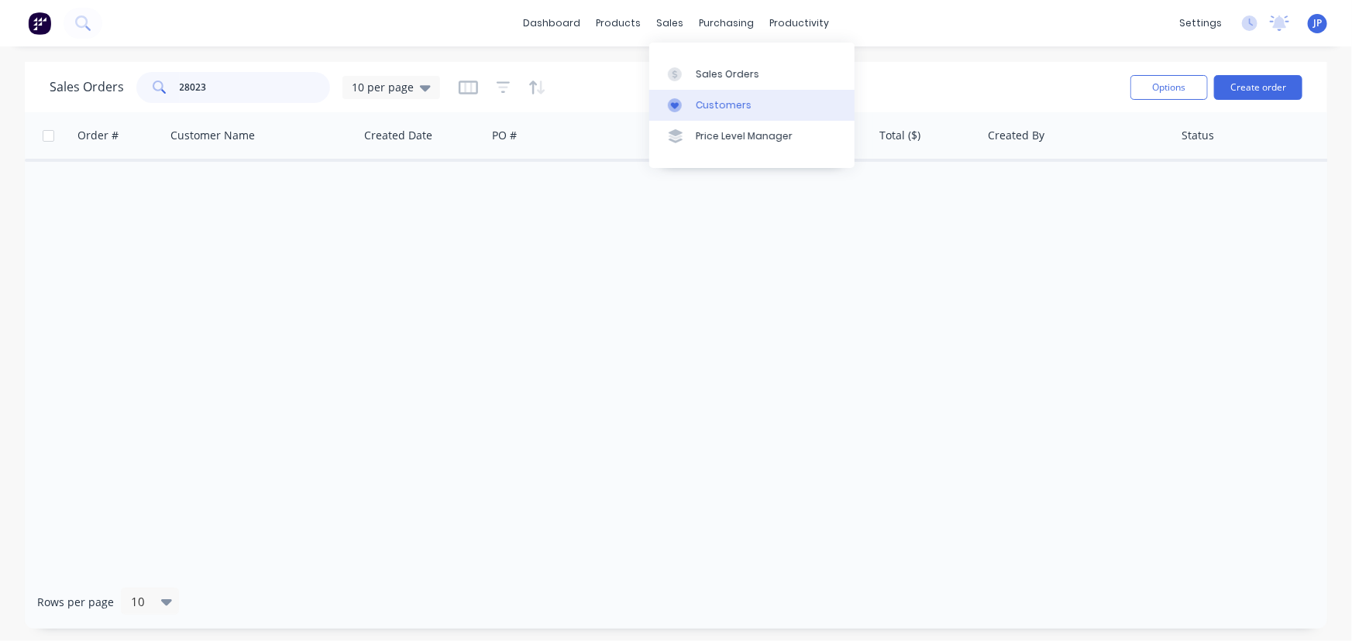
type input "28023"
click at [713, 94] on link "Customers" at bounding box center [751, 105] width 205 height 31
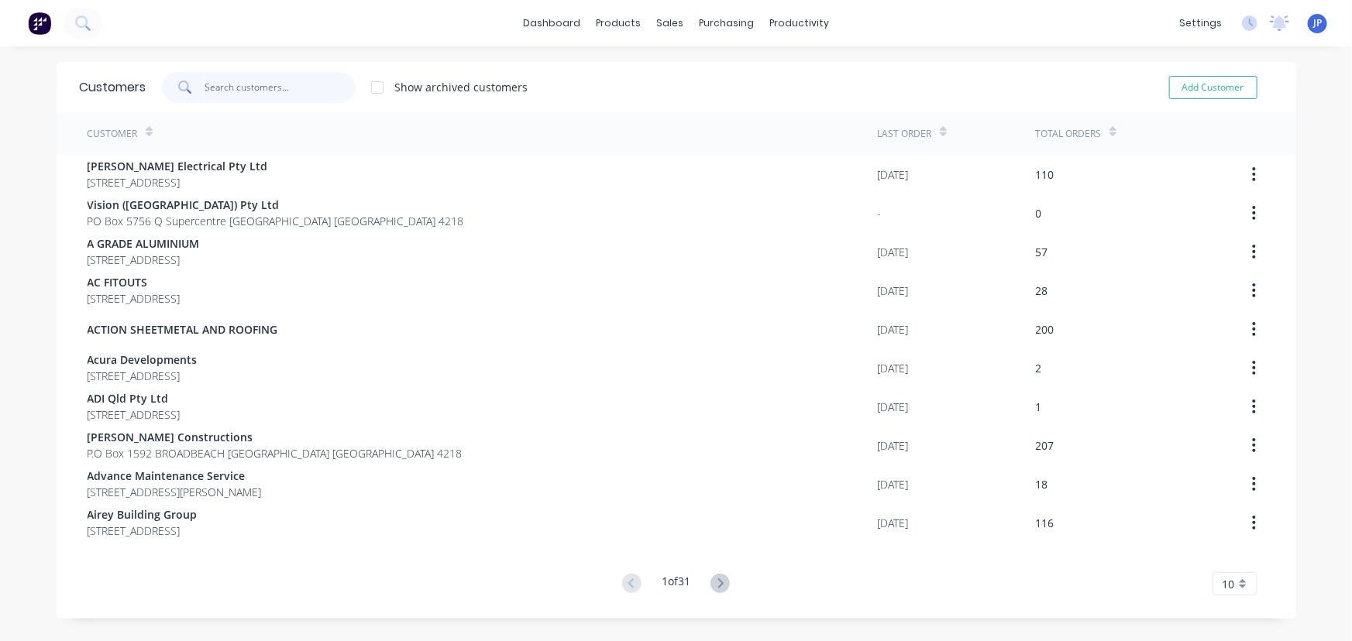
click at [269, 77] on input "text" at bounding box center [280, 87] width 151 height 31
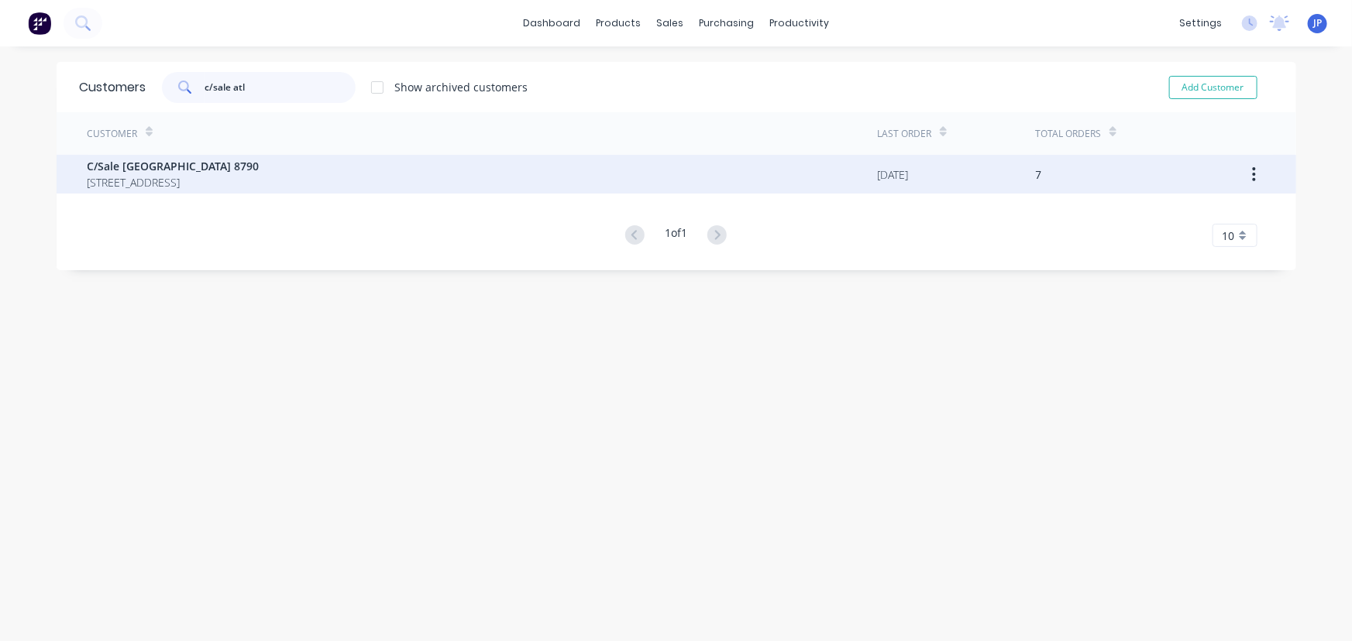
type input "c/sale atl"
click at [177, 171] on span "C/Sale [GEOGRAPHIC_DATA] 8790" at bounding box center [174, 166] width 172 height 16
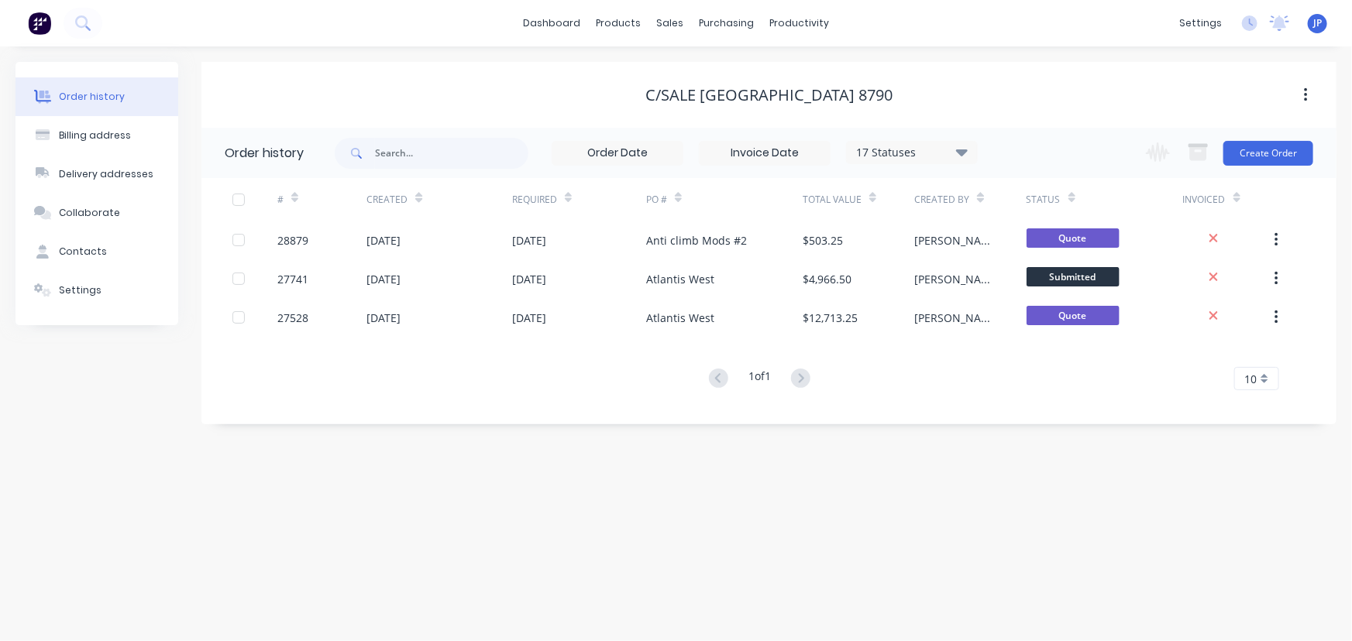
click at [968, 151] on div "17 Statuses" at bounding box center [912, 152] width 130 height 17
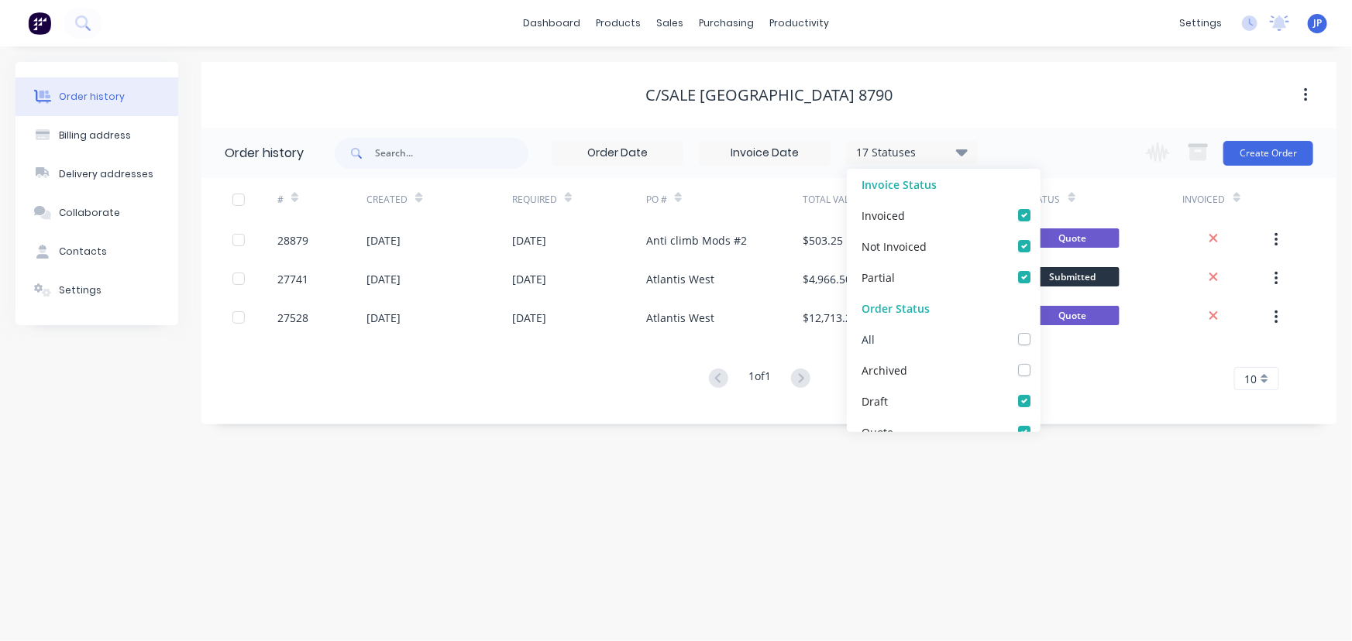
click at [1040, 331] on label at bounding box center [1040, 331] width 0 height 0
click at [1040, 339] on input "checkbox" at bounding box center [1046, 338] width 12 height 15
checkbox input "true"
click at [455, 164] on input "text" at bounding box center [451, 153] width 153 height 31
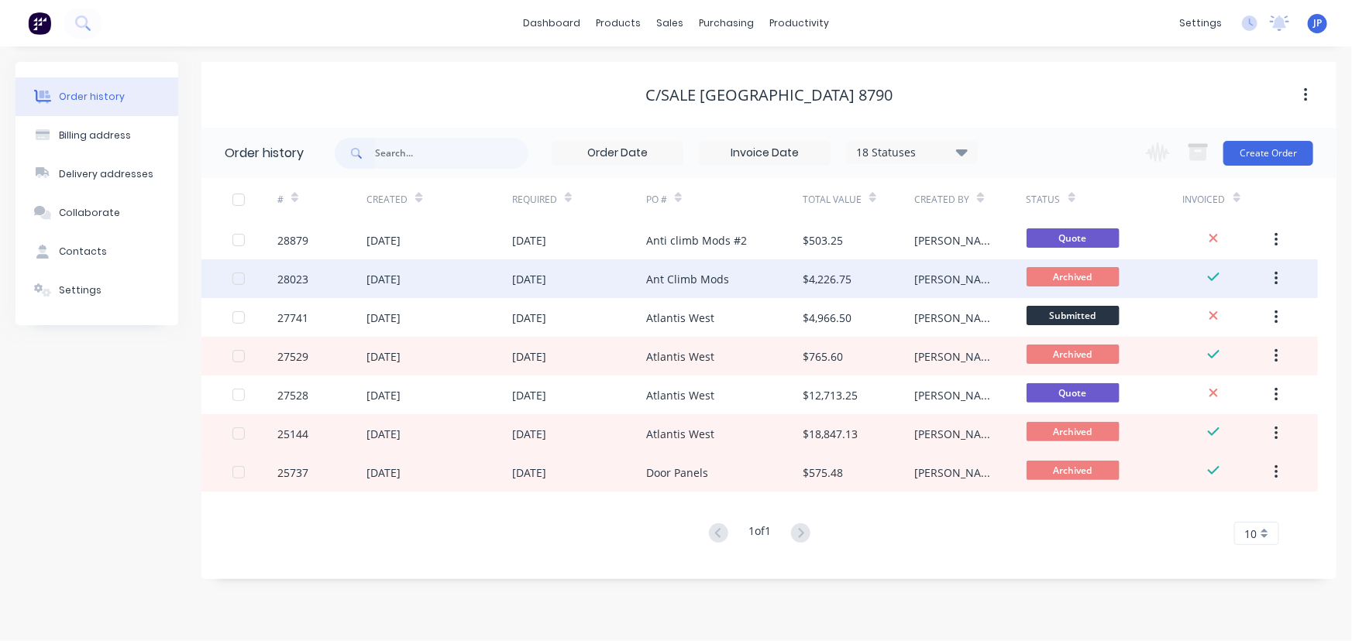
click at [401, 273] on div "[DATE]" at bounding box center [383, 279] width 34 height 16
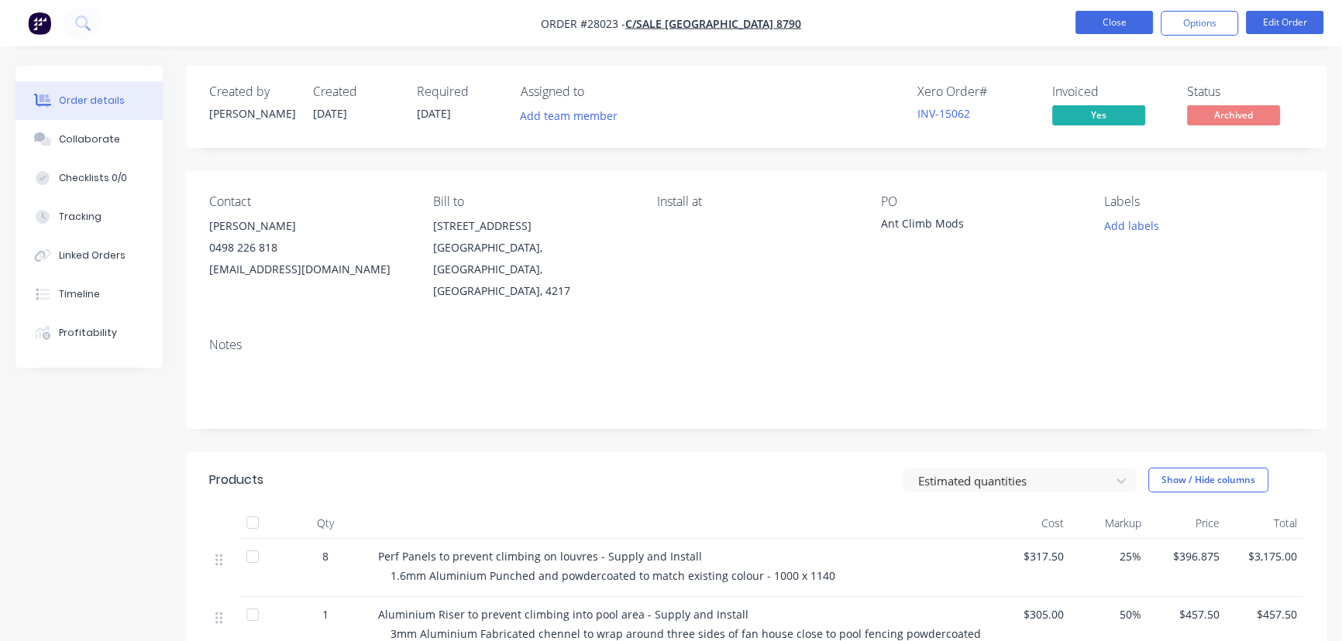
click at [1099, 31] on button "Close" at bounding box center [1113, 22] width 77 height 23
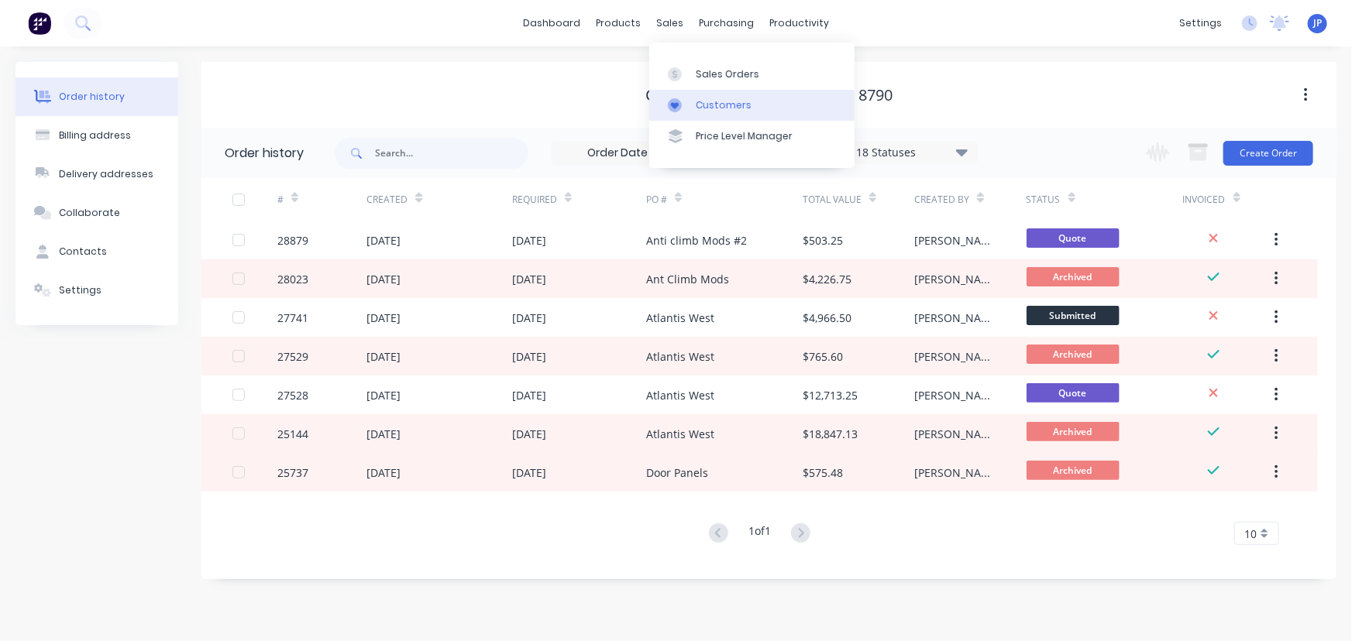
click at [700, 104] on div "Customers" at bounding box center [724, 105] width 56 height 14
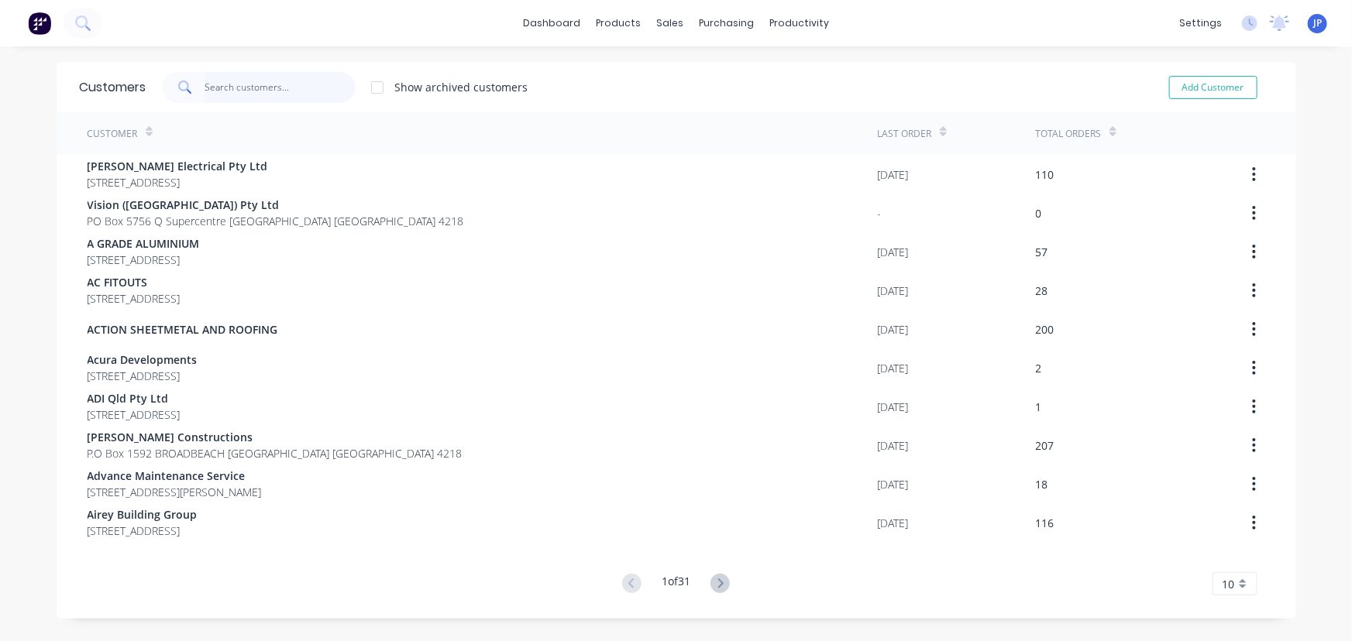
click at [217, 91] on input "text" at bounding box center [280, 87] width 151 height 31
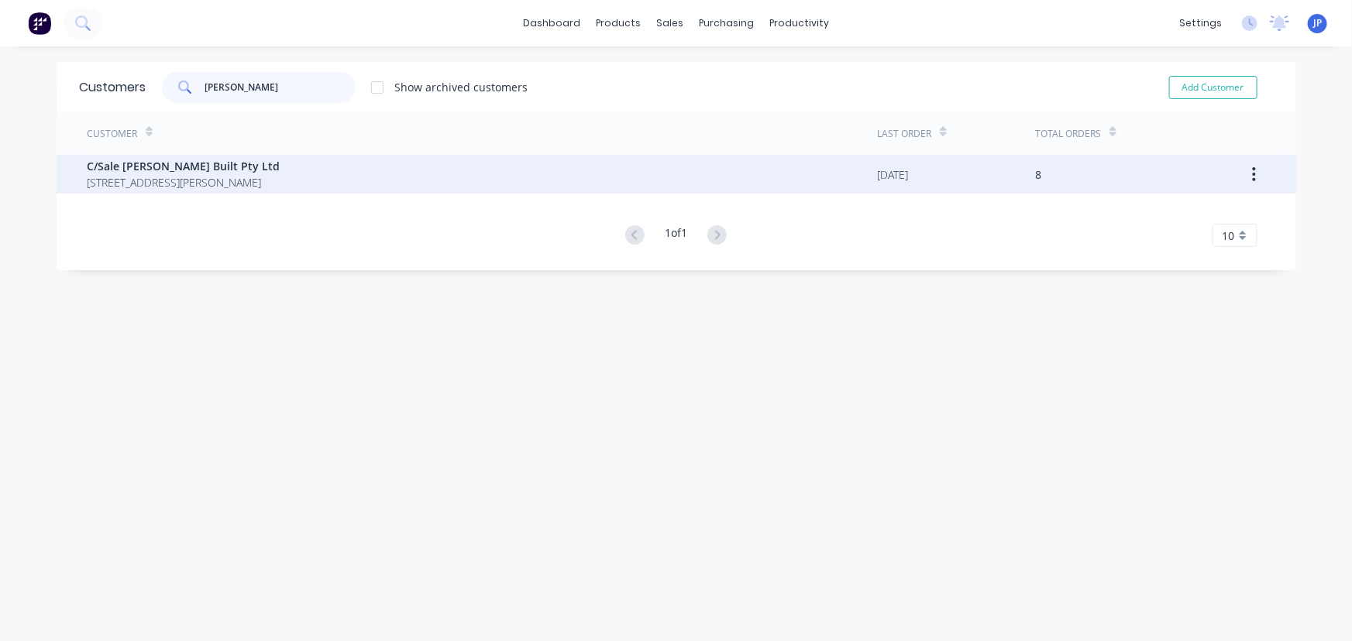
type input "[PERSON_NAME]"
click at [156, 158] on span "C/Sale [PERSON_NAME] Built Pty Ltd" at bounding box center [184, 166] width 193 height 16
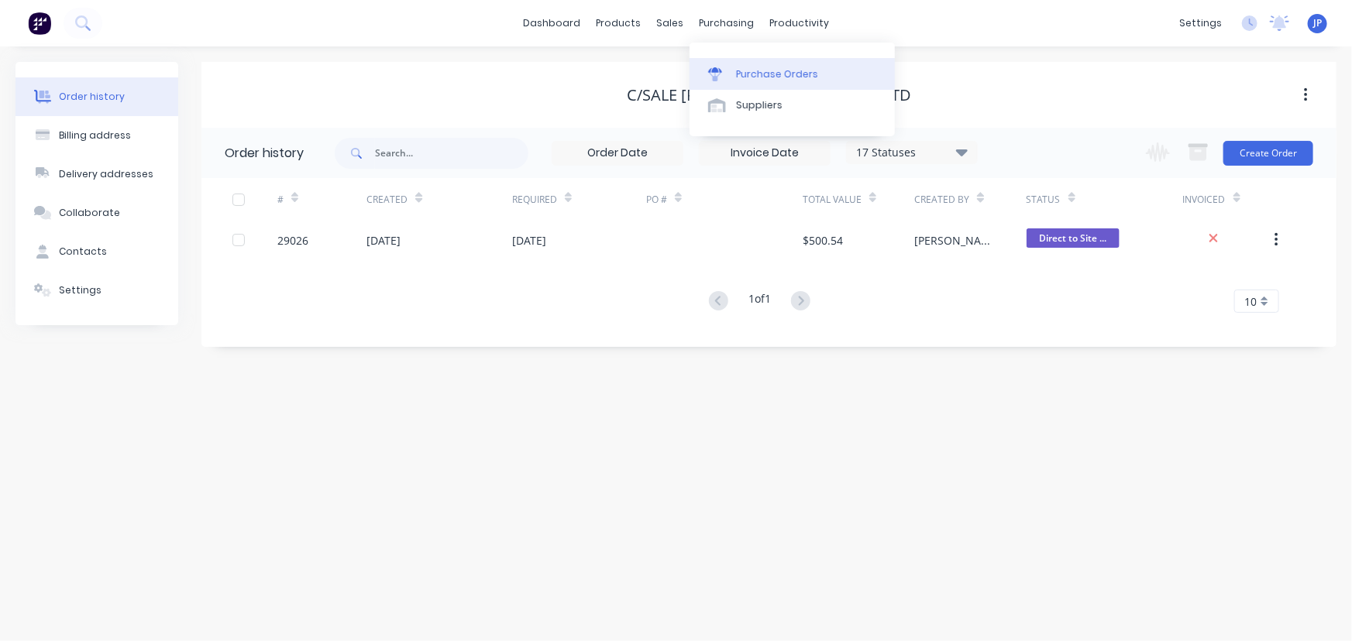
click at [736, 77] on div "Purchase Orders" at bounding box center [777, 74] width 82 height 14
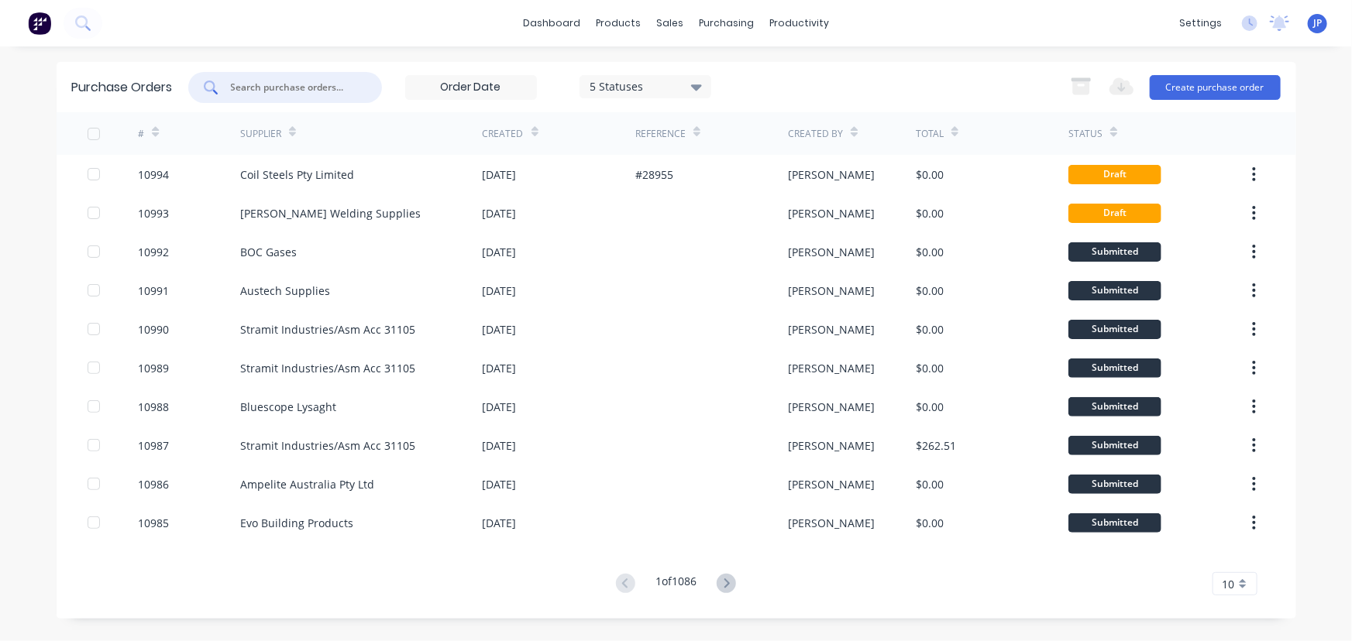
click at [289, 88] on input "text" at bounding box center [293, 87] width 129 height 15
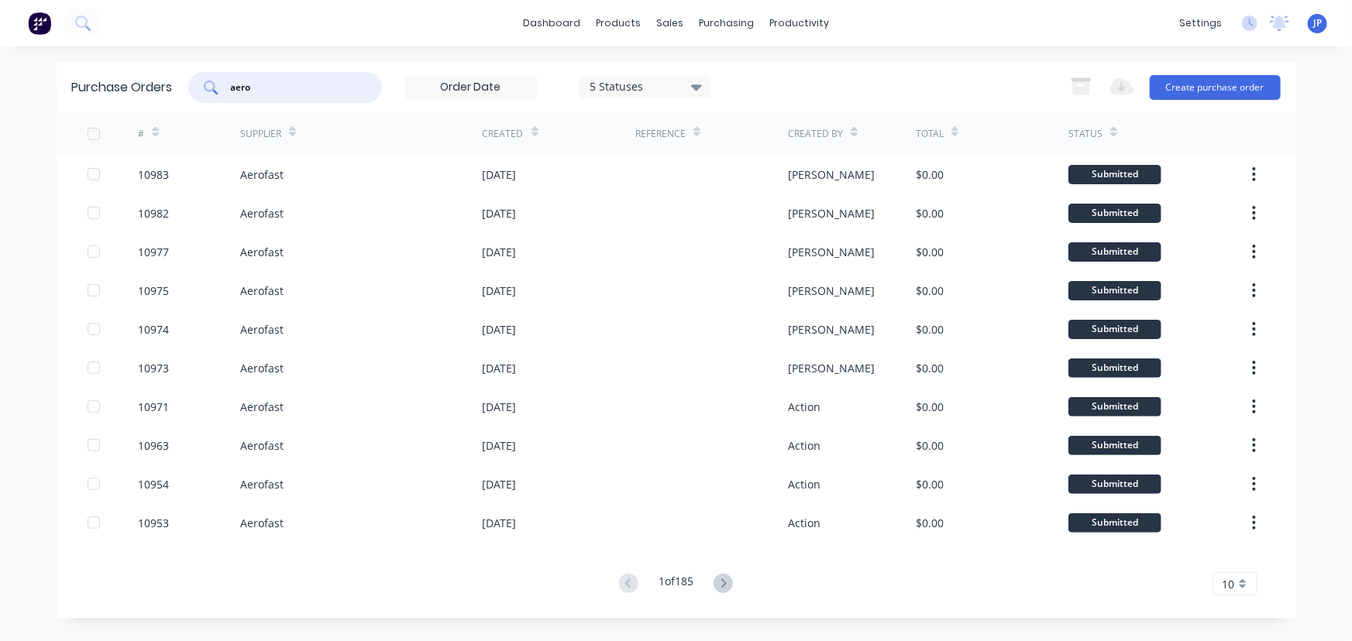
type input "aero"
click at [736, 583] on button at bounding box center [723, 584] width 29 height 22
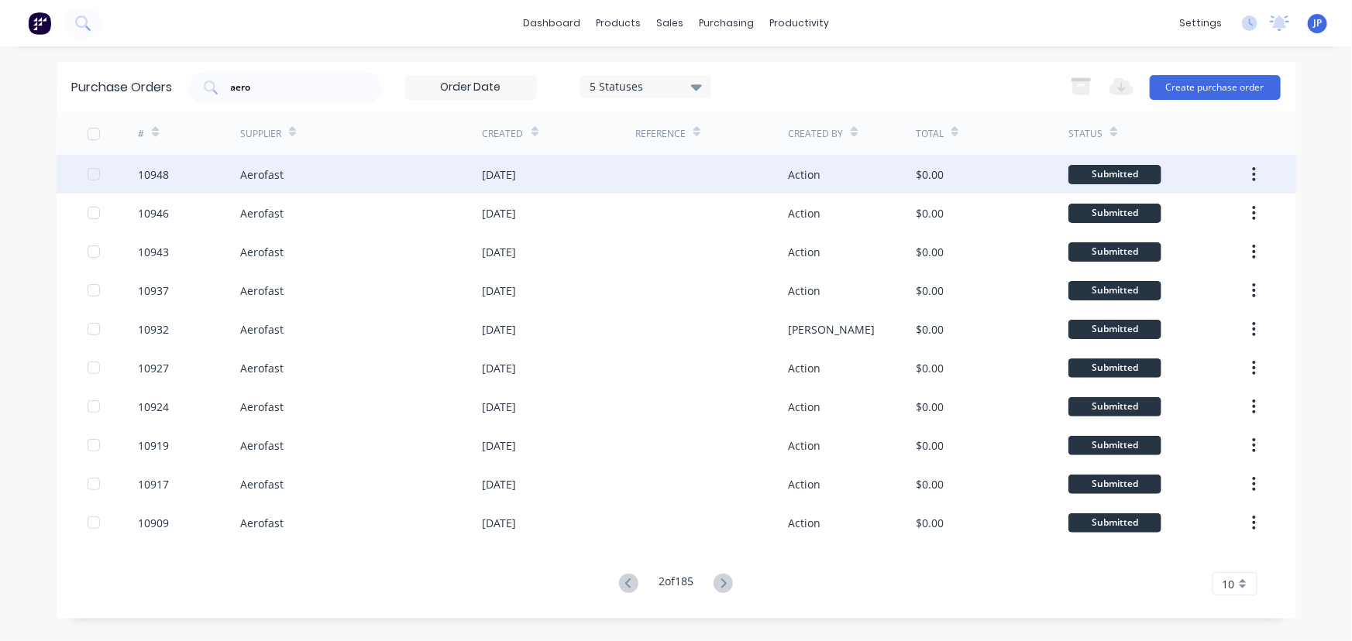
click at [282, 170] on div "Aerofast" at bounding box center [261, 175] width 43 height 16
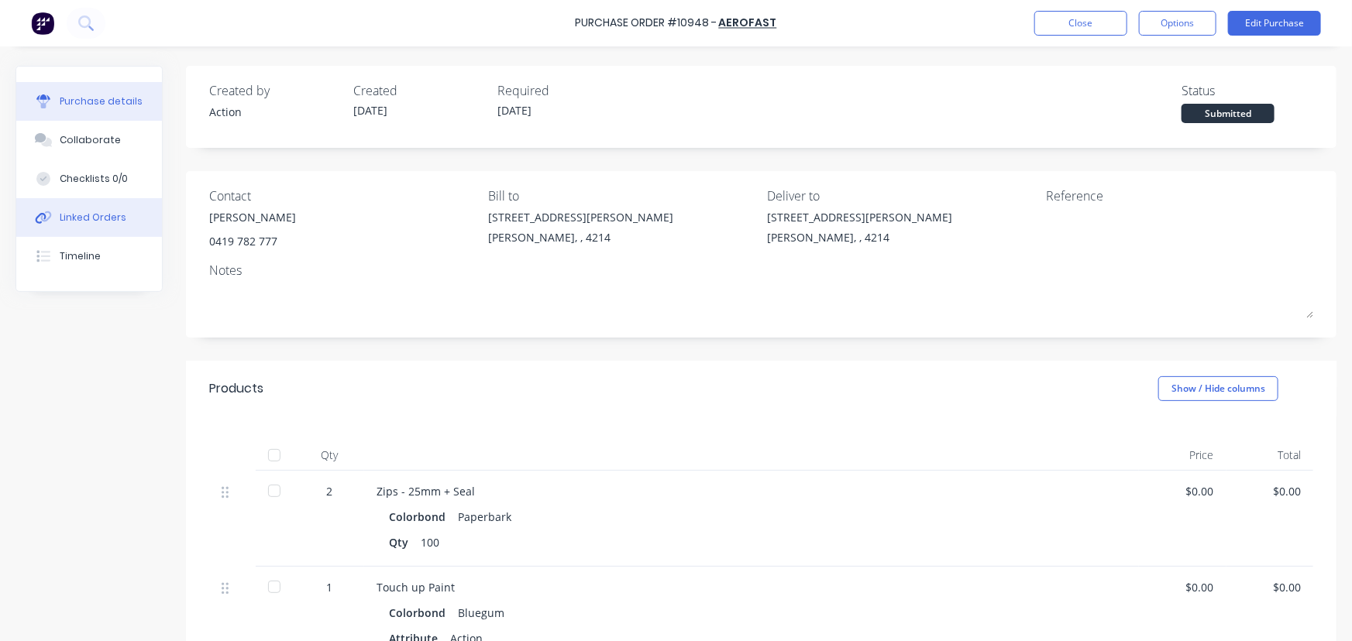
click at [107, 215] on div "Linked Orders" at bounding box center [93, 218] width 67 height 14
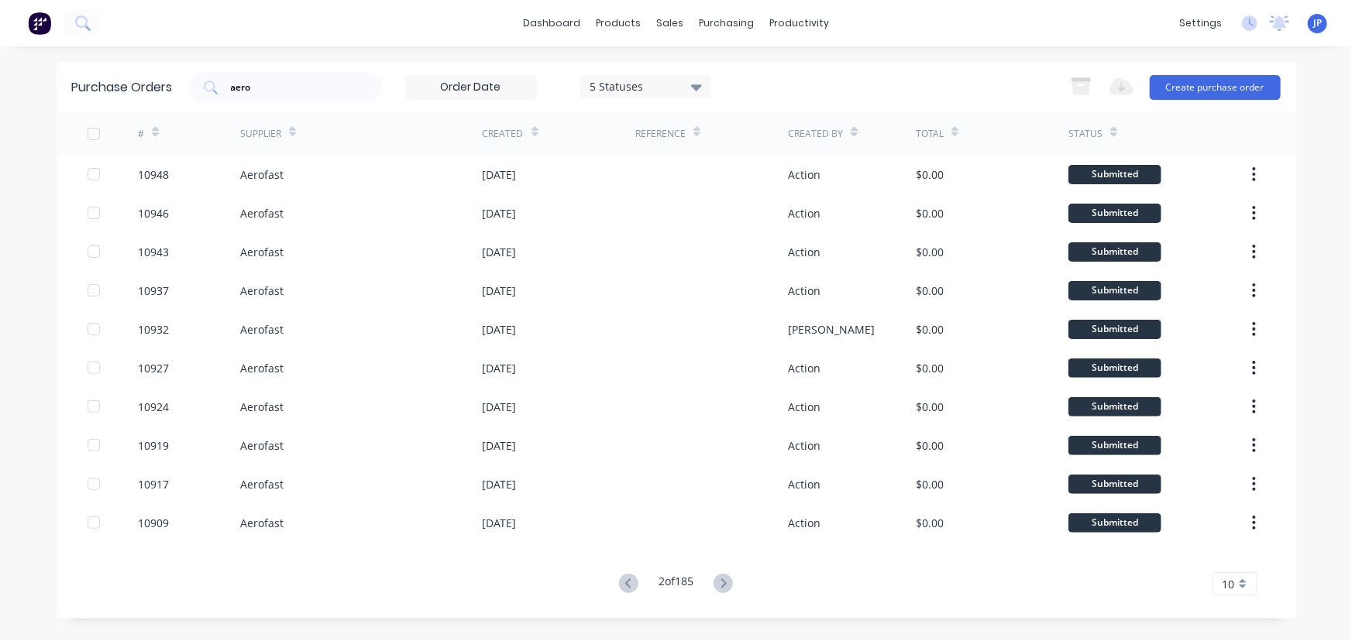
click at [614, 581] on button at bounding box center [628, 584] width 29 height 22
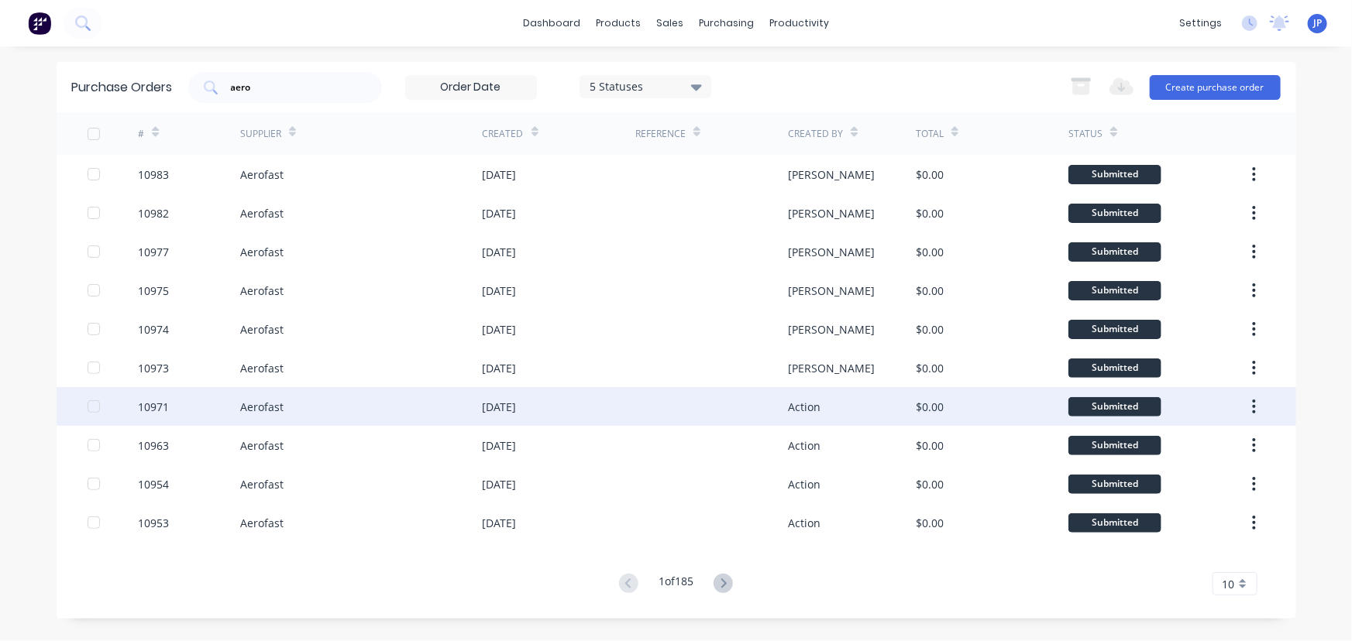
click at [132, 411] on div at bounding box center [113, 406] width 51 height 39
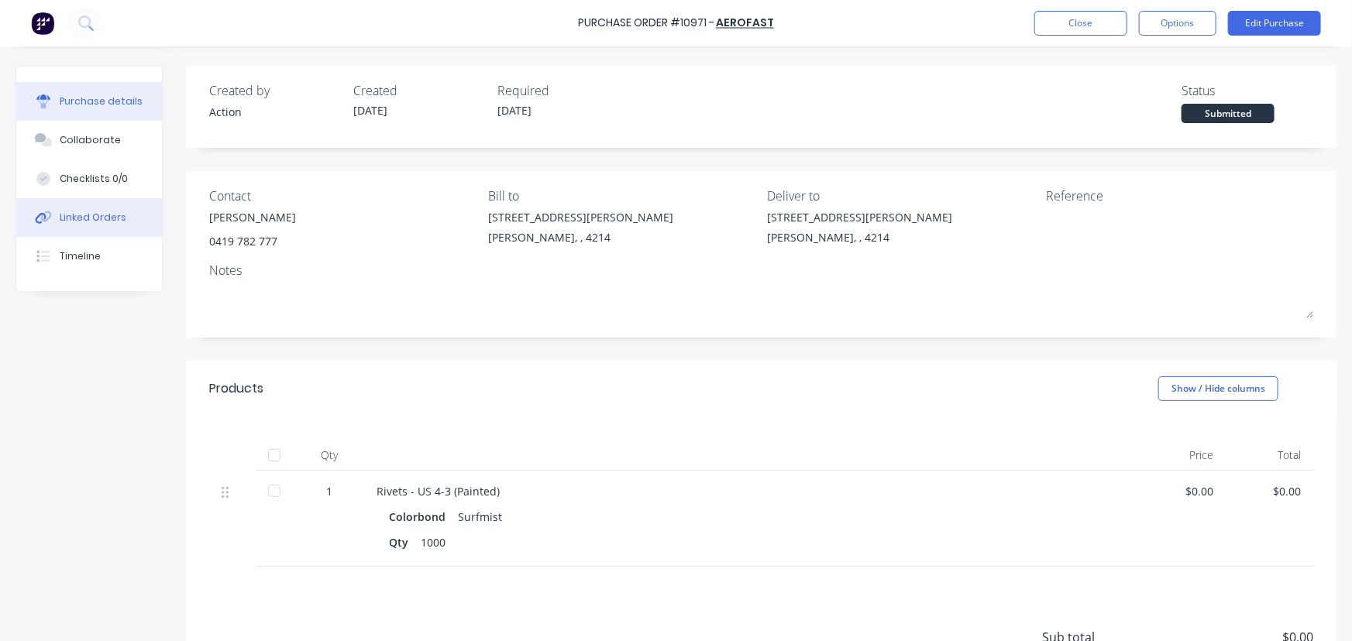
click at [86, 214] on div "Linked Orders" at bounding box center [93, 218] width 67 height 14
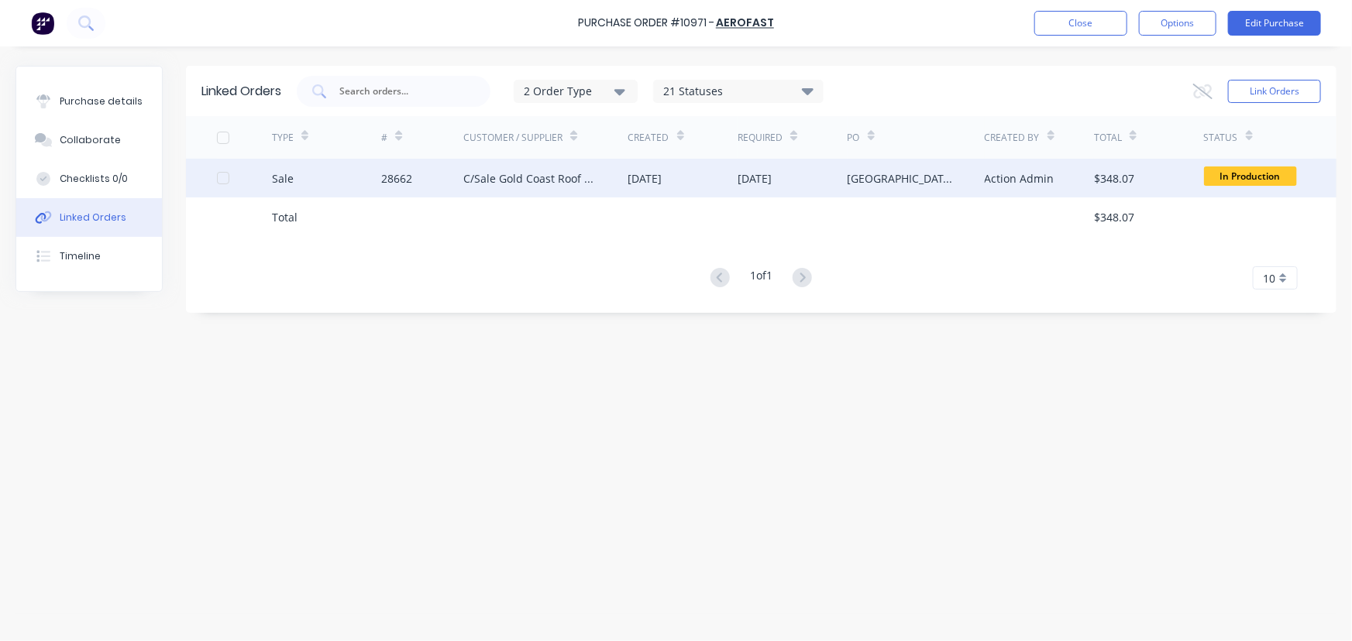
click at [509, 178] on div "C/Sale Gold Coast Roof Plumbing" at bounding box center [529, 178] width 133 height 16
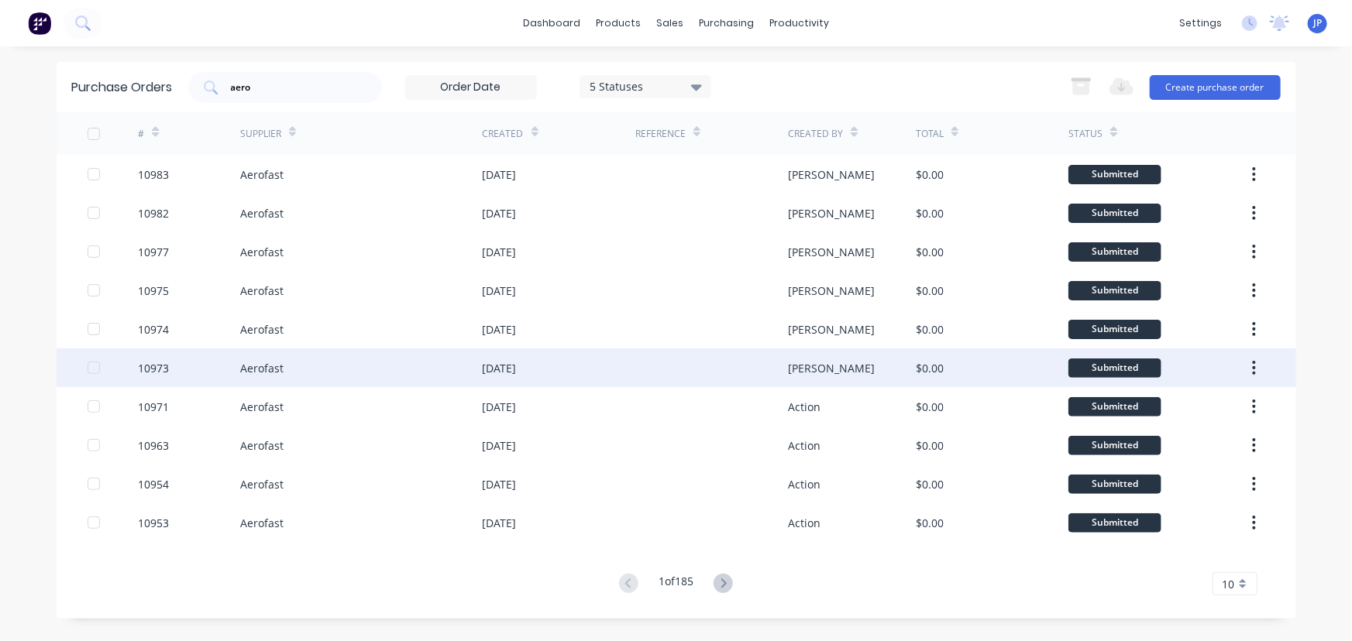
click at [251, 363] on div "Aerofast" at bounding box center [261, 368] width 43 height 16
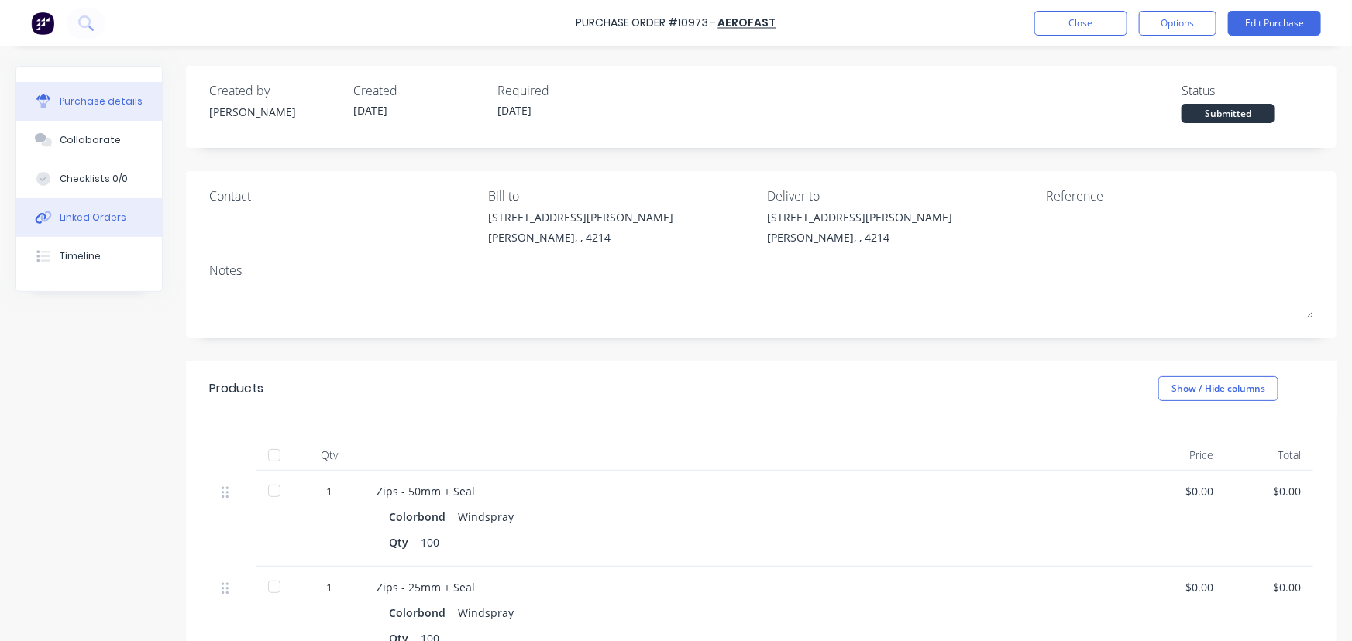
click at [116, 214] on div "Linked Orders" at bounding box center [93, 218] width 67 height 14
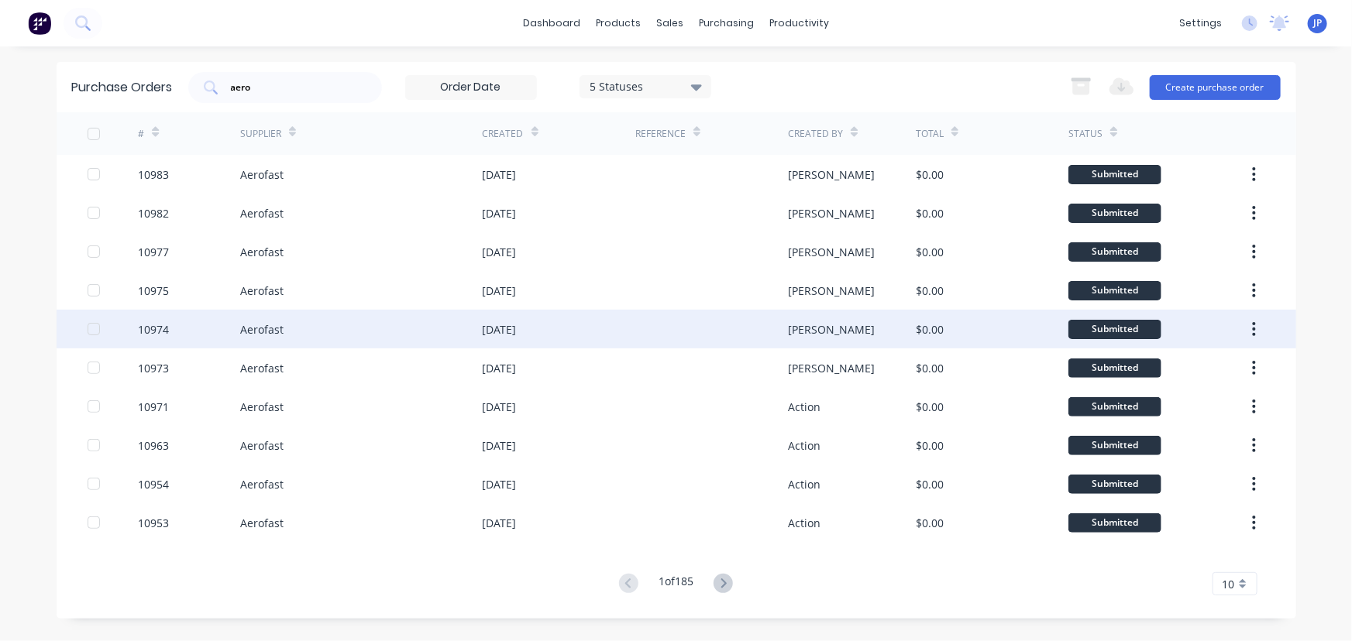
click at [249, 328] on div "Aerofast" at bounding box center [261, 330] width 43 height 16
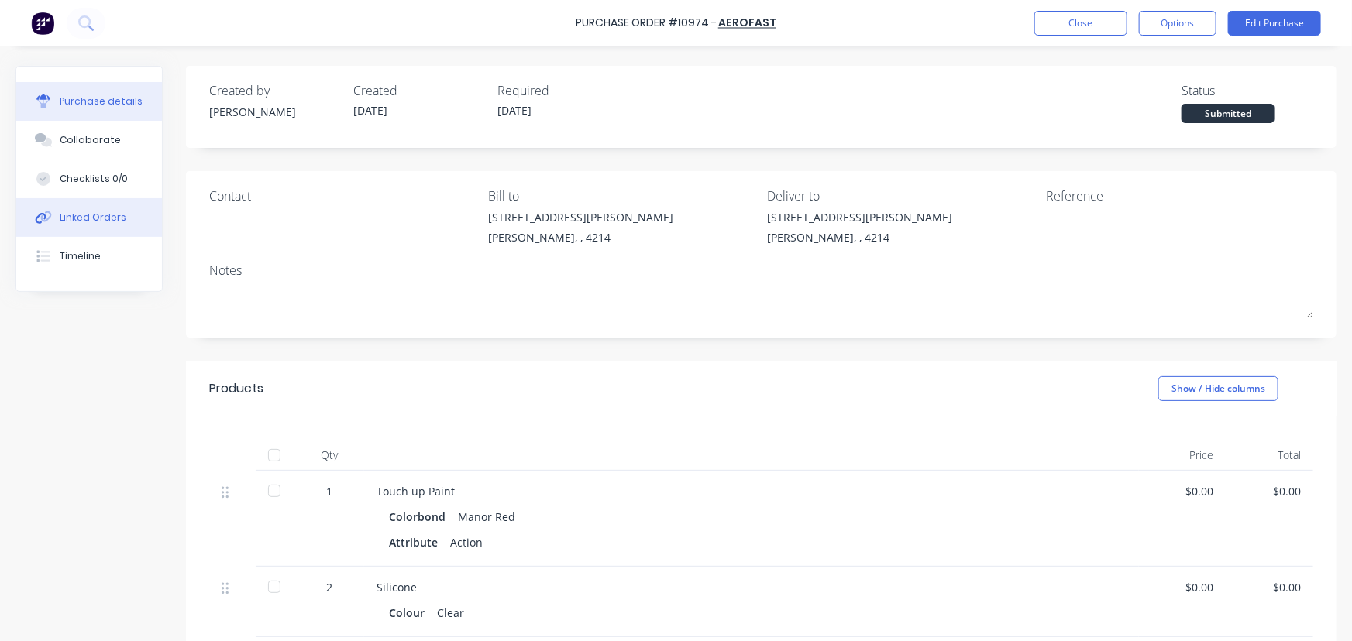
click at [120, 215] on div "Linked Orders" at bounding box center [93, 218] width 67 height 14
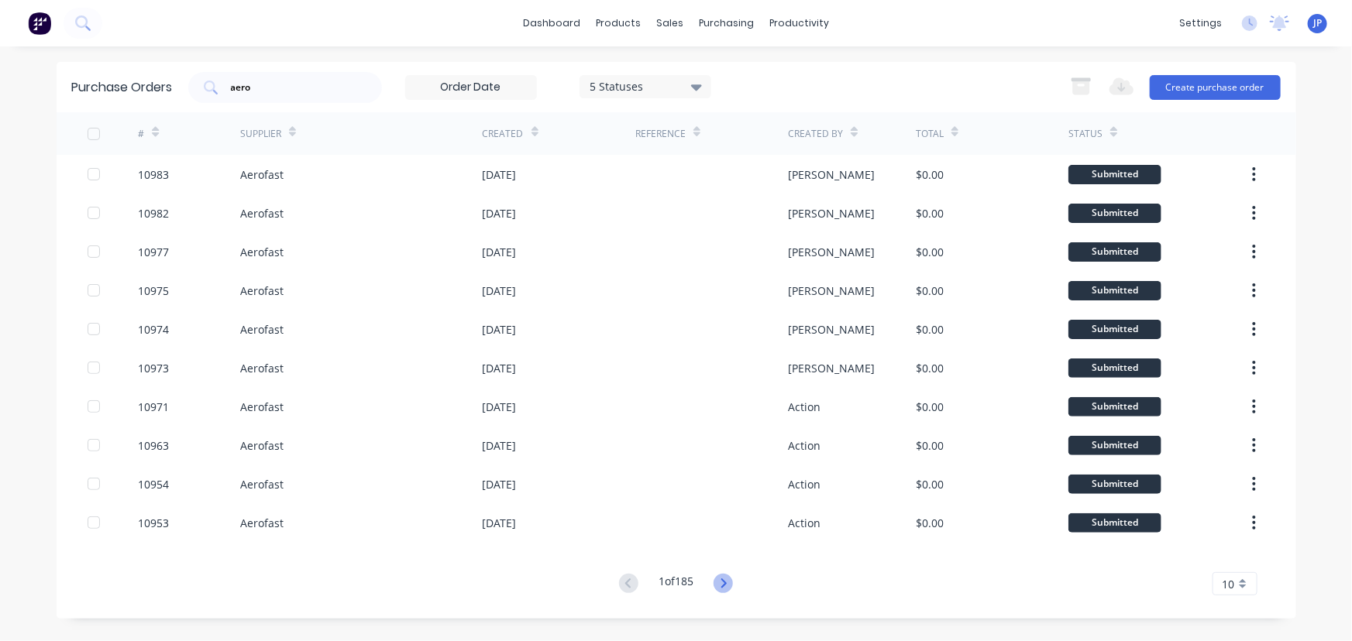
click at [721, 588] on icon at bounding box center [723, 583] width 19 height 19
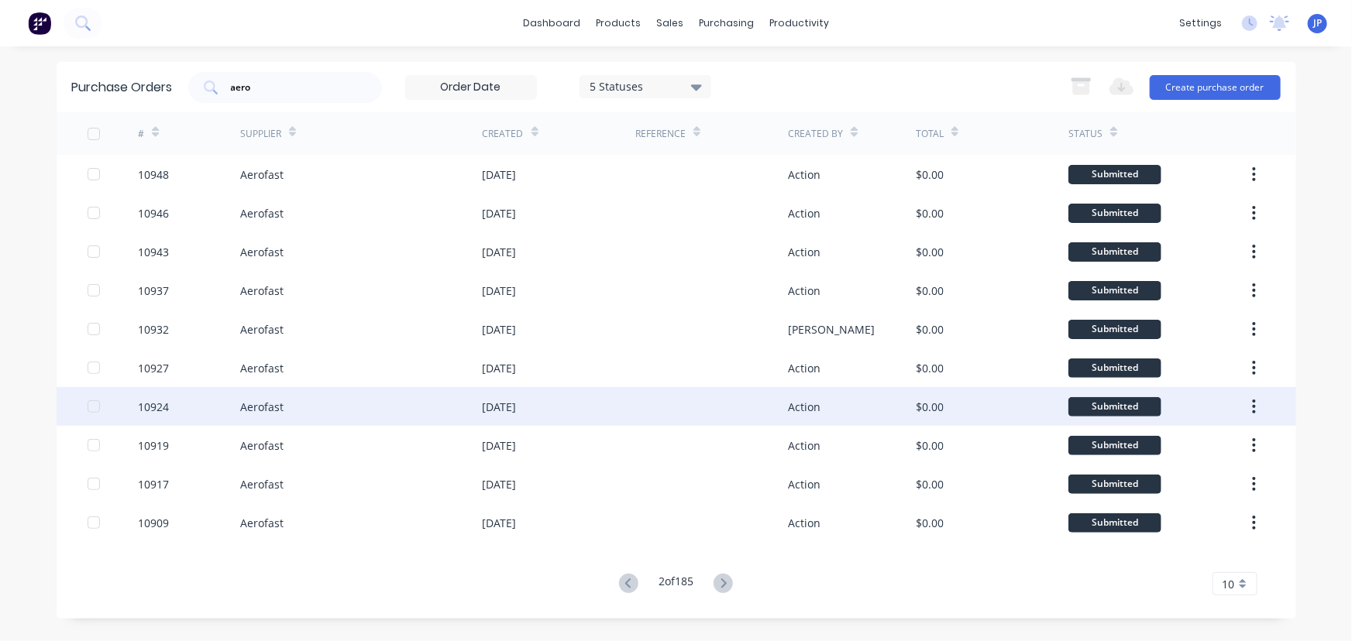
click at [235, 412] on div "10924" at bounding box center [189, 406] width 102 height 39
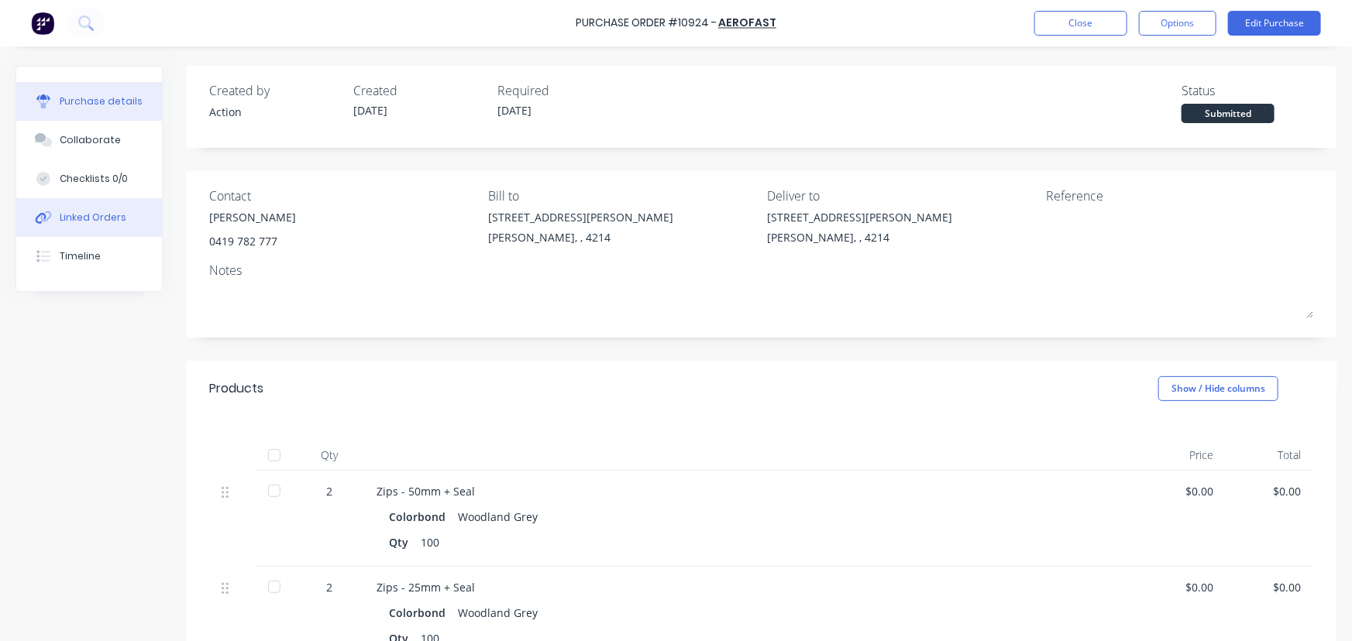
click at [117, 218] on div "Linked Orders" at bounding box center [93, 218] width 67 height 14
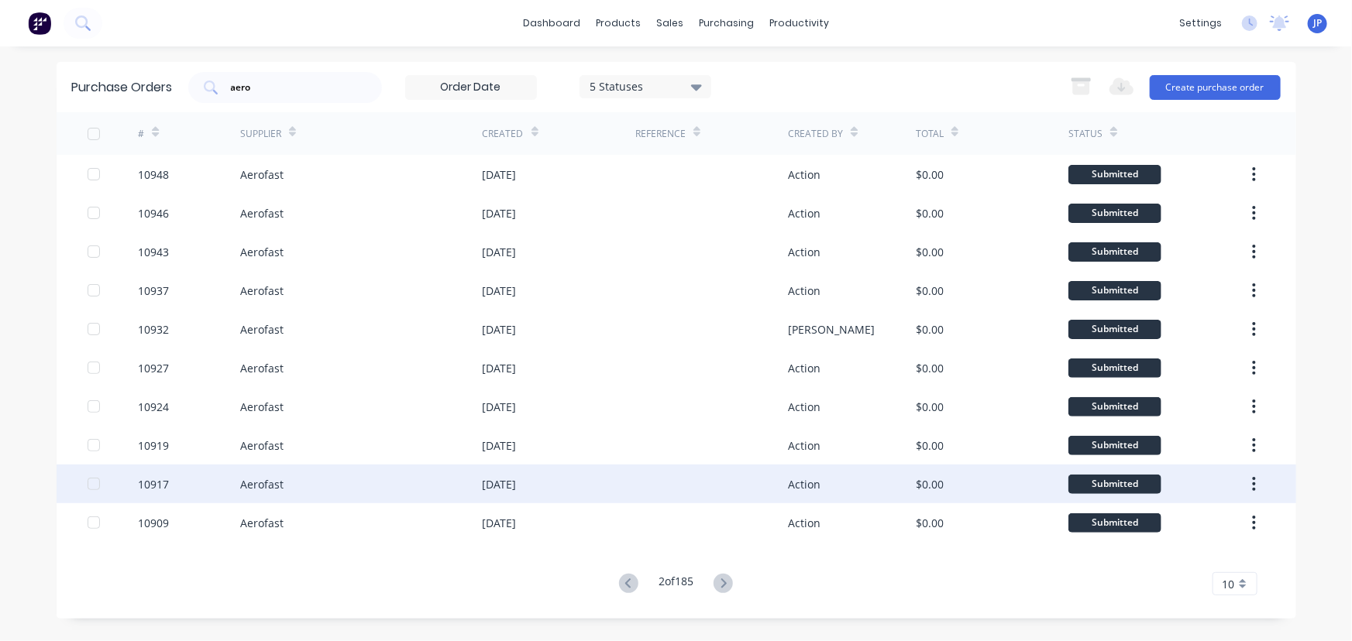
click at [273, 476] on div "Aerofast" at bounding box center [261, 484] width 43 height 16
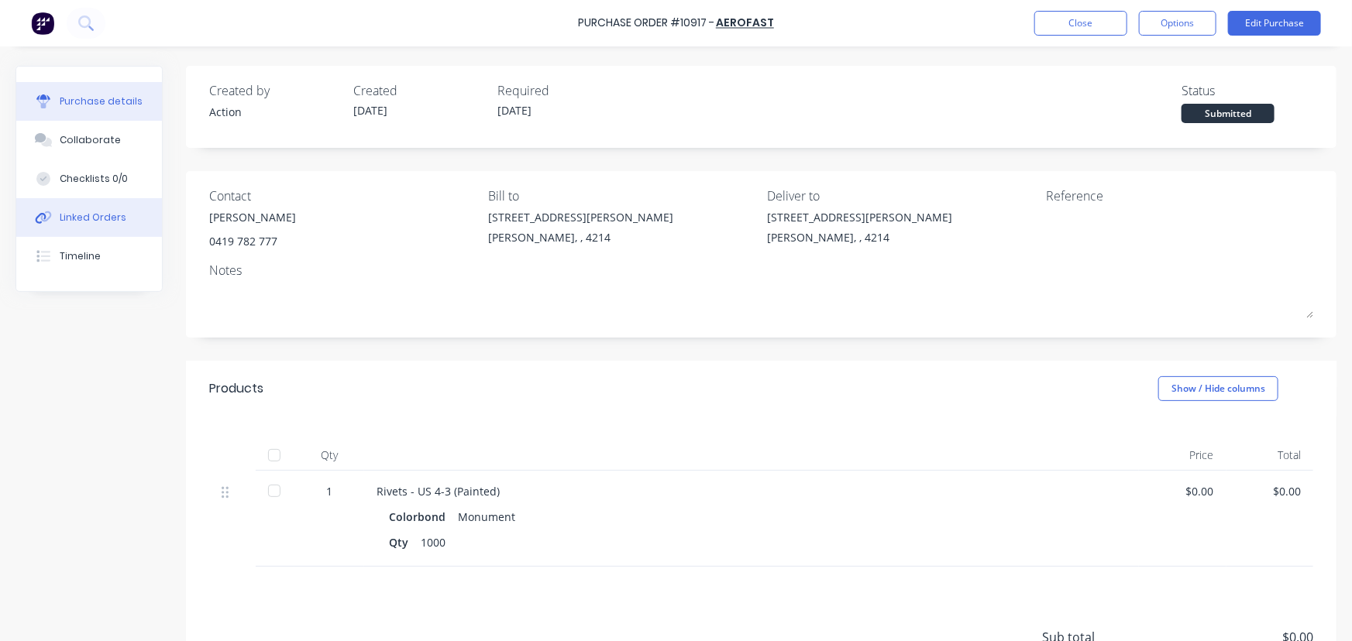
click at [112, 219] on div "Linked Orders" at bounding box center [93, 218] width 67 height 14
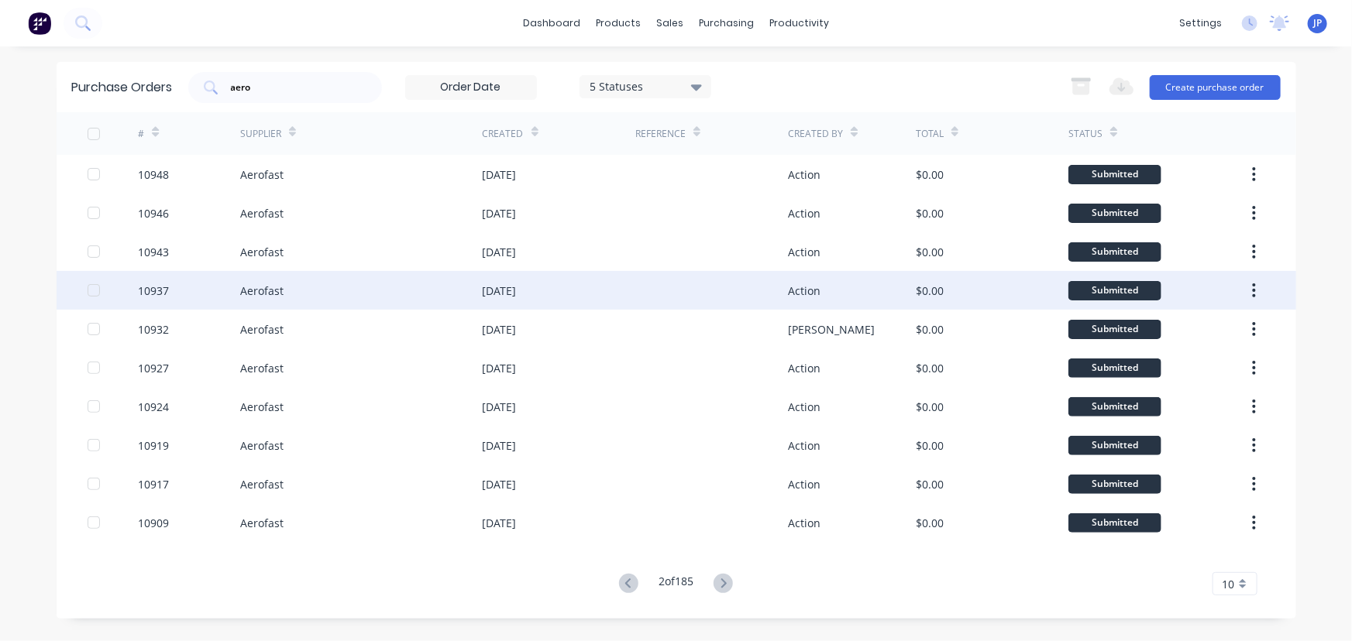
click at [251, 284] on div "Aerofast" at bounding box center [261, 291] width 43 height 16
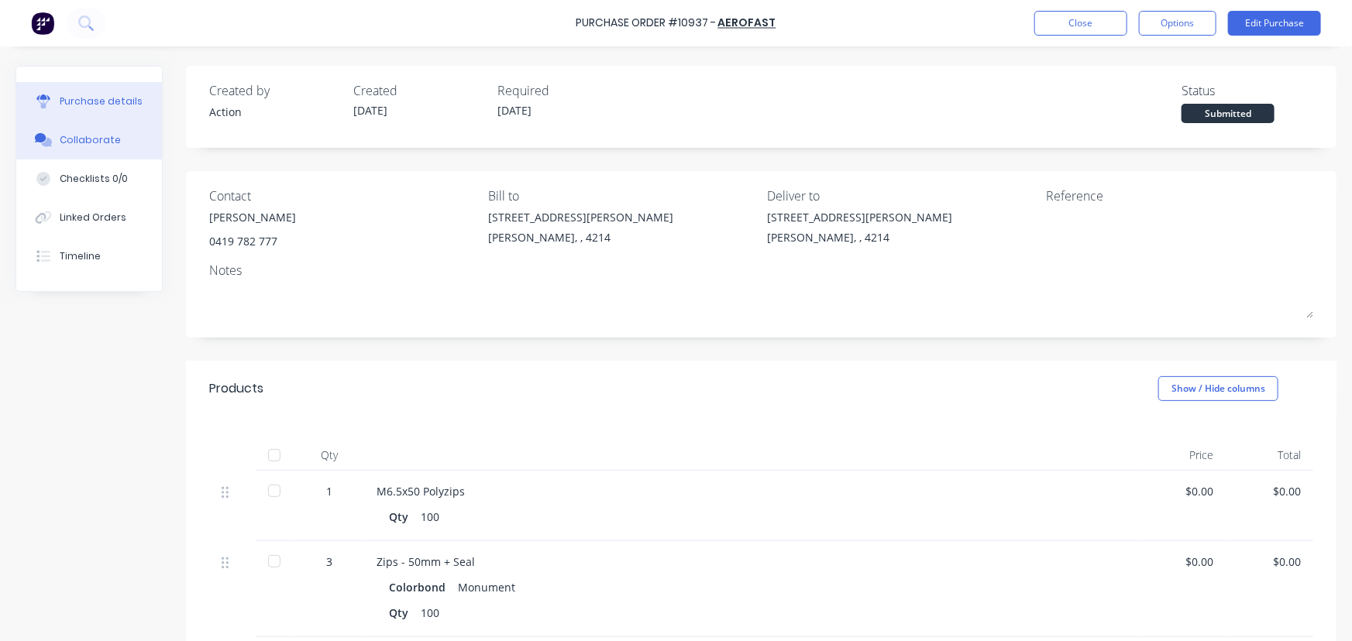
click at [101, 139] on div "Collaborate" at bounding box center [90, 140] width 61 height 14
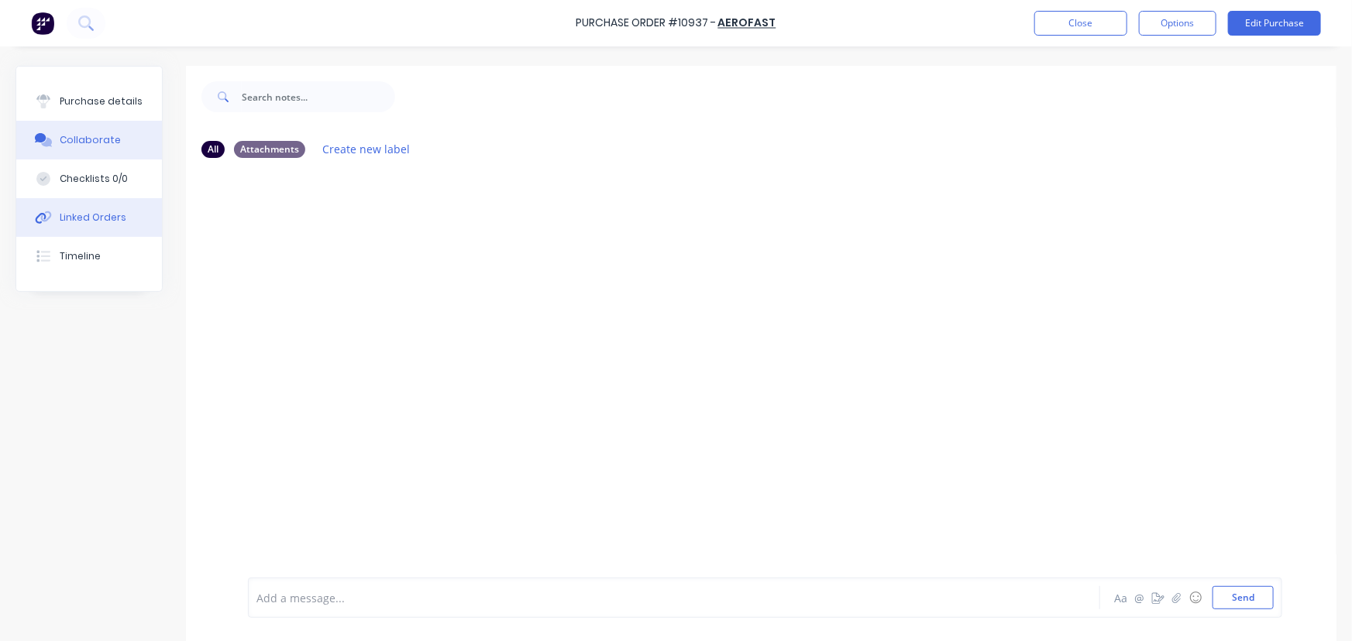
click at [105, 207] on button "Linked Orders" at bounding box center [89, 217] width 146 height 39
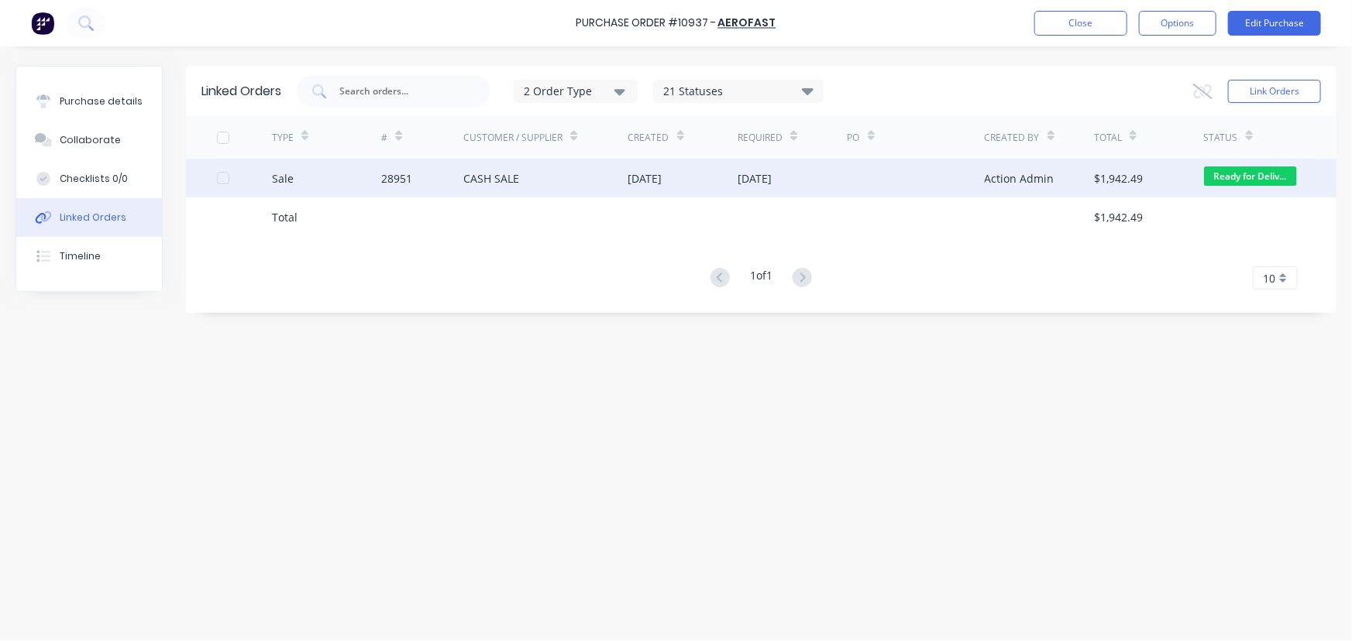
click at [493, 167] on div "CASH SALE" at bounding box center [545, 178] width 164 height 39
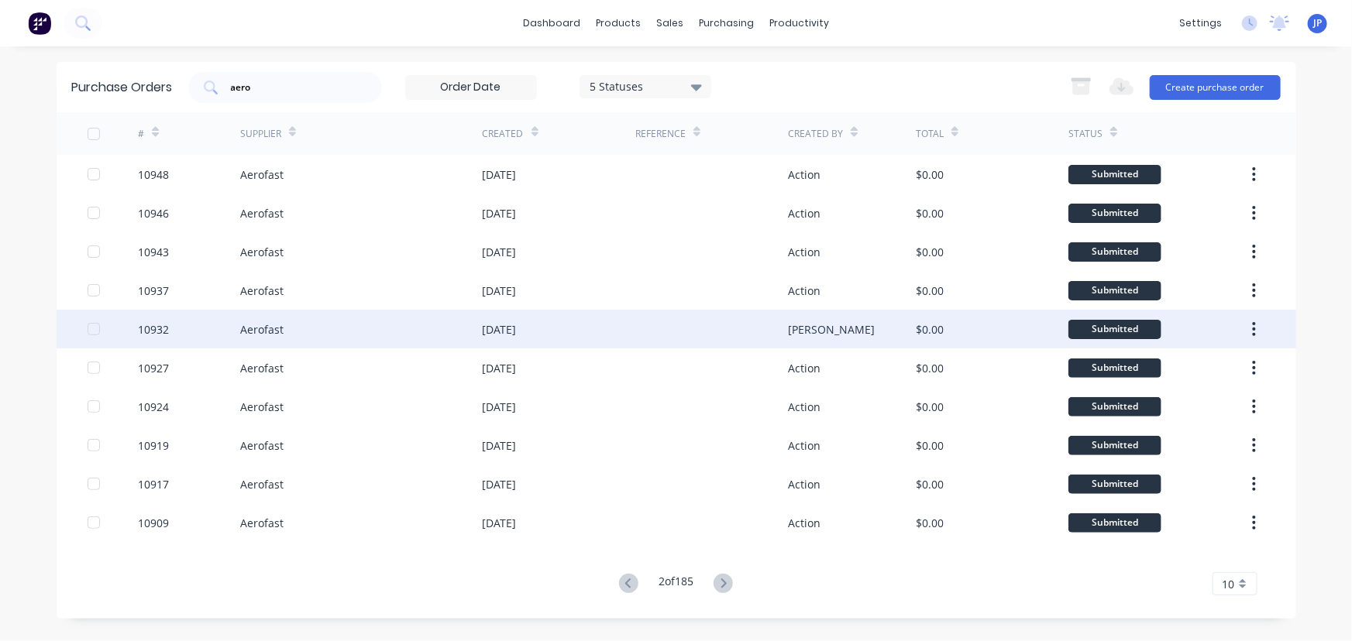
click at [278, 332] on div "Aerofast" at bounding box center [261, 330] width 43 height 16
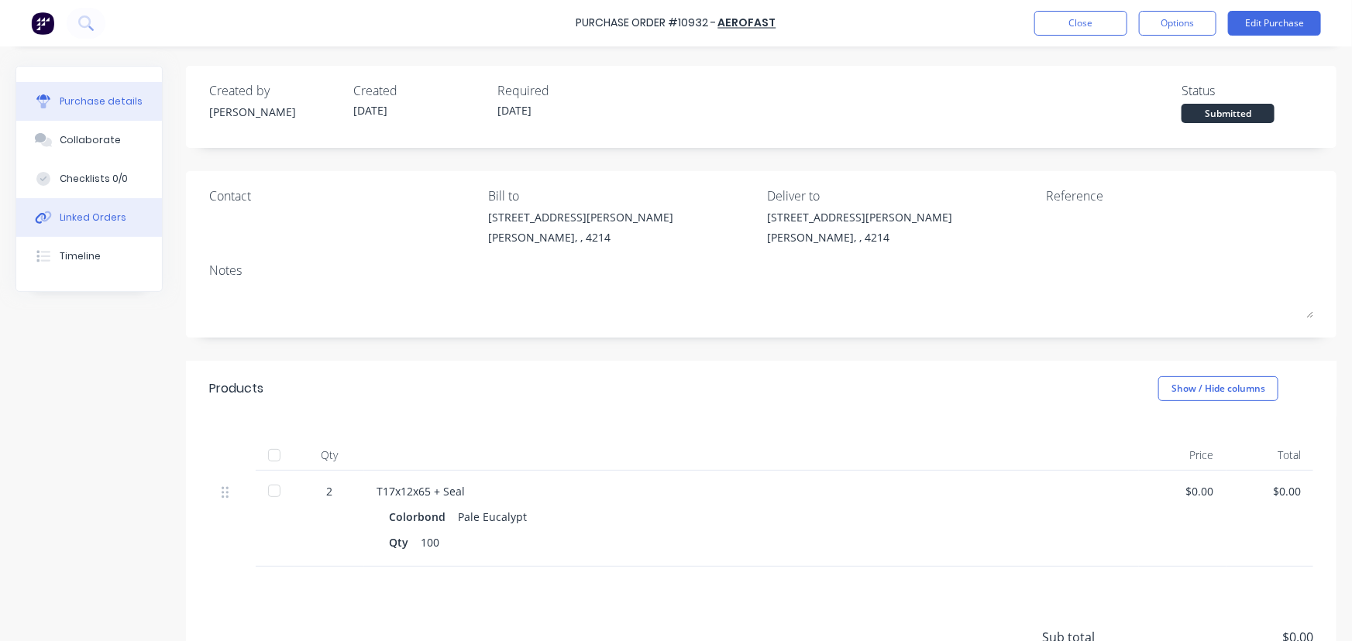
click at [110, 220] on div "Linked Orders" at bounding box center [93, 218] width 67 height 14
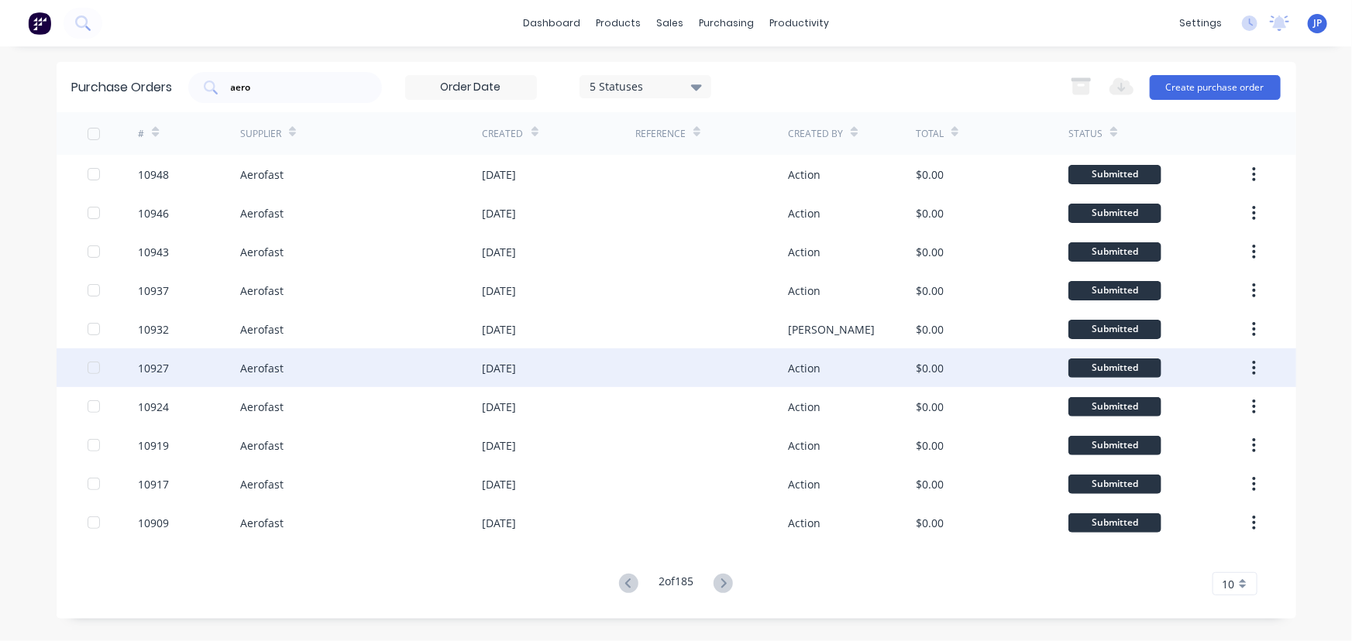
click at [264, 369] on div "Aerofast" at bounding box center [261, 368] width 43 height 16
type textarea "x"
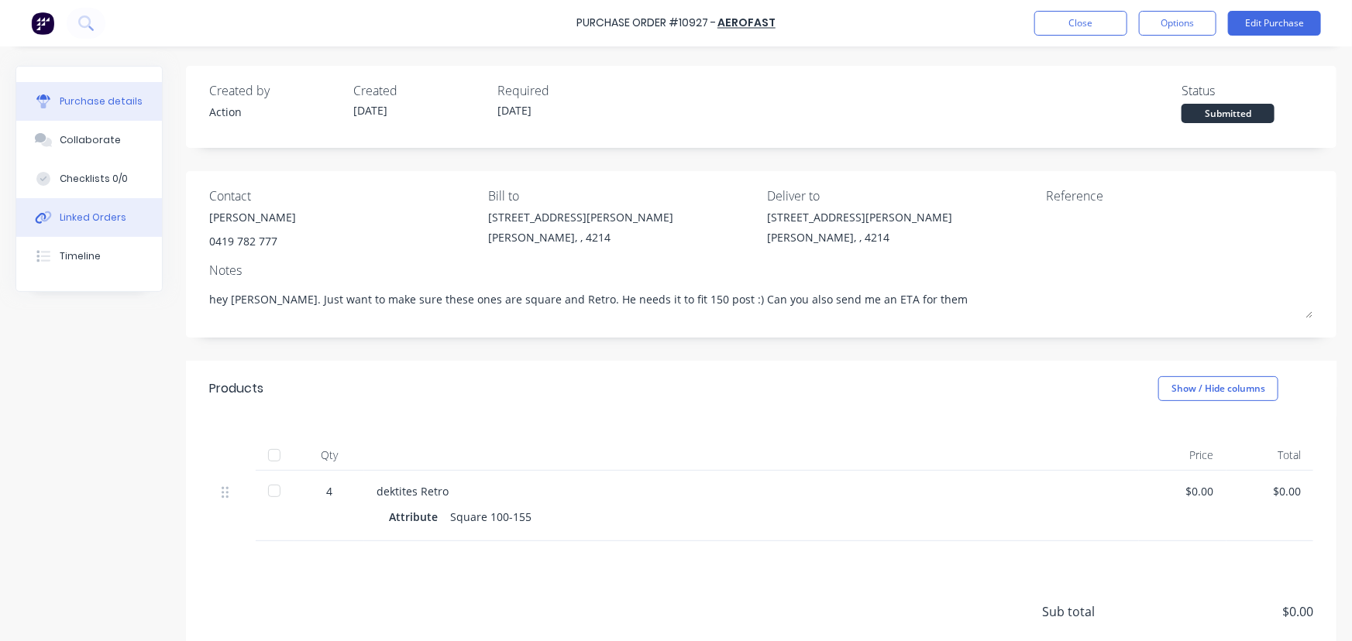
click at [127, 214] on button "Linked Orders" at bounding box center [89, 217] width 146 height 39
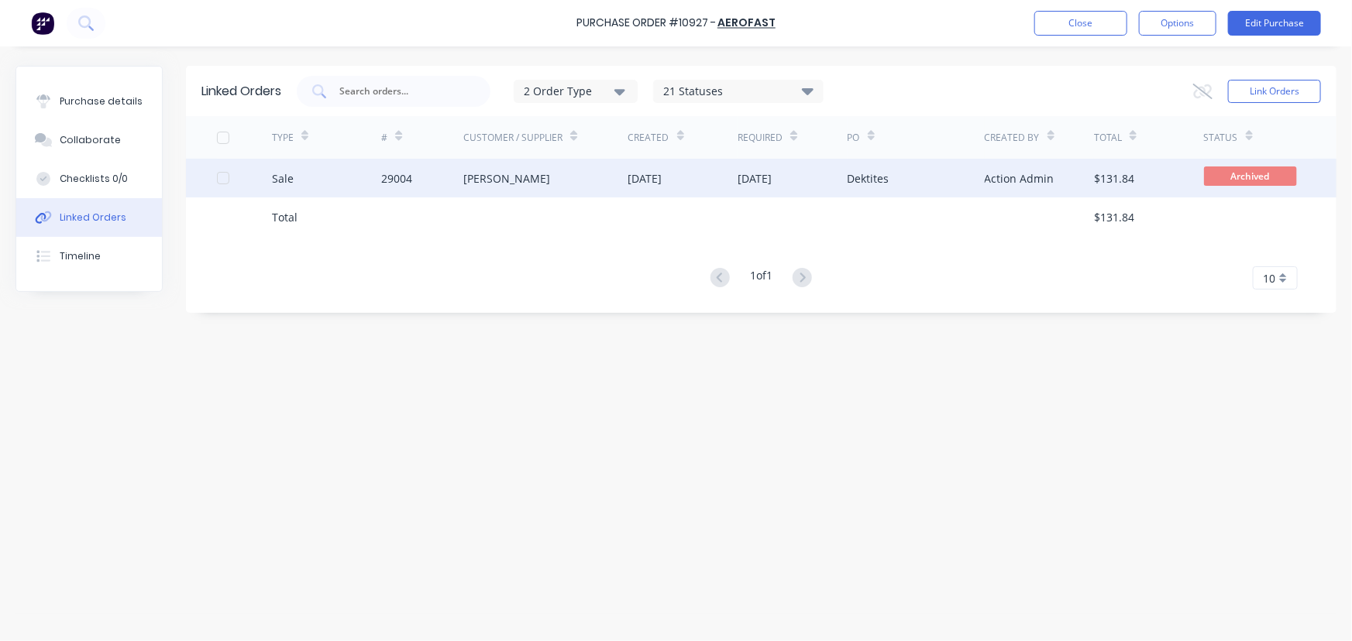
click at [546, 187] on div "[PERSON_NAME]" at bounding box center [545, 178] width 164 height 39
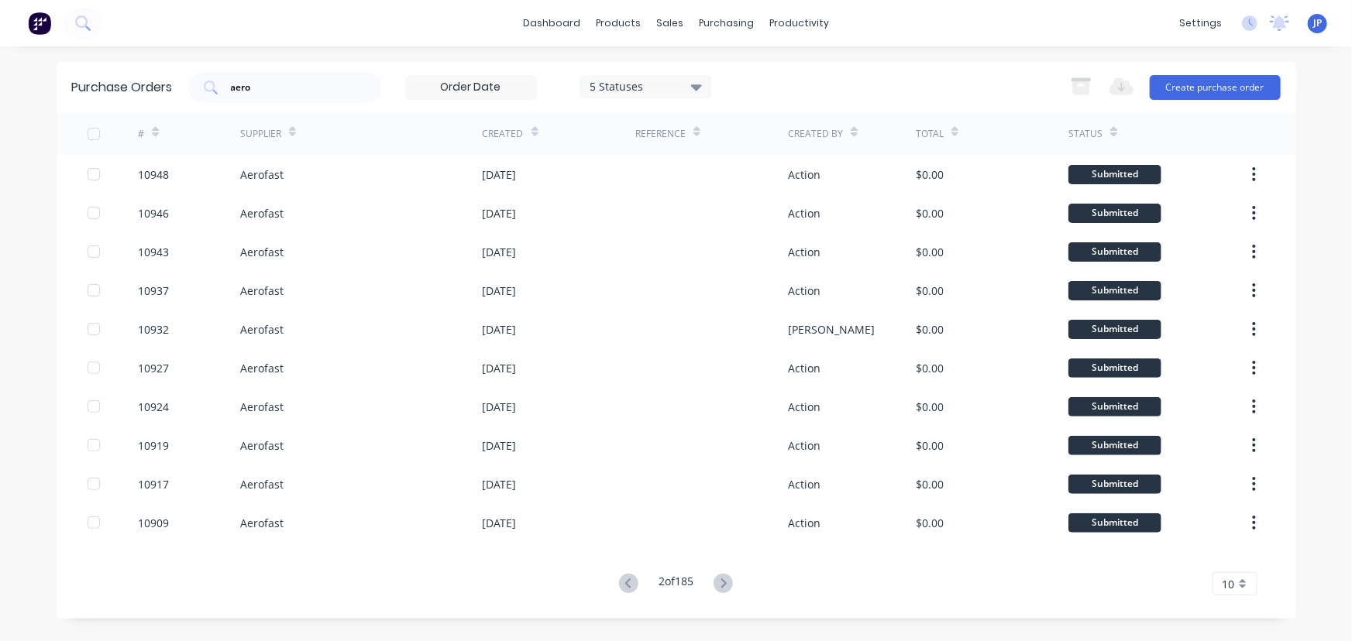
click at [635, 581] on button at bounding box center [628, 584] width 29 height 22
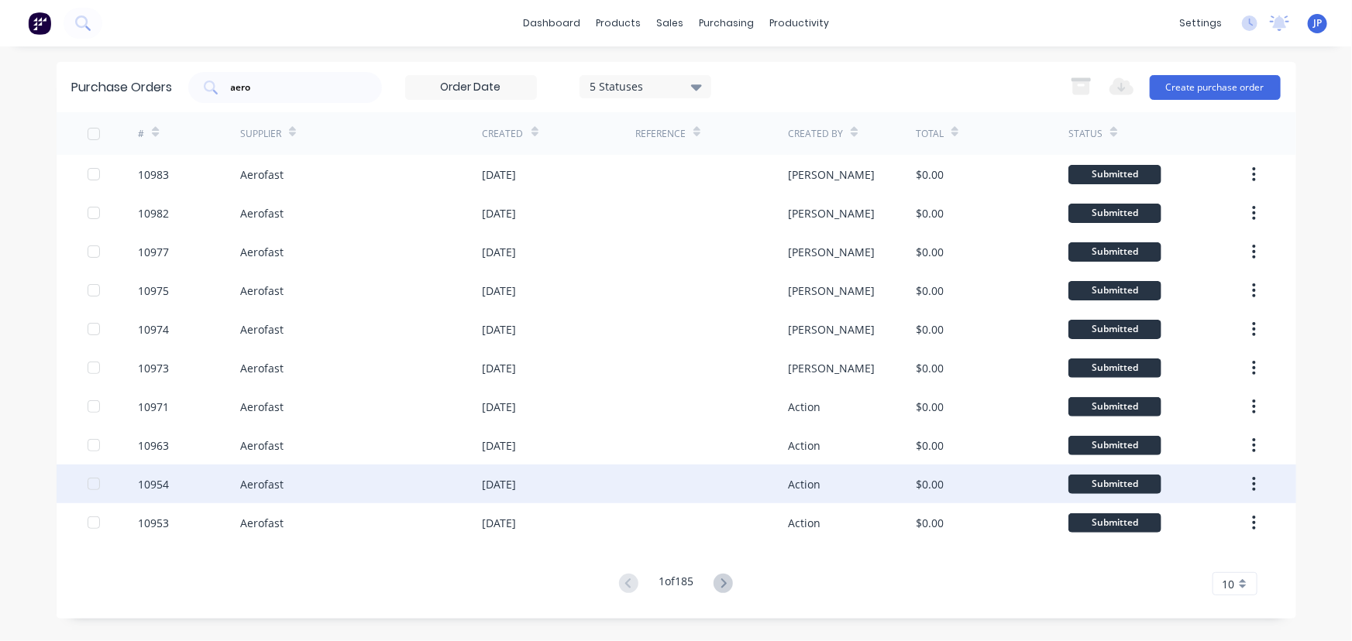
click at [212, 485] on div "10954" at bounding box center [189, 484] width 102 height 39
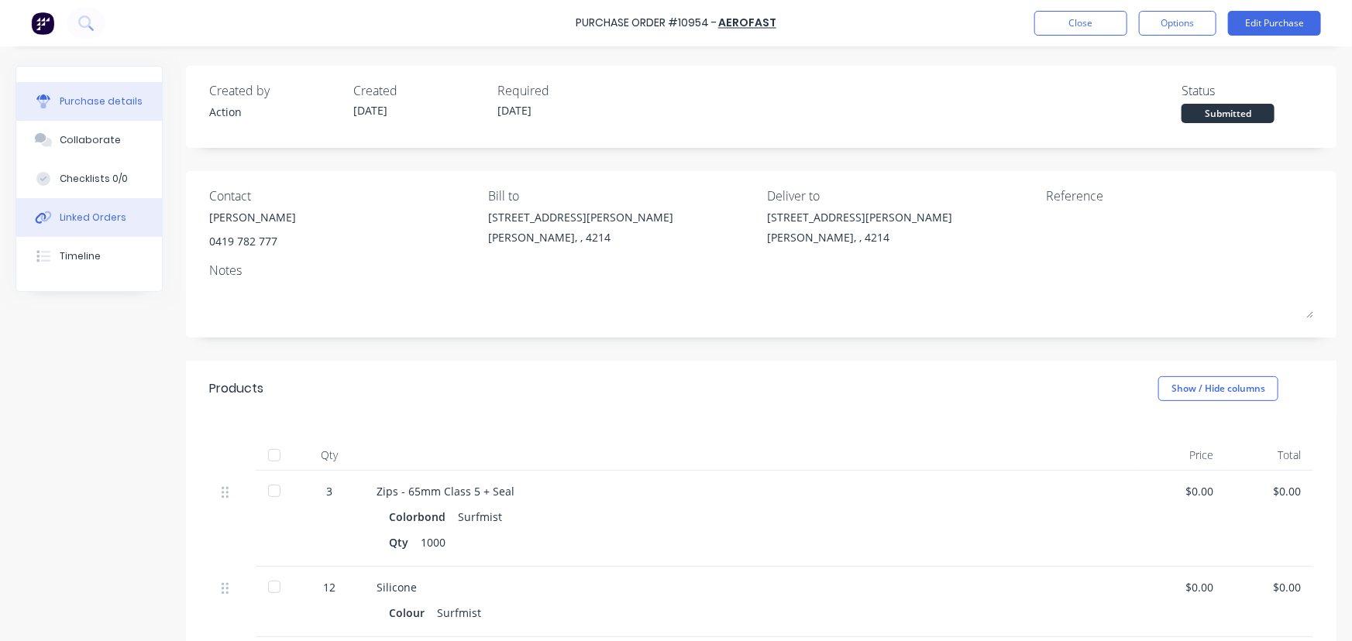
click at [135, 217] on button "Linked Orders" at bounding box center [89, 217] width 146 height 39
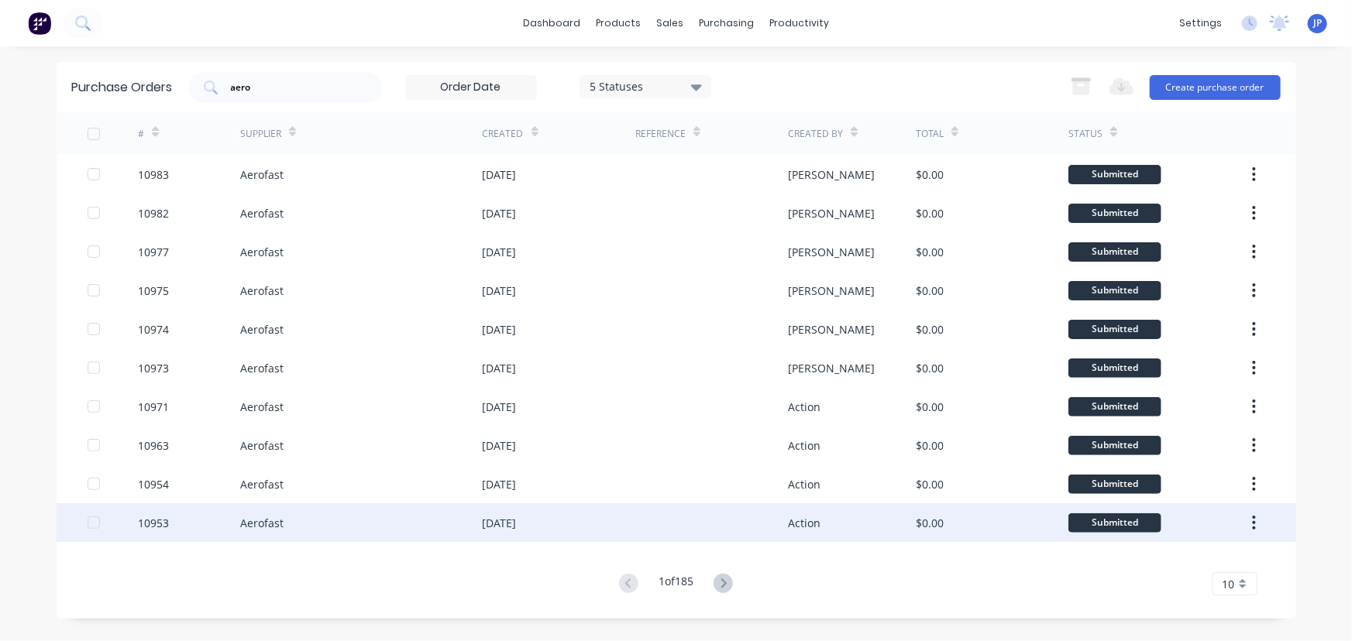
click at [249, 521] on div "Aerofast" at bounding box center [261, 523] width 43 height 16
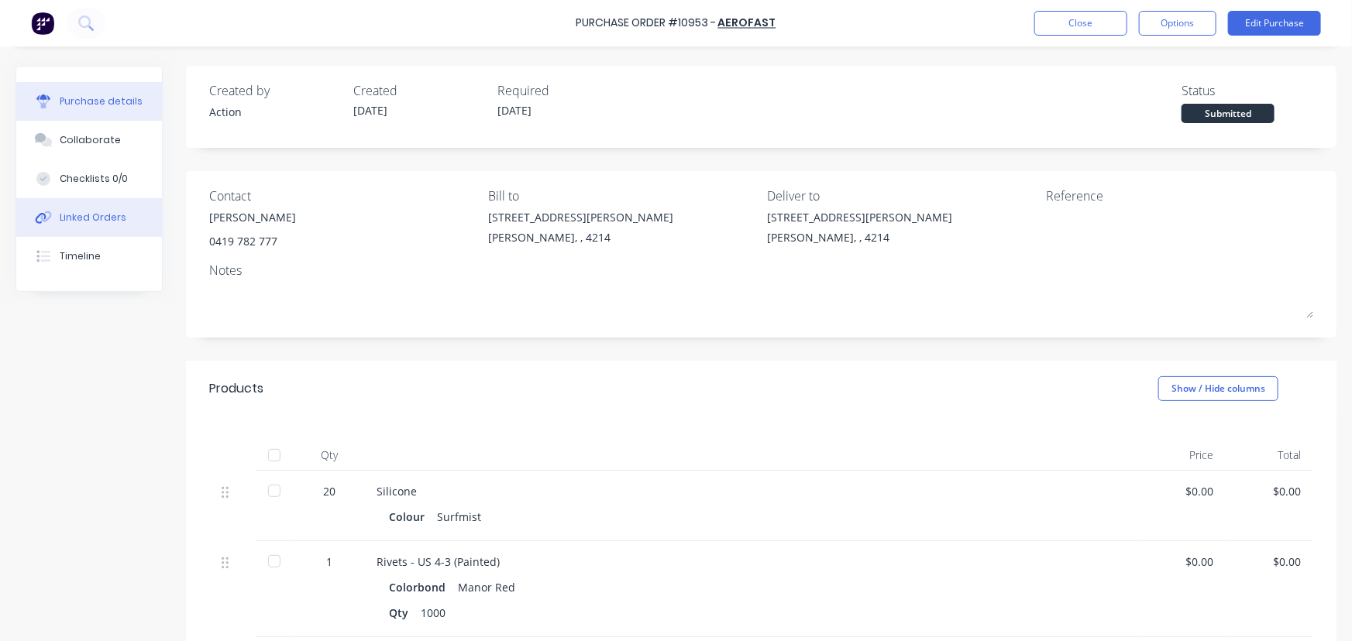
click at [105, 215] on div "Linked Orders" at bounding box center [93, 218] width 67 height 14
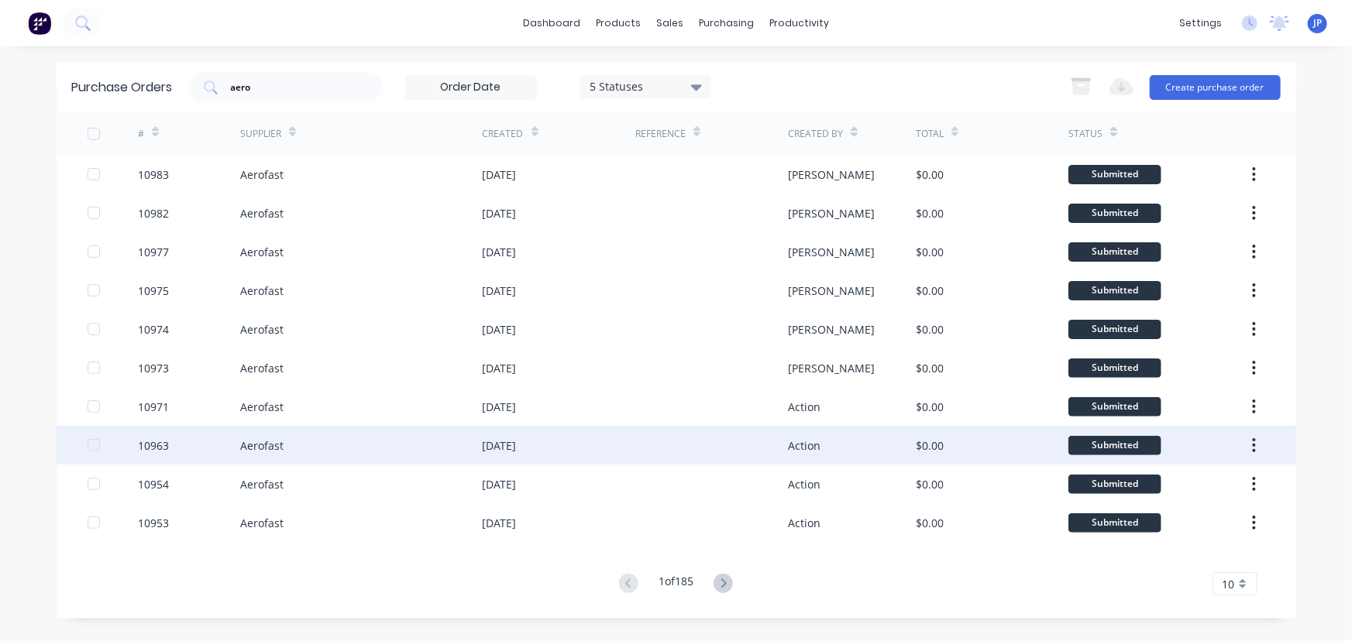
click at [268, 449] on div "Aerofast" at bounding box center [261, 446] width 43 height 16
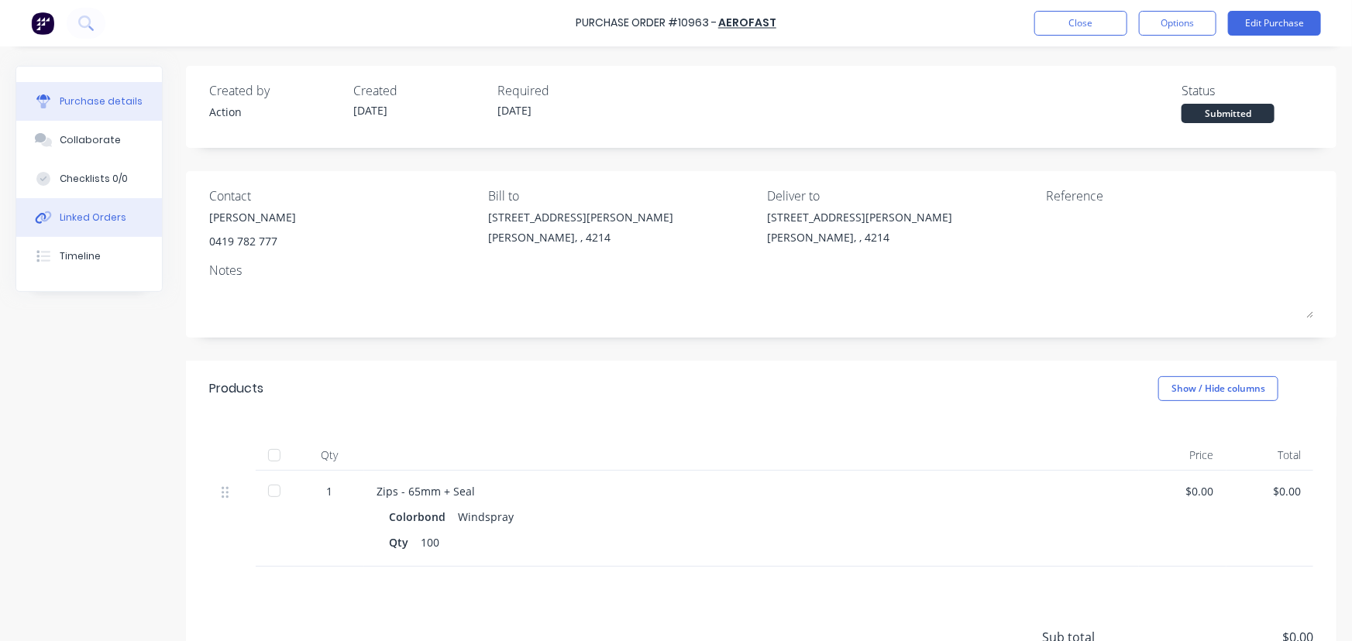
click at [115, 211] on div "Linked Orders" at bounding box center [93, 218] width 67 height 14
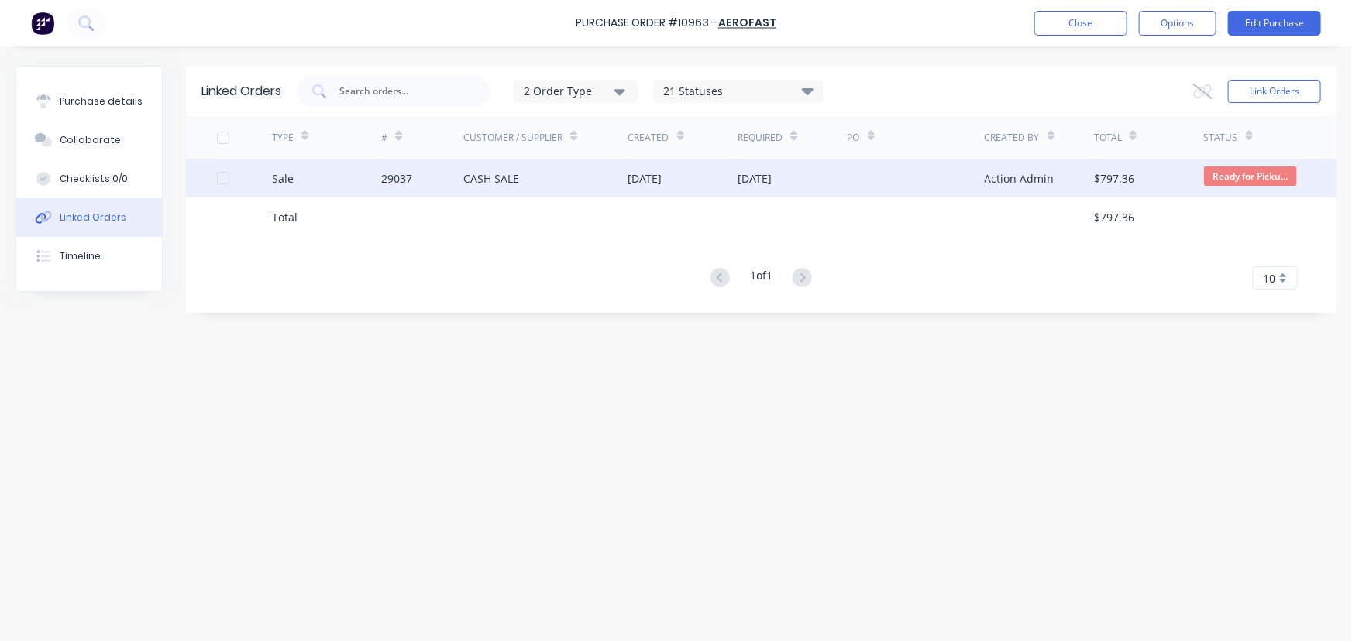
click at [494, 172] on div "CASH SALE" at bounding box center [491, 178] width 56 height 16
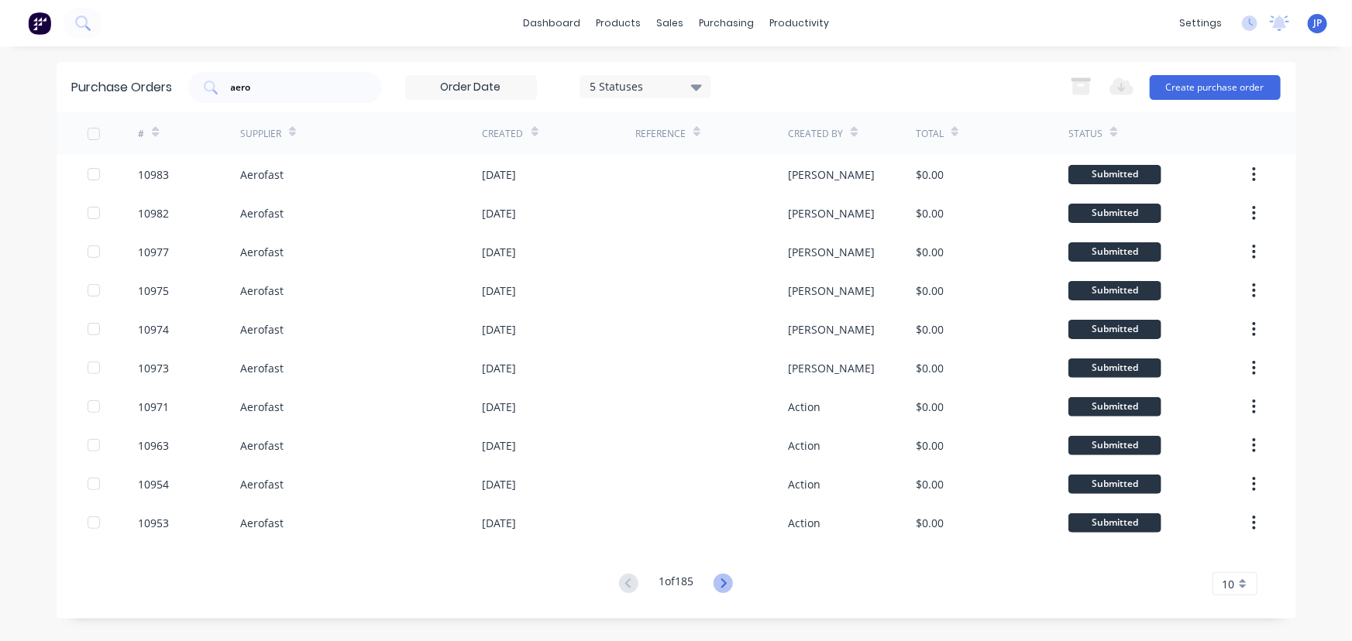
click at [718, 579] on icon at bounding box center [723, 583] width 19 height 19
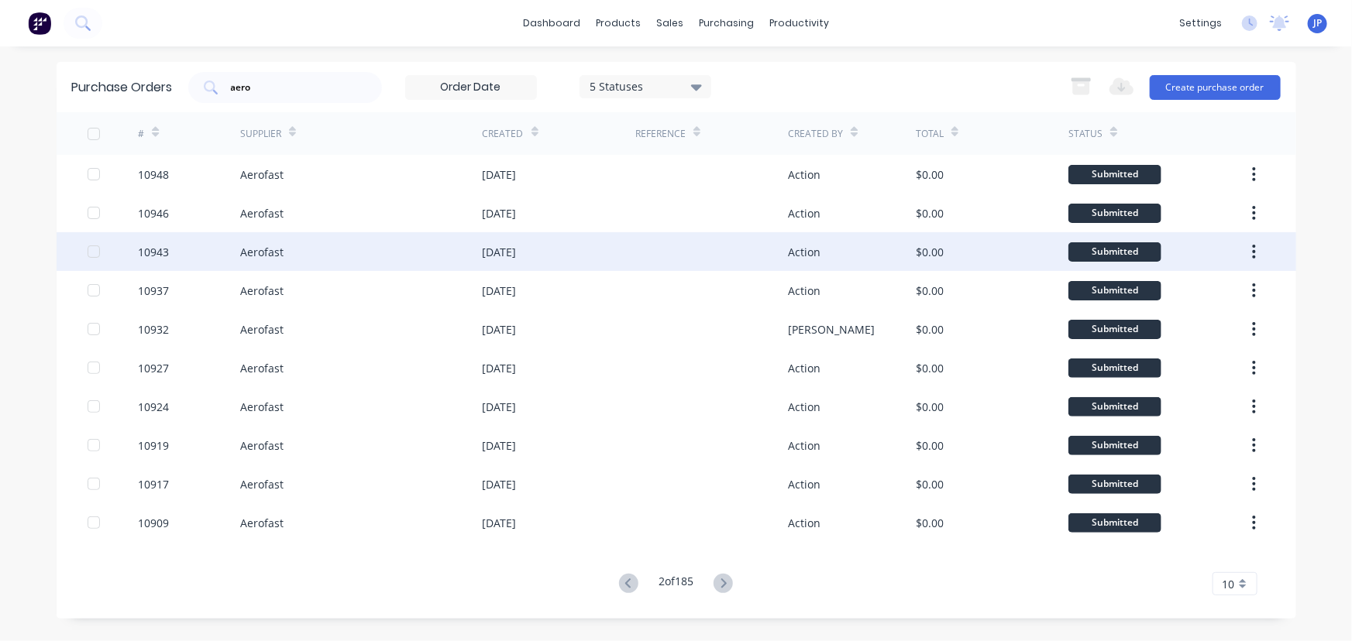
click at [245, 246] on div "Aerofast" at bounding box center [261, 252] width 43 height 16
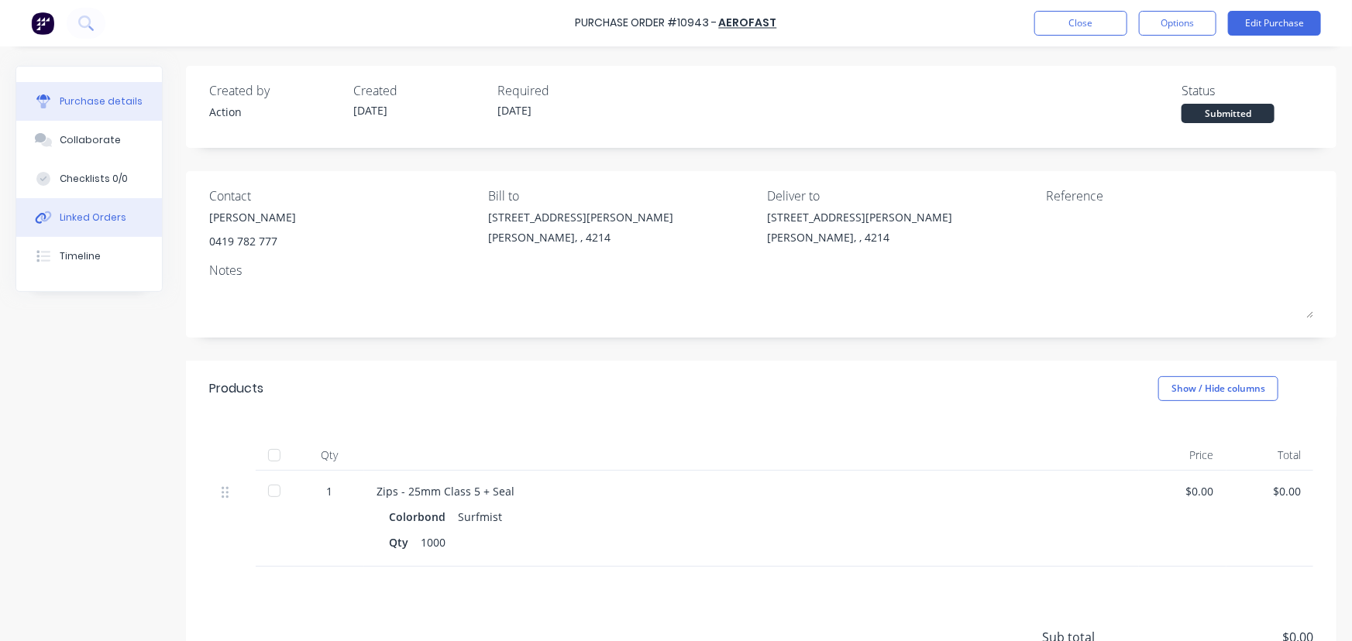
click at [120, 215] on div "Linked Orders" at bounding box center [93, 218] width 67 height 14
